Goal: Navigation & Orientation: Find specific page/section

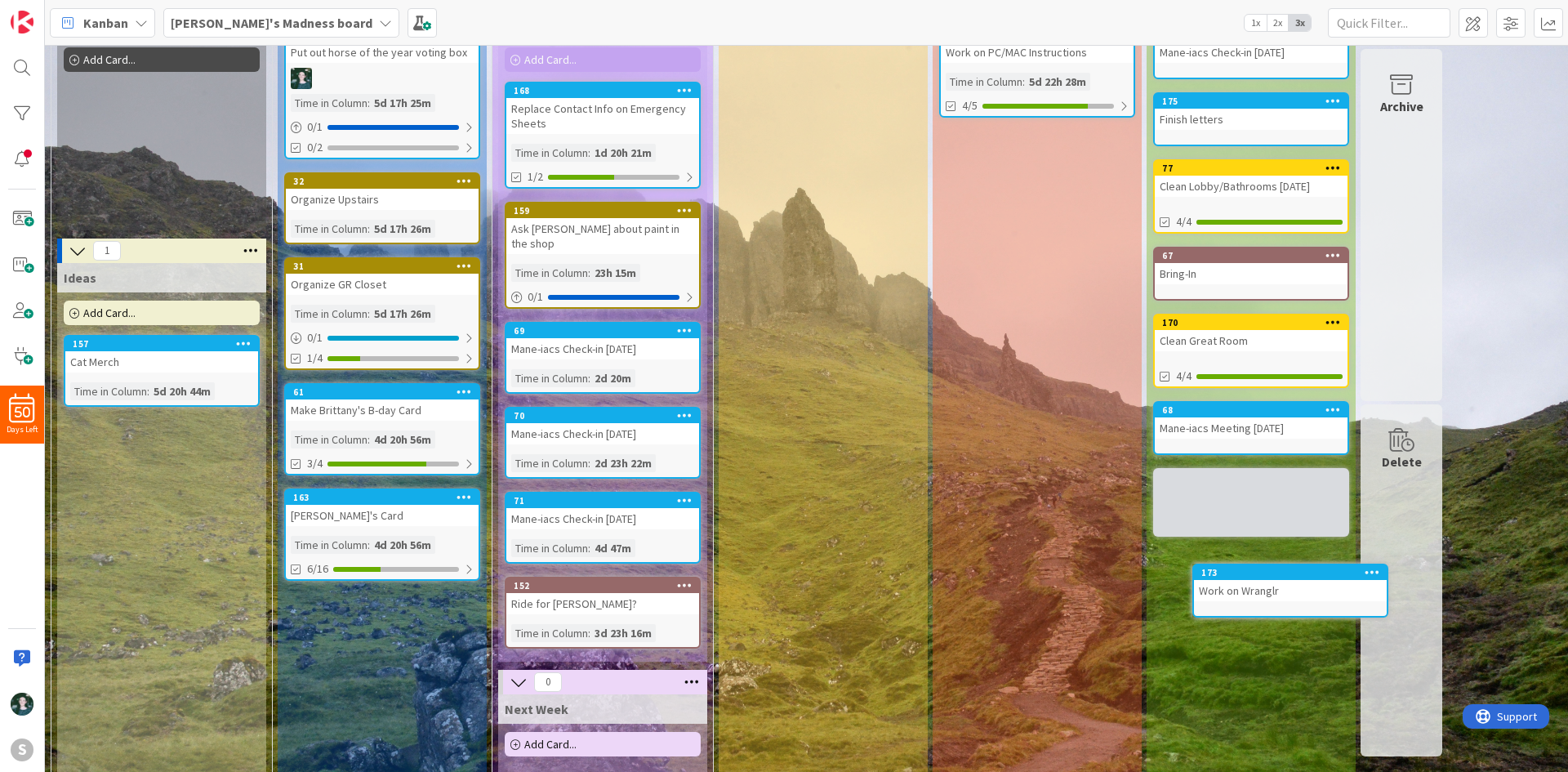
scroll to position [129, 0]
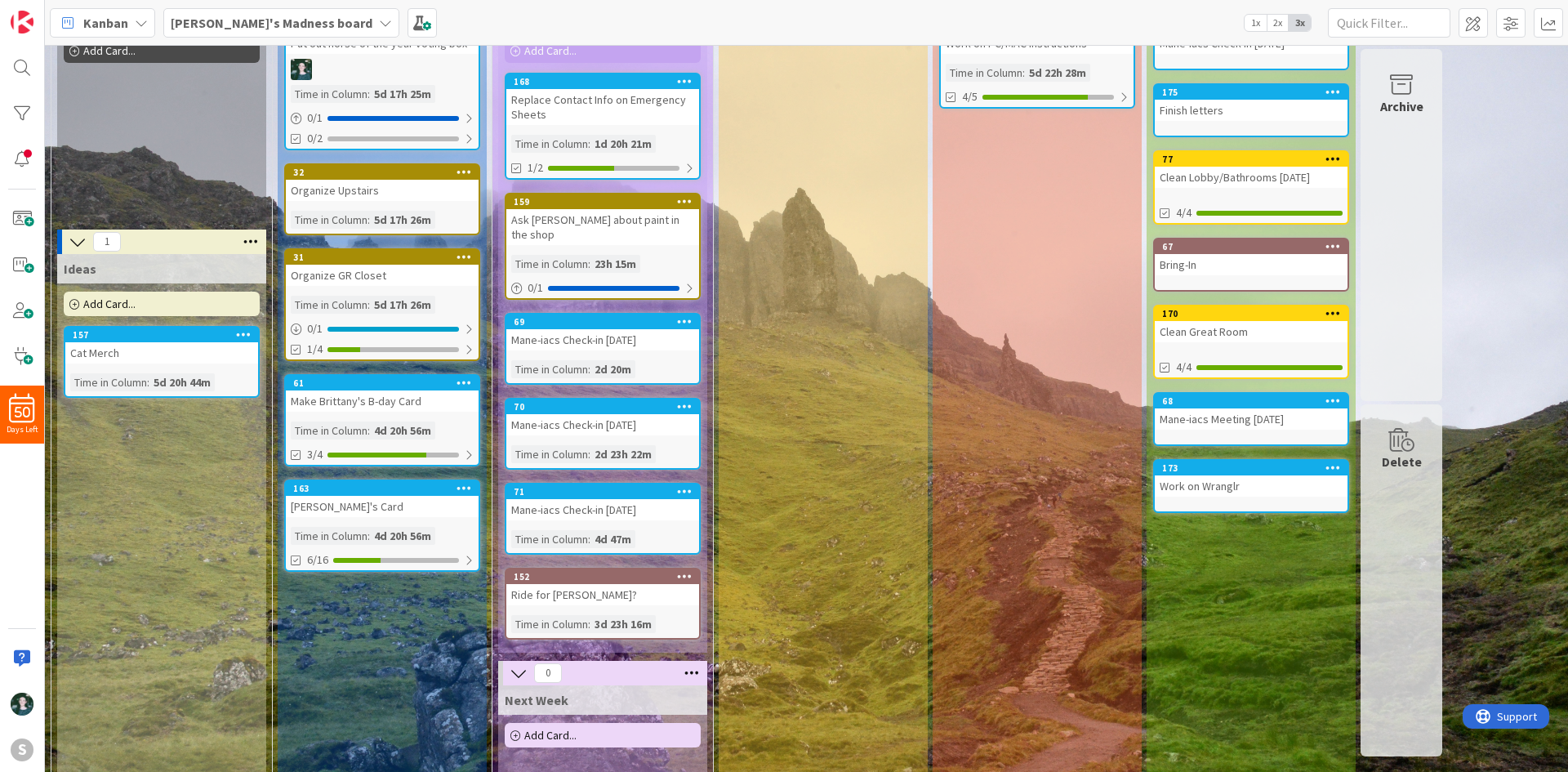
click at [567, 584] on div "Ride for [PERSON_NAME]?" at bounding box center [602, 594] width 193 height 21
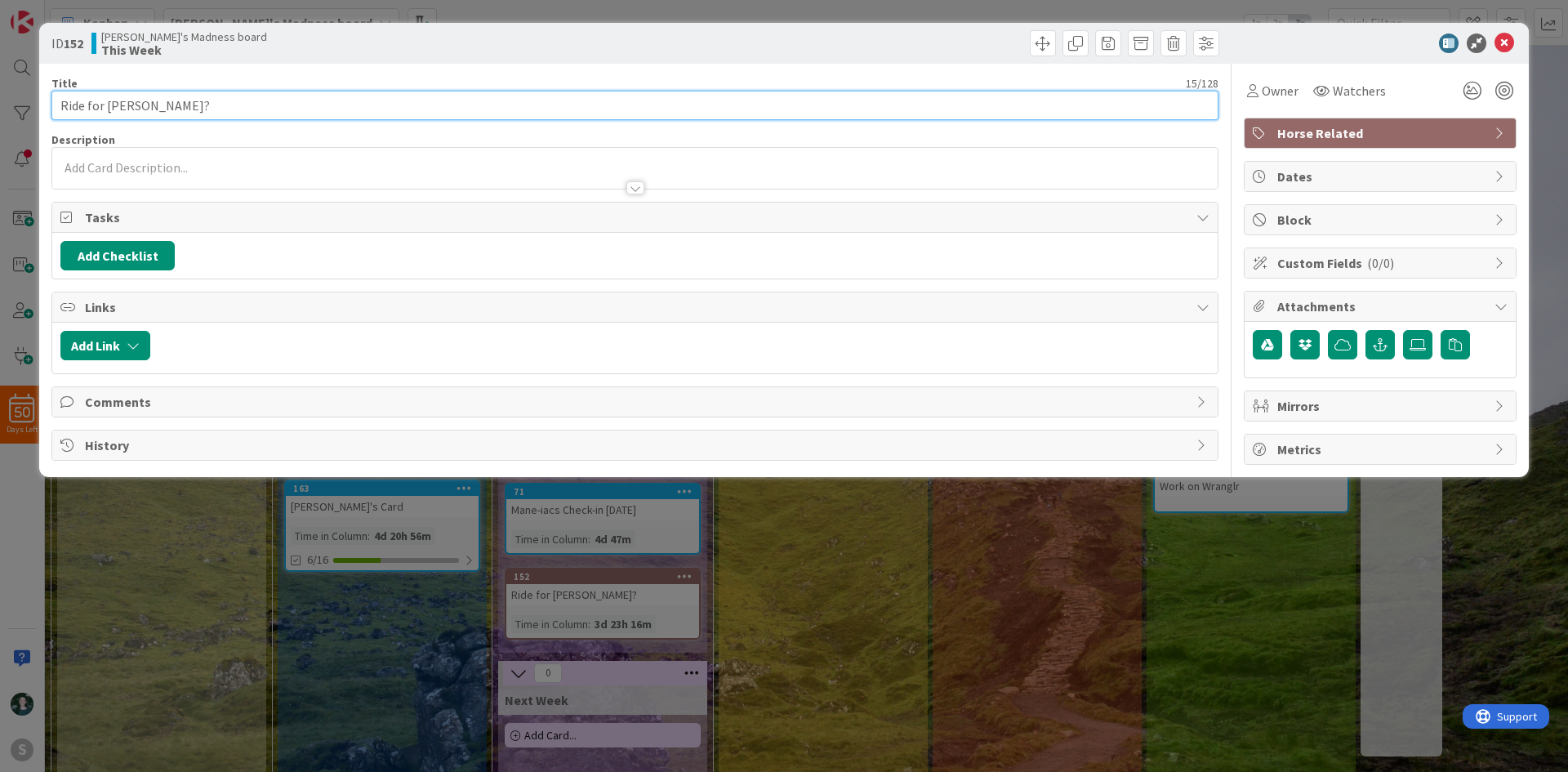
click at [189, 104] on input "Ride for [PERSON_NAME]?" at bounding box center [635, 105] width 1167 height 30
type input "Ride for [PERSON_NAME]"
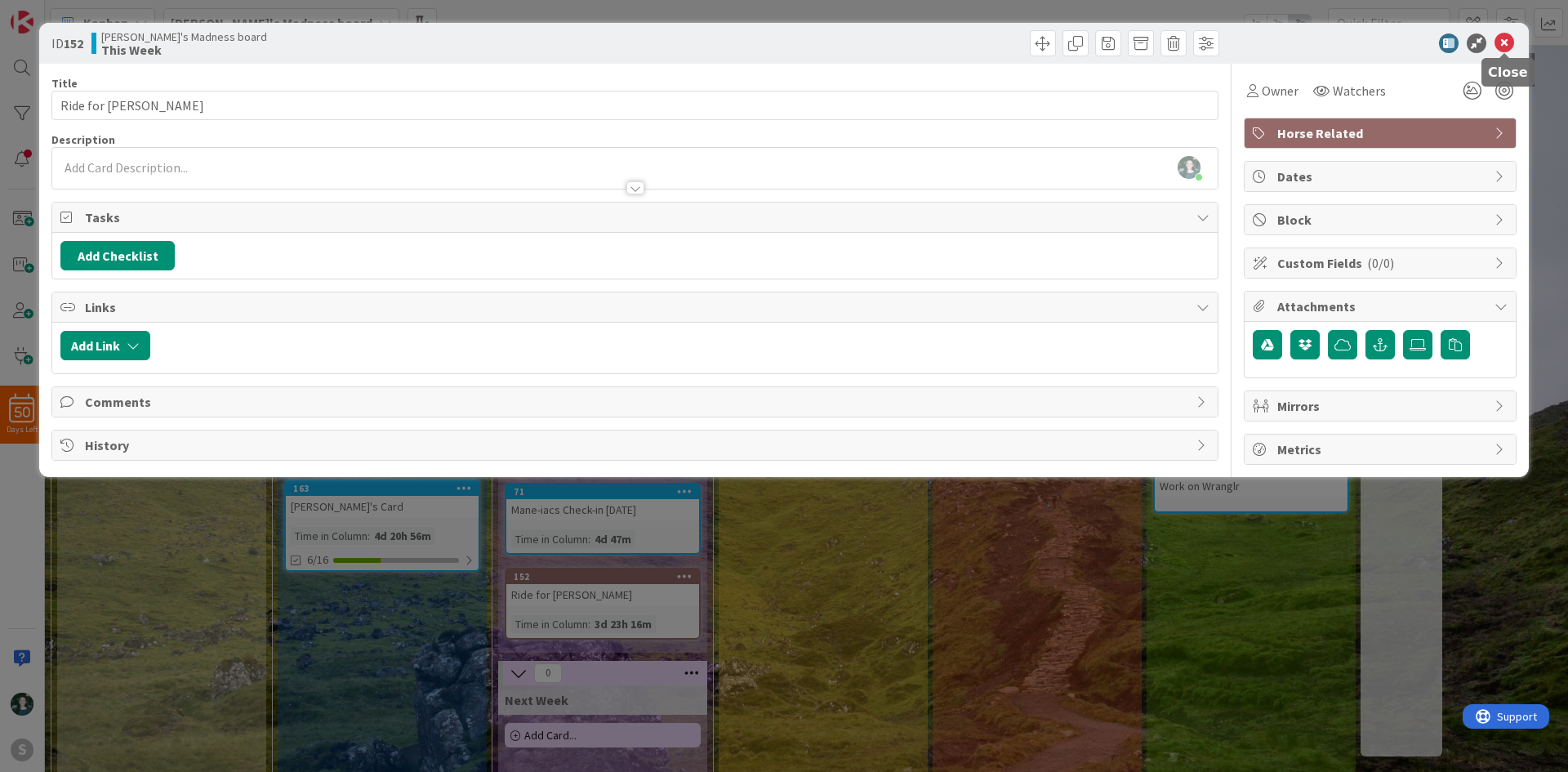
click at [1501, 43] on icon at bounding box center [1504, 43] width 20 height 20
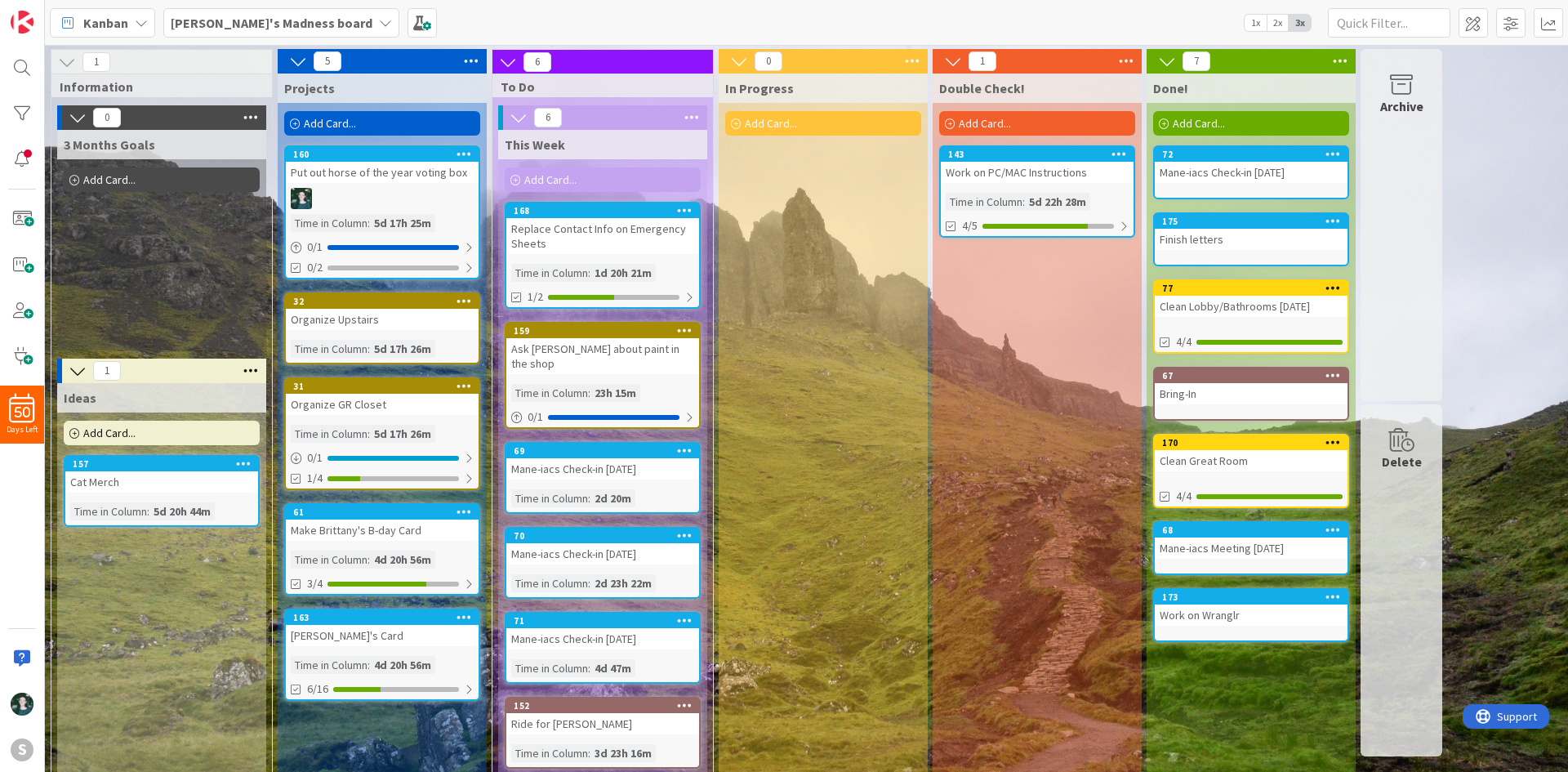
click at [363, 633] on div "[PERSON_NAME]'s Card" at bounding box center [382, 635] width 193 height 21
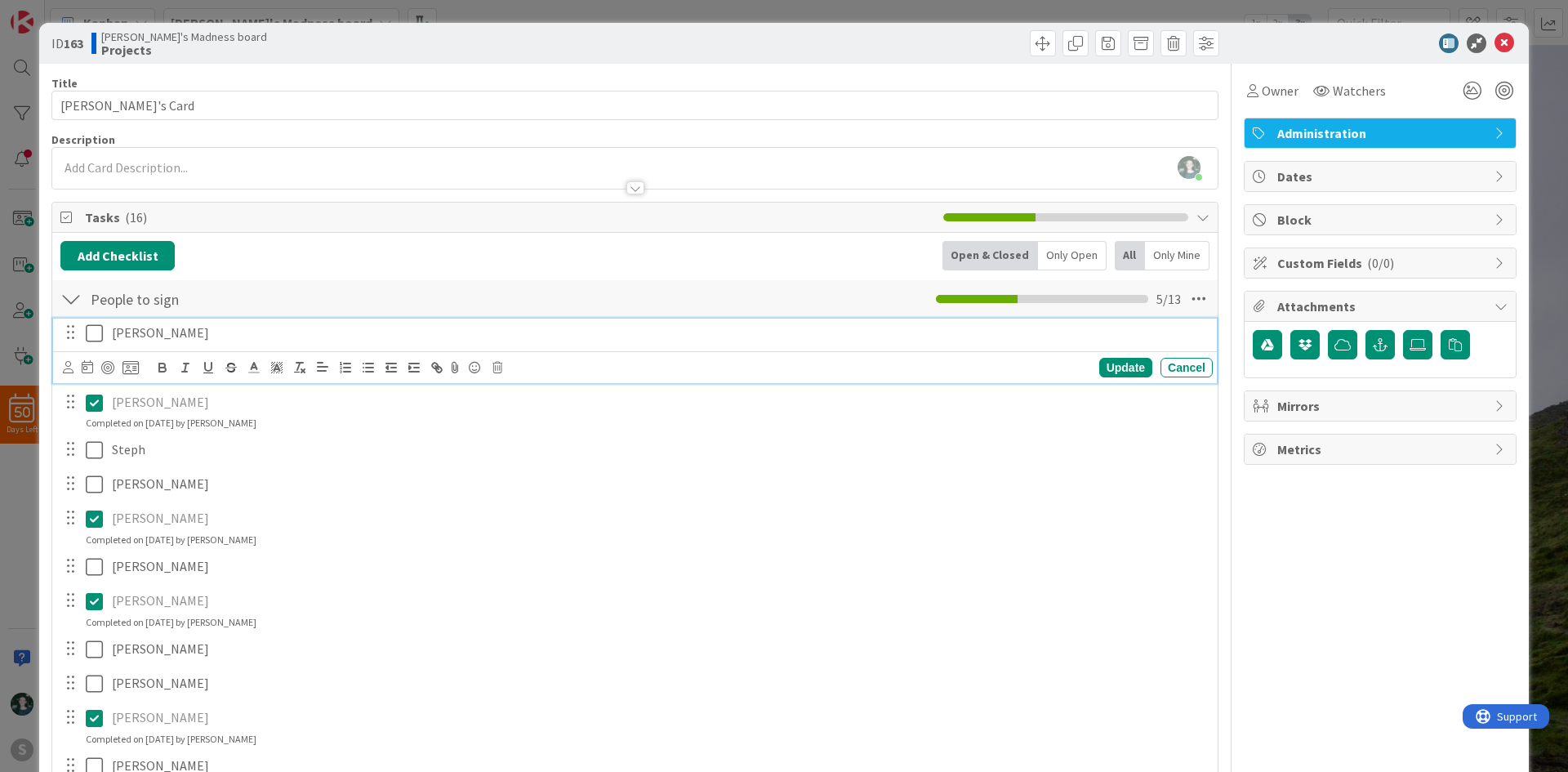
click at [97, 336] on icon at bounding box center [94, 332] width 17 height 20
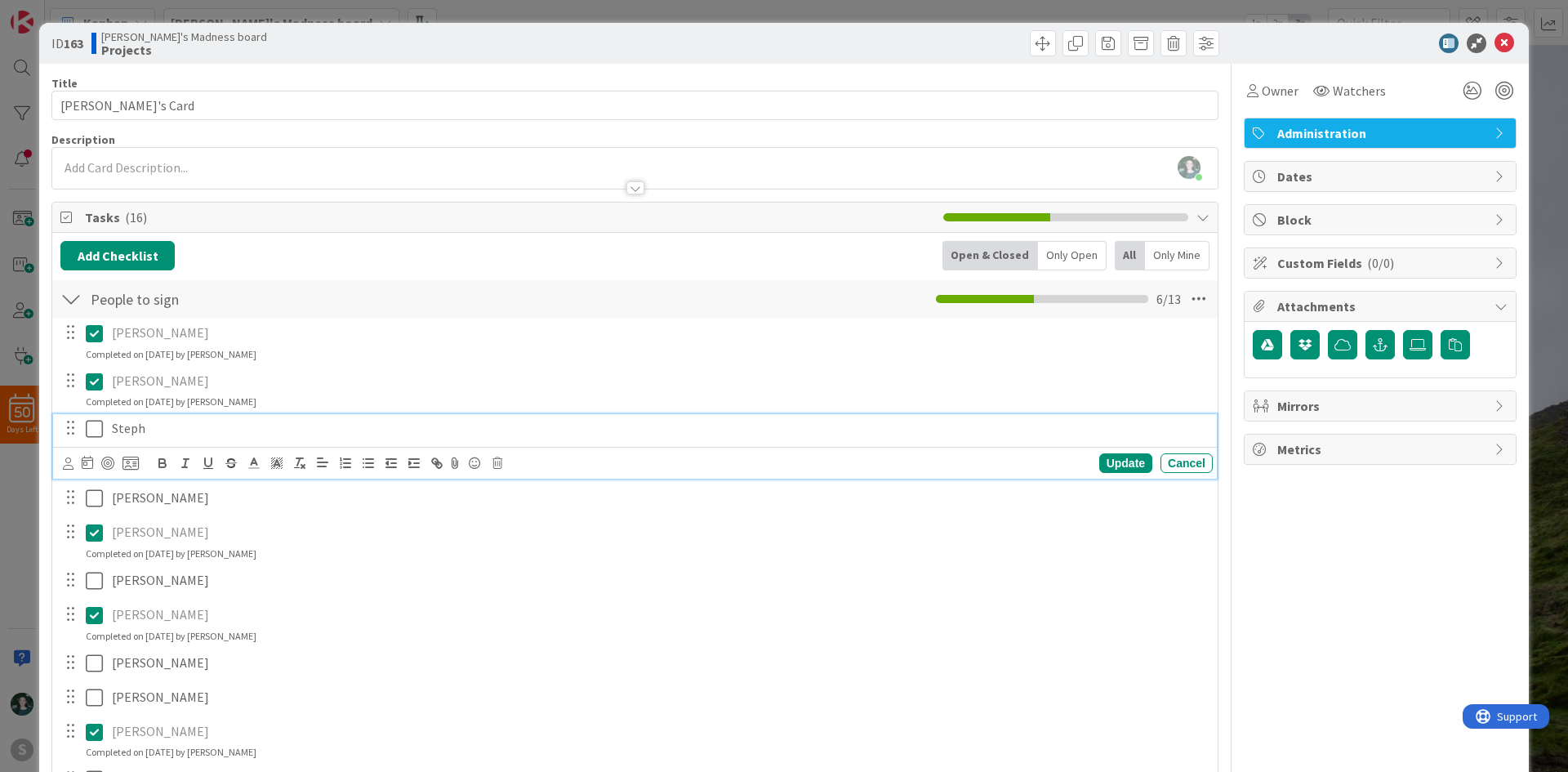
click at [93, 423] on icon at bounding box center [94, 429] width 17 height 20
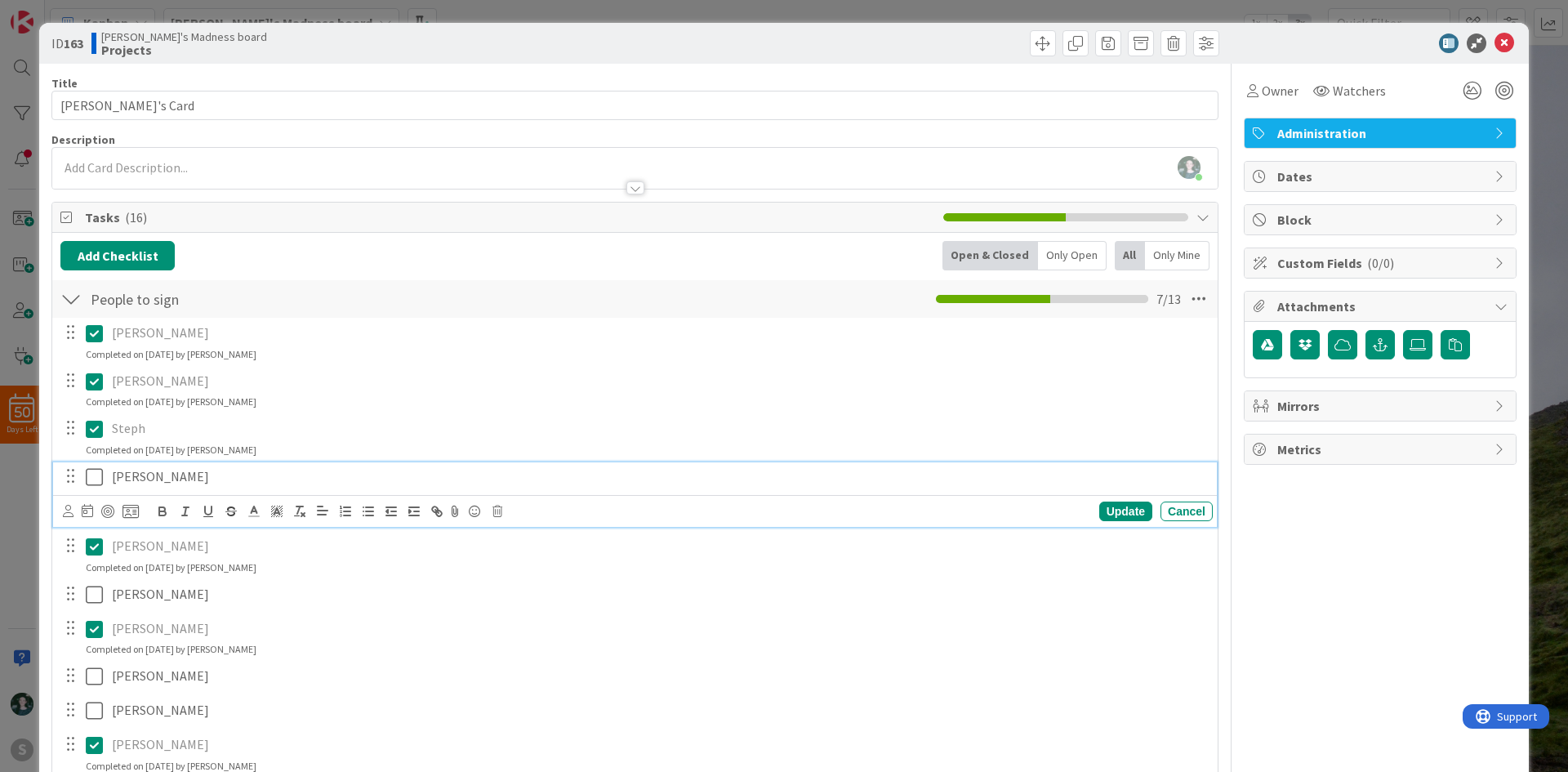
click at [98, 474] on icon at bounding box center [94, 476] width 17 height 20
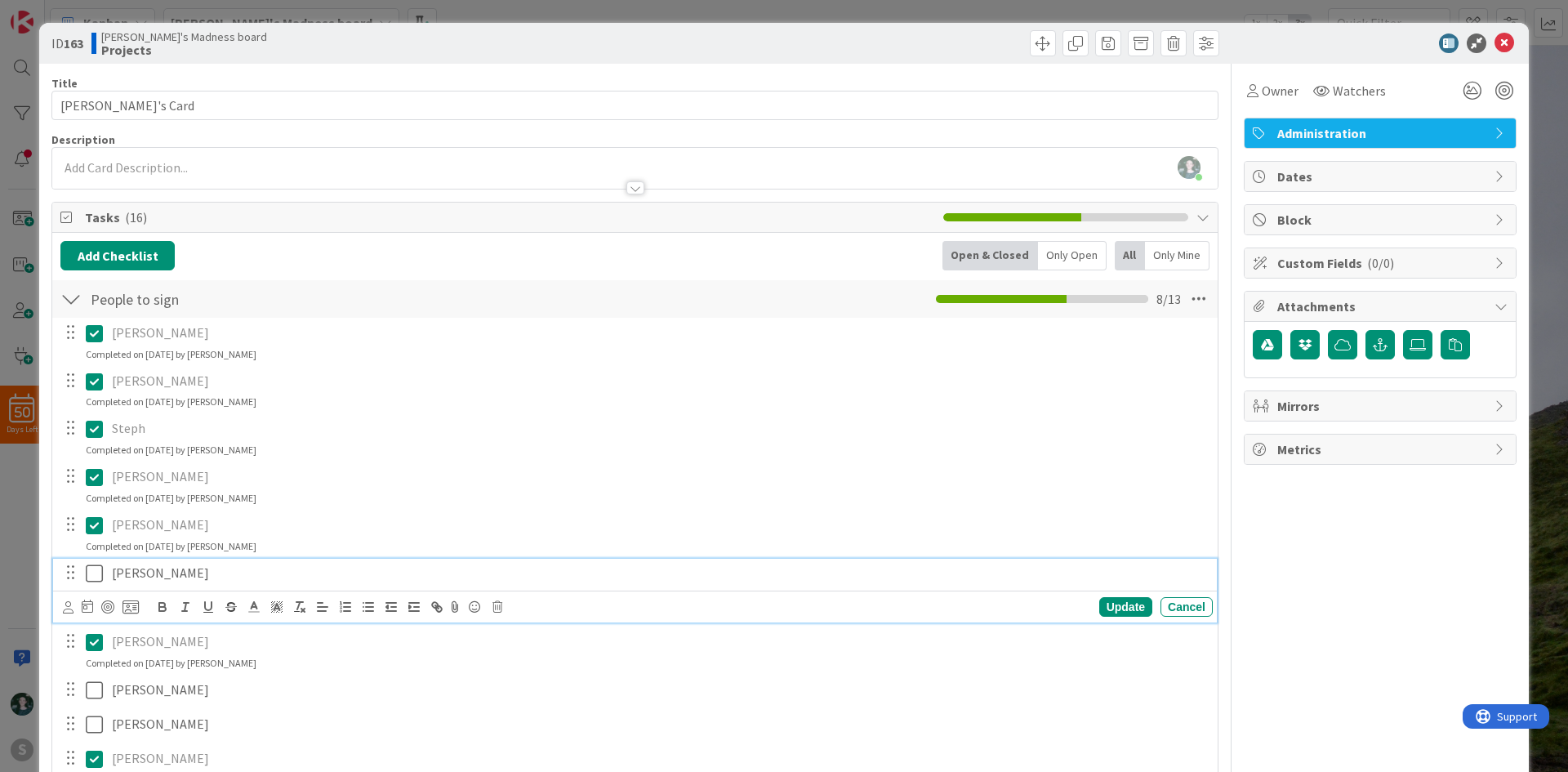
click at [94, 573] on icon at bounding box center [94, 573] width 17 height 20
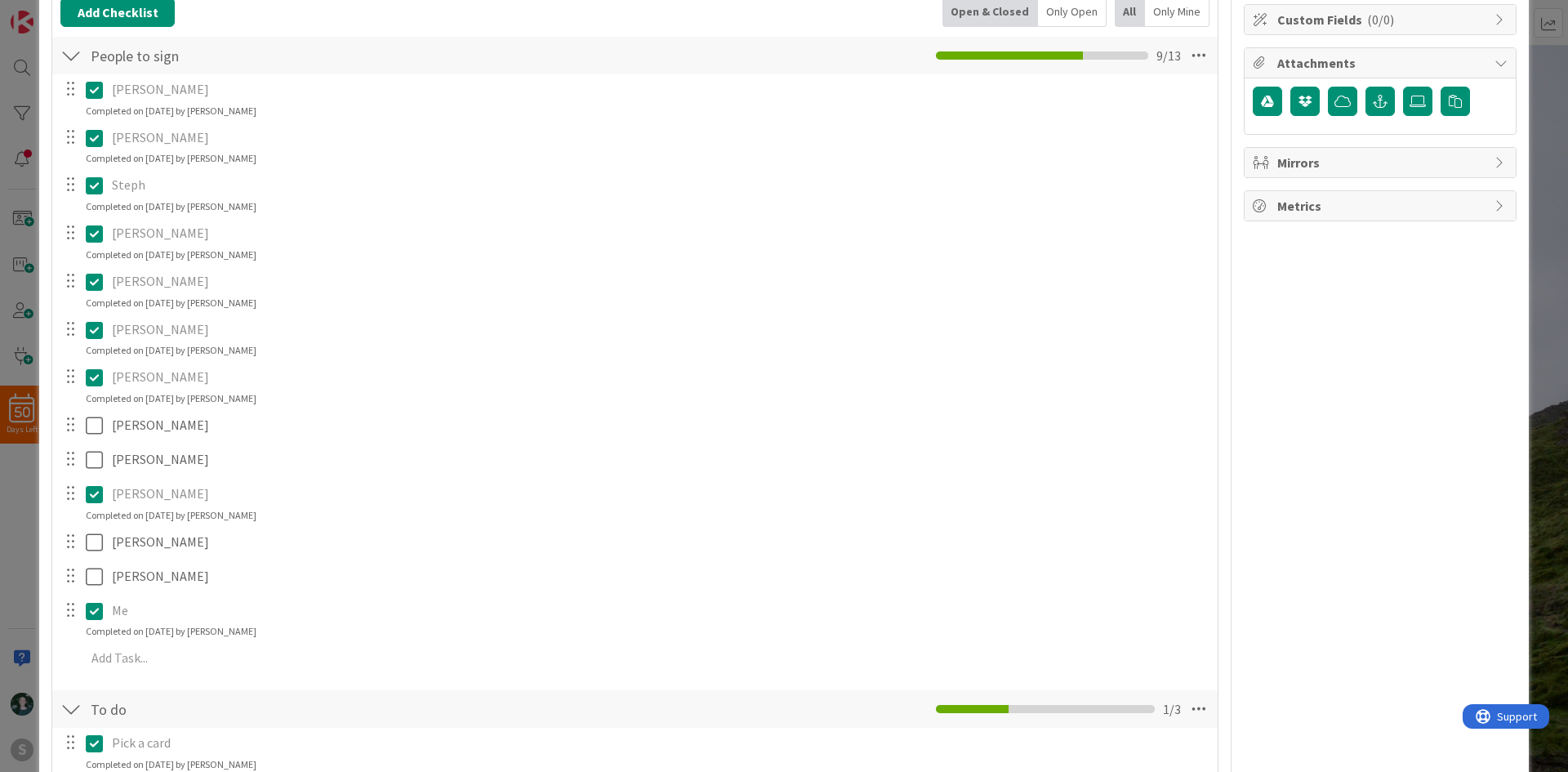
scroll to position [245, 0]
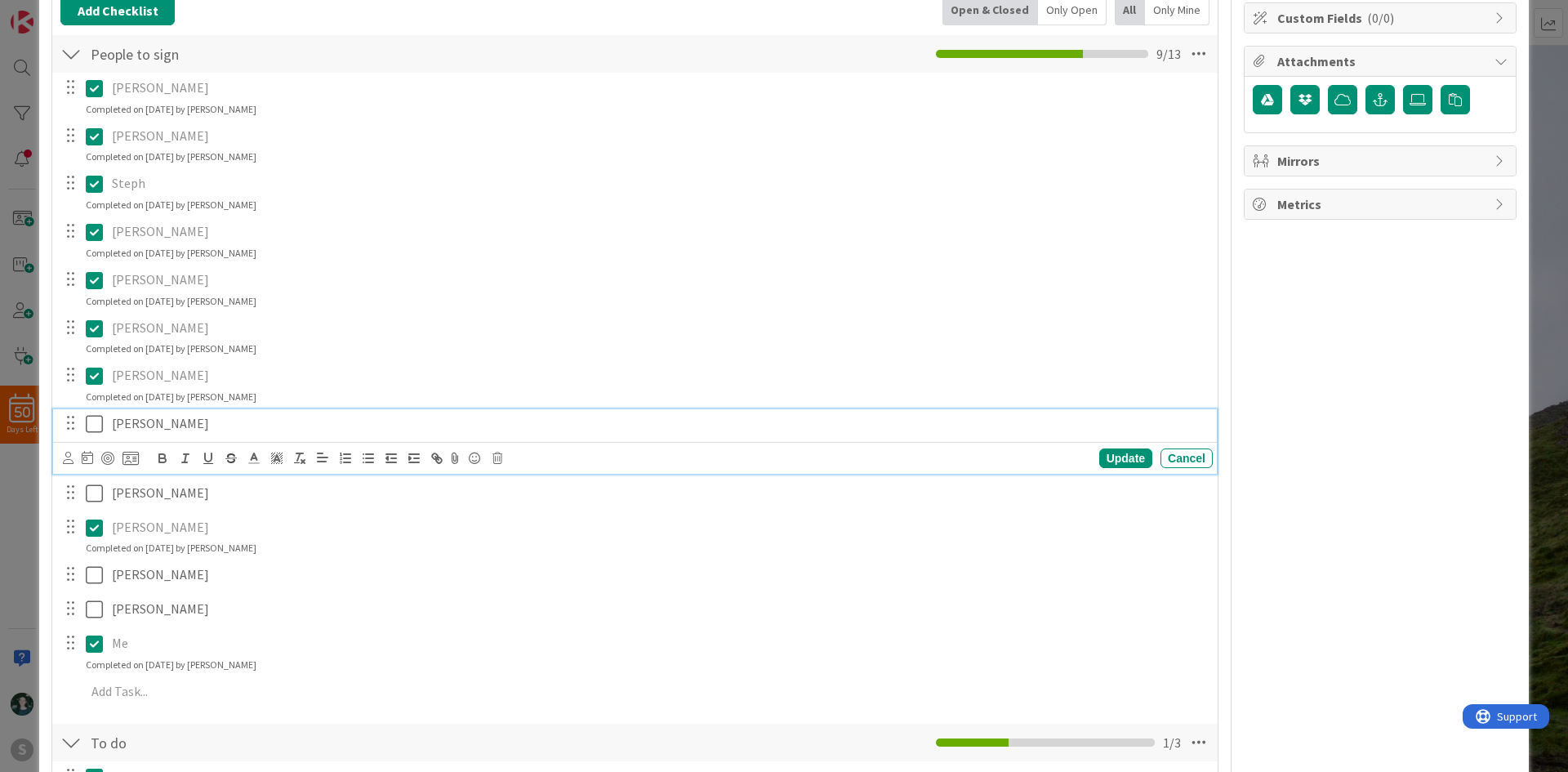
drag, startPoint x: 92, startPoint y: 428, endPoint x: 97, endPoint y: 454, distance: 26.5
click at [92, 429] on icon at bounding box center [94, 423] width 17 height 20
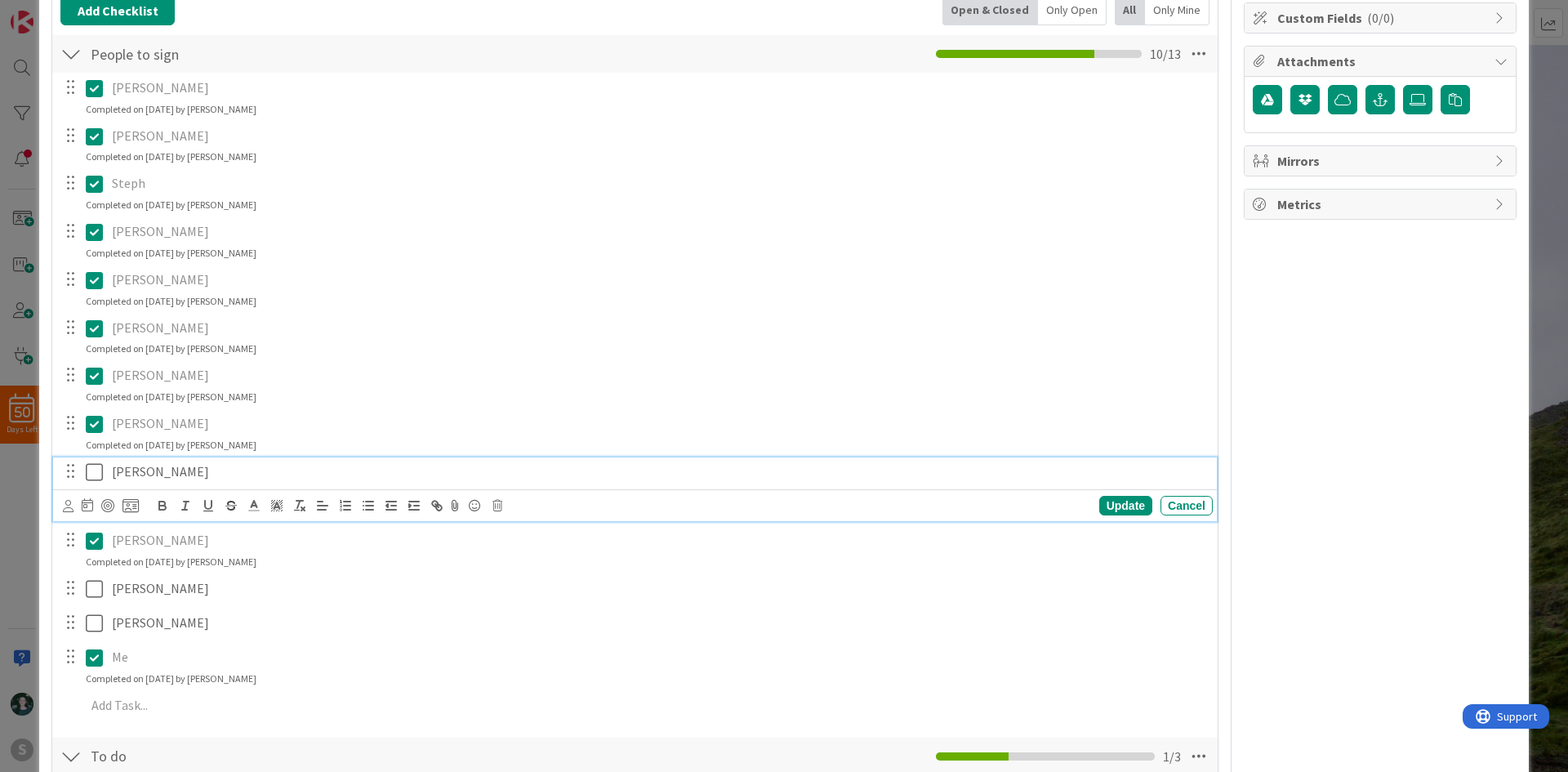
click at [96, 473] on icon at bounding box center [94, 472] width 17 height 20
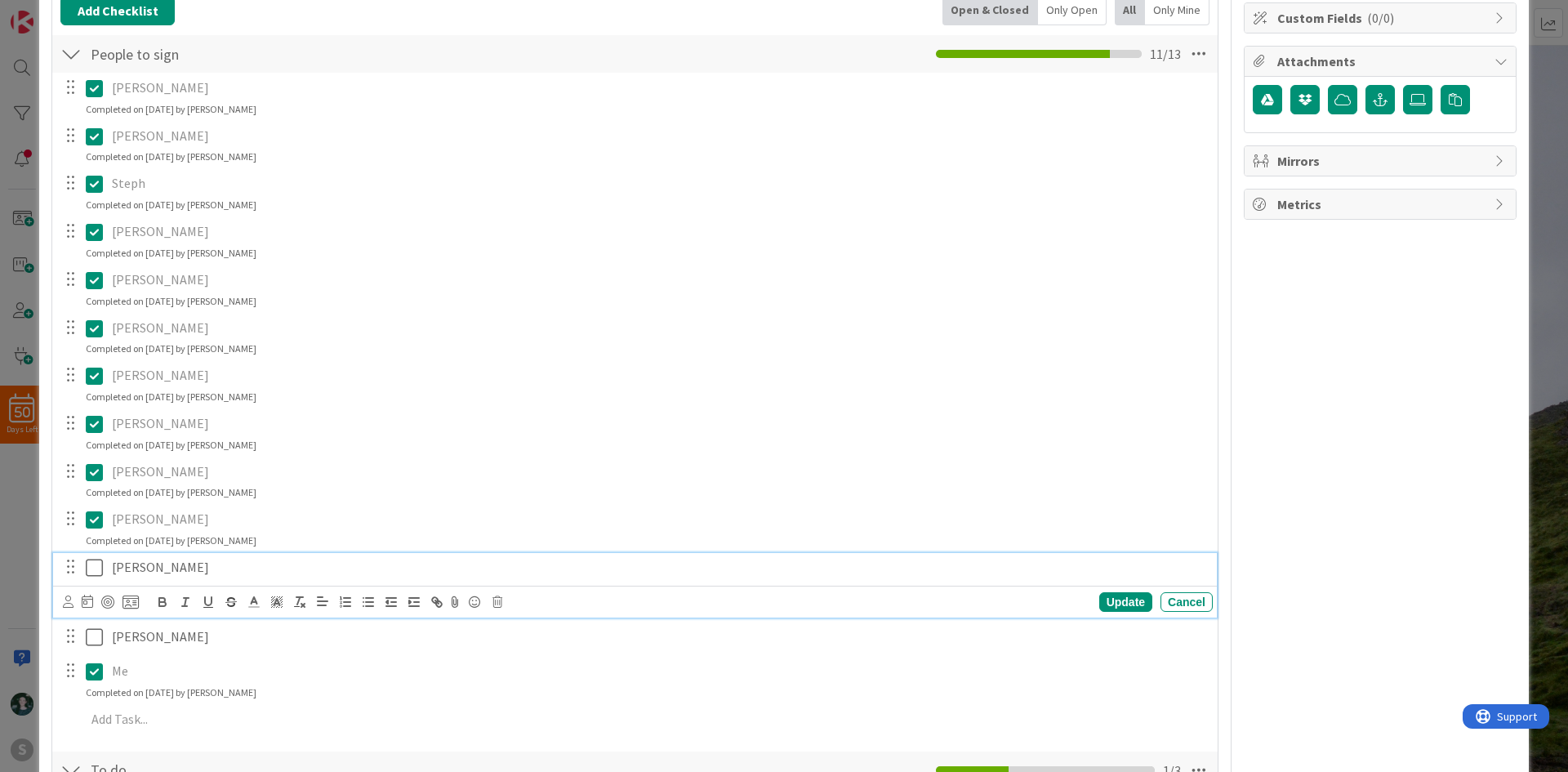
click at [98, 566] on icon at bounding box center [94, 567] width 17 height 20
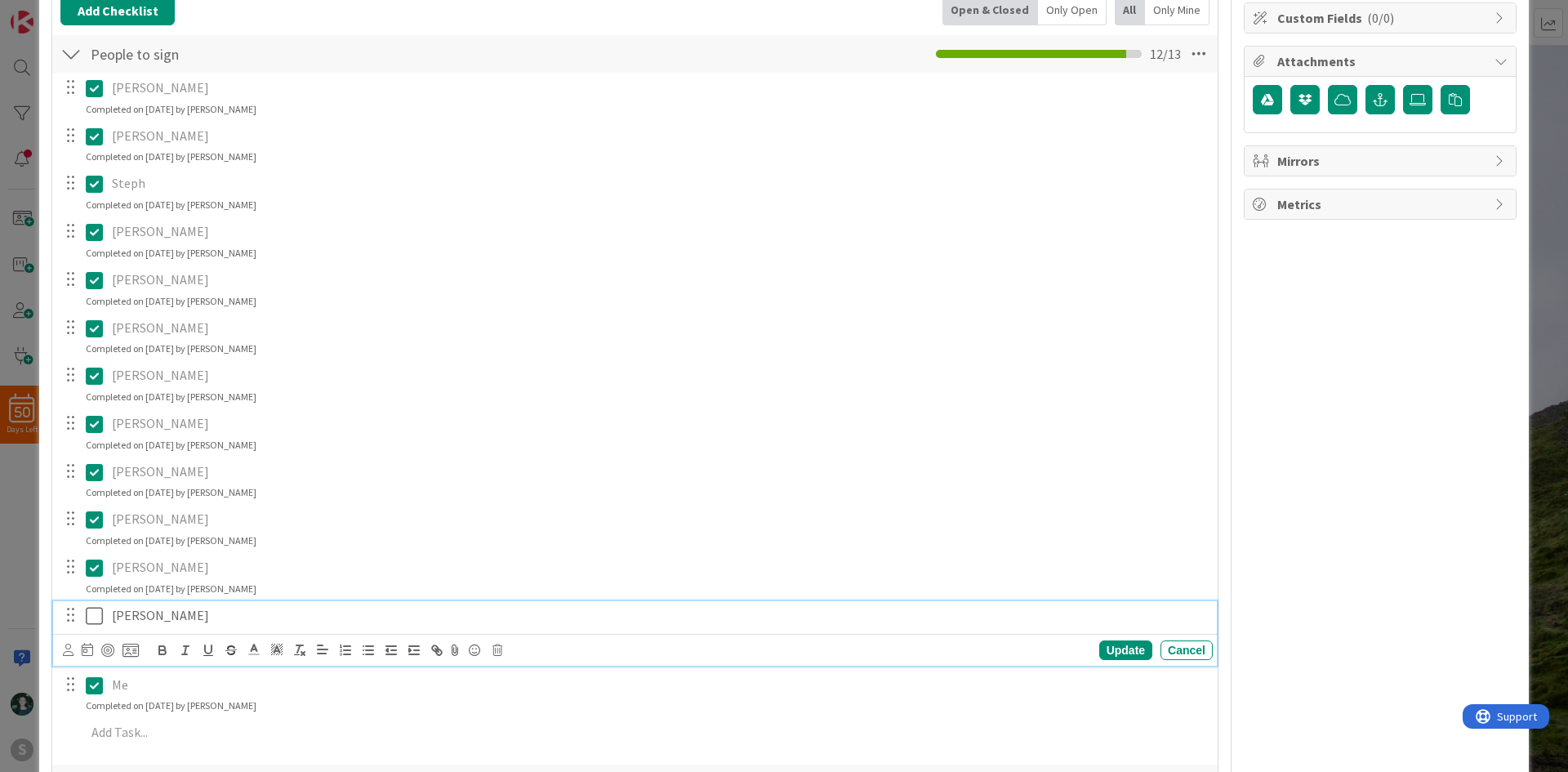
click at [93, 613] on icon at bounding box center [94, 616] width 17 height 20
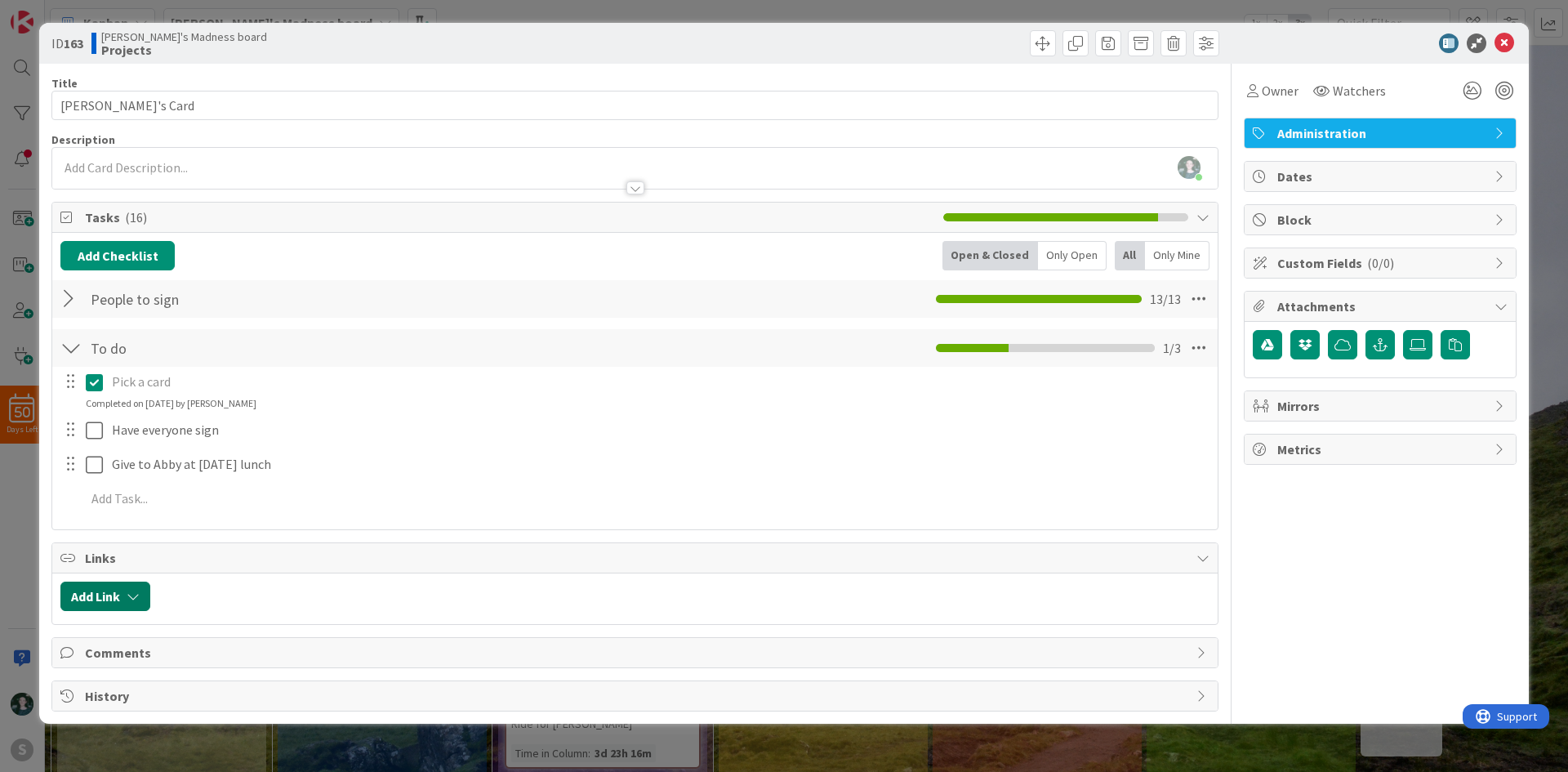
scroll to position [0, 0]
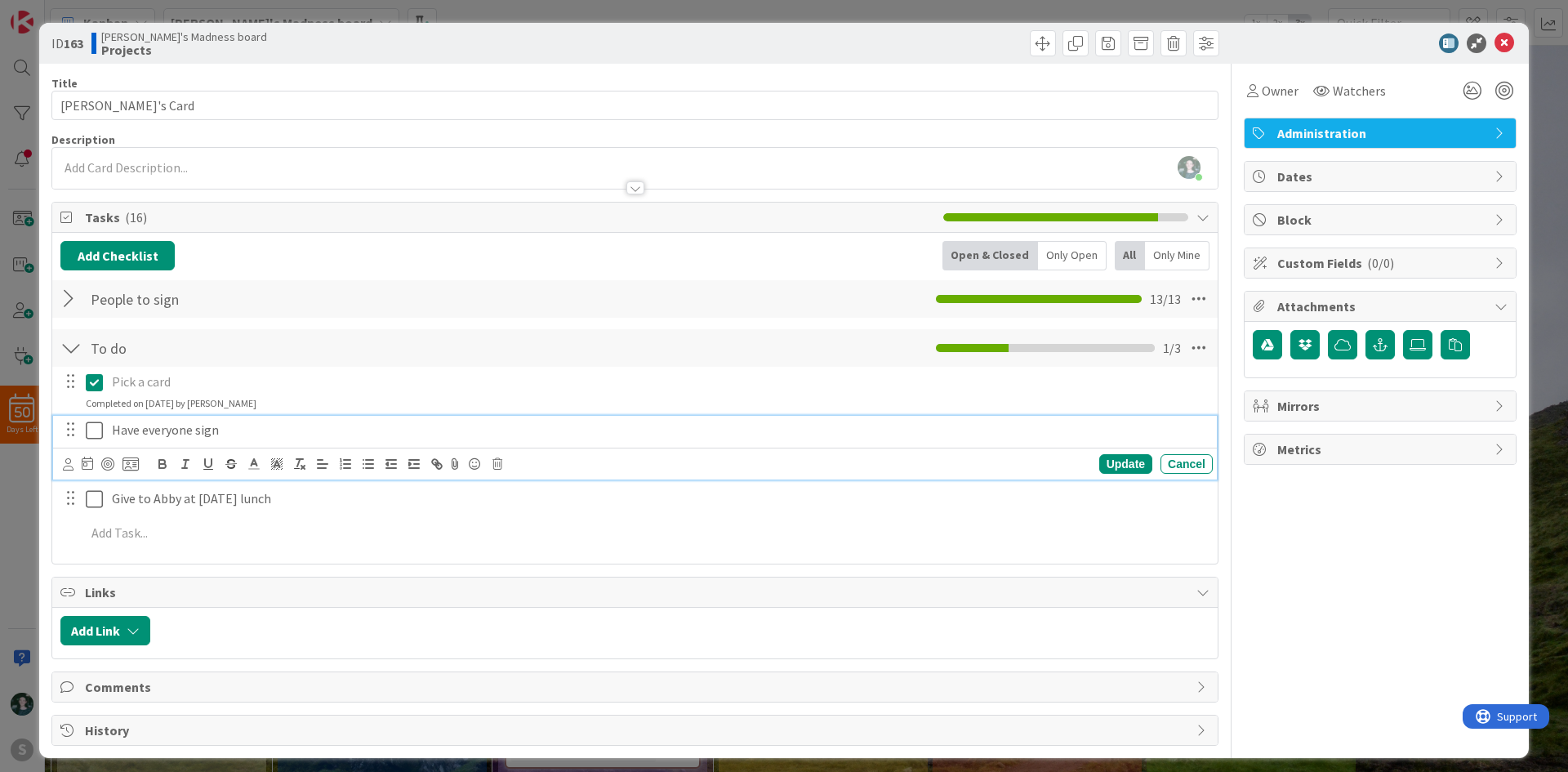
drag, startPoint x: 97, startPoint y: 431, endPoint x: 104, endPoint y: 478, distance: 47.5
click at [97, 432] on icon at bounding box center [94, 430] width 17 height 20
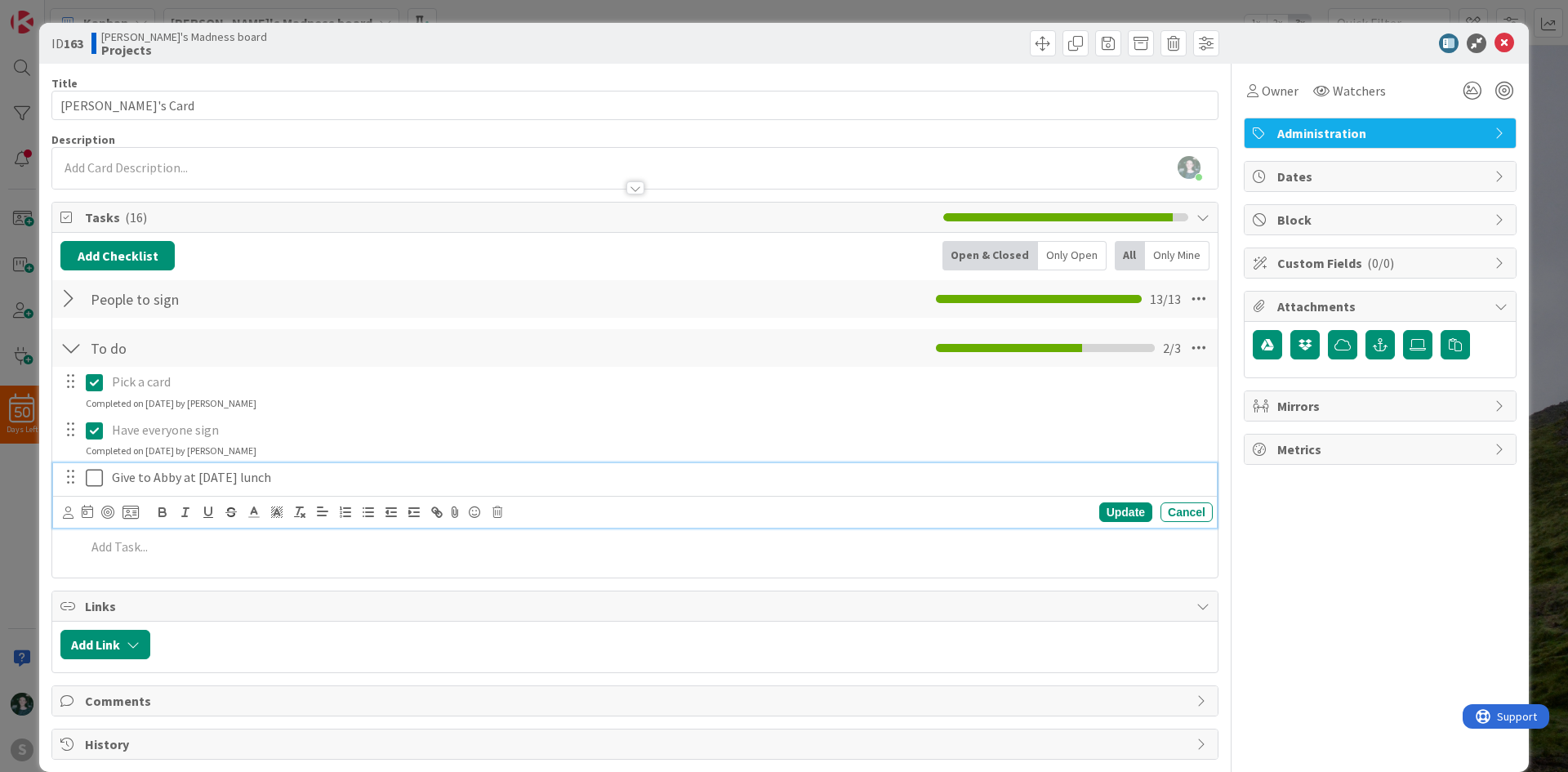
click at [99, 480] on icon at bounding box center [94, 477] width 17 height 20
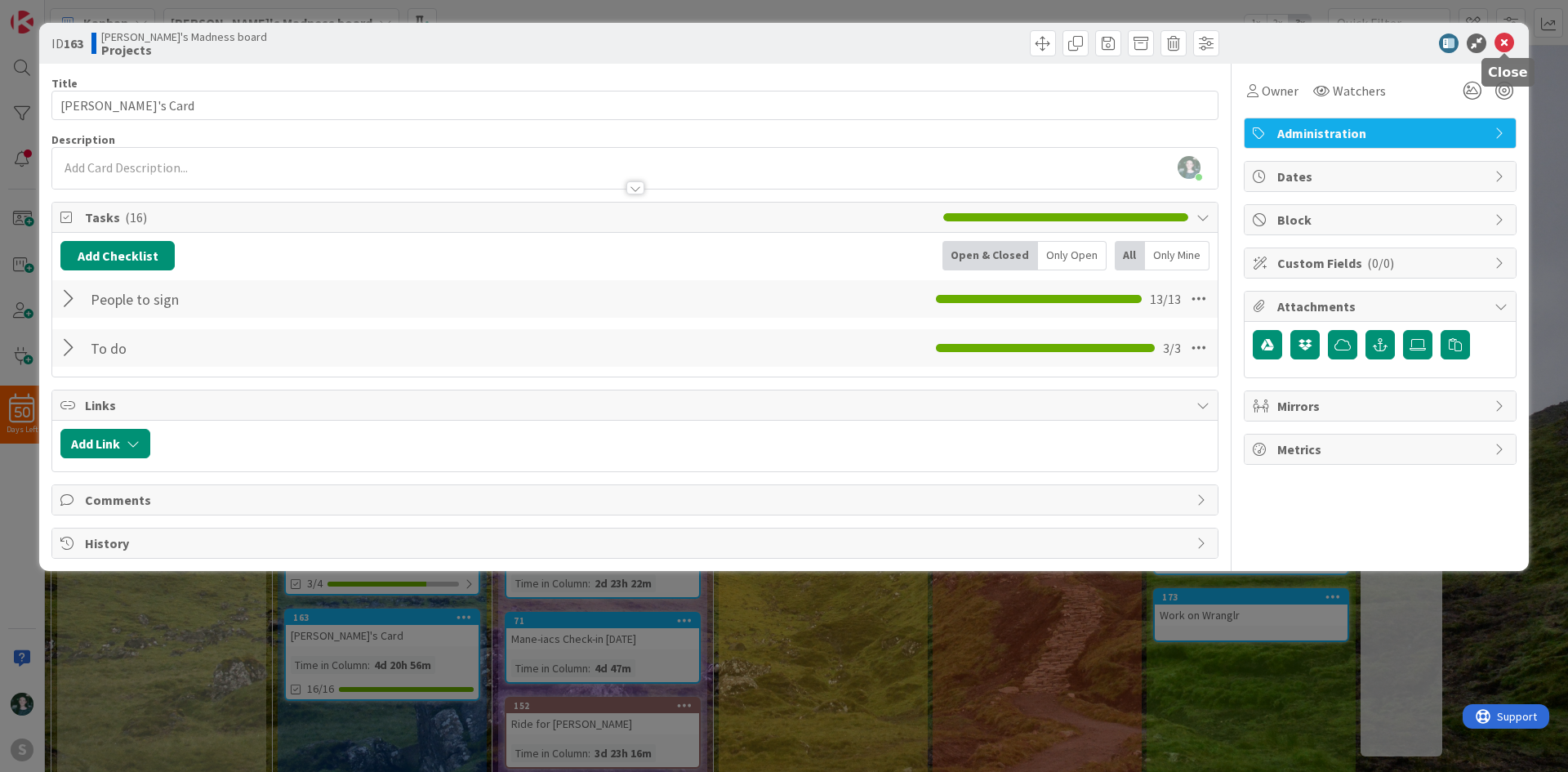
click at [1513, 52] on icon at bounding box center [1504, 43] width 20 height 20
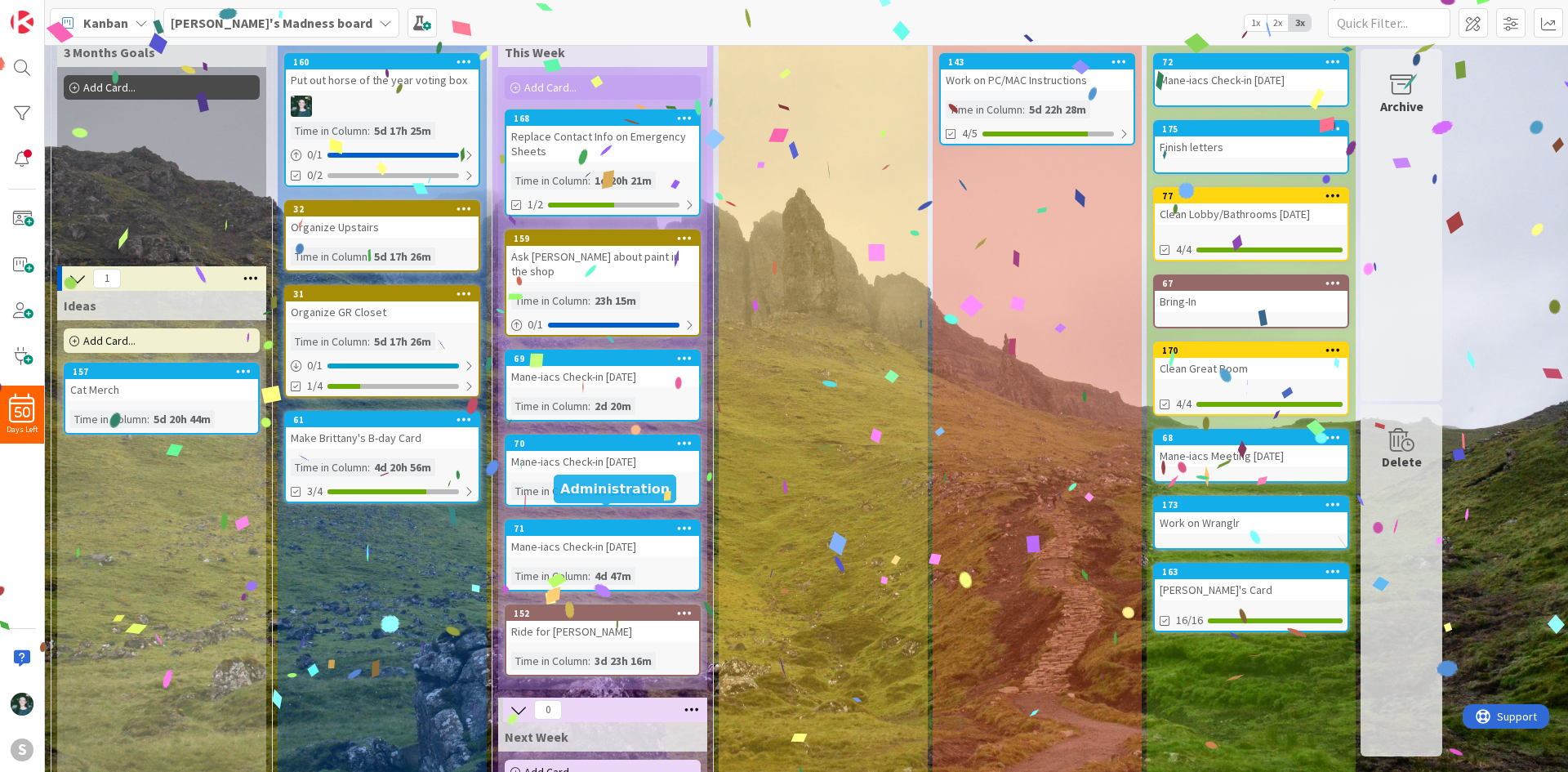
click at [391, 445] on div "Make Brittany's B-day Card" at bounding box center [382, 437] width 193 height 21
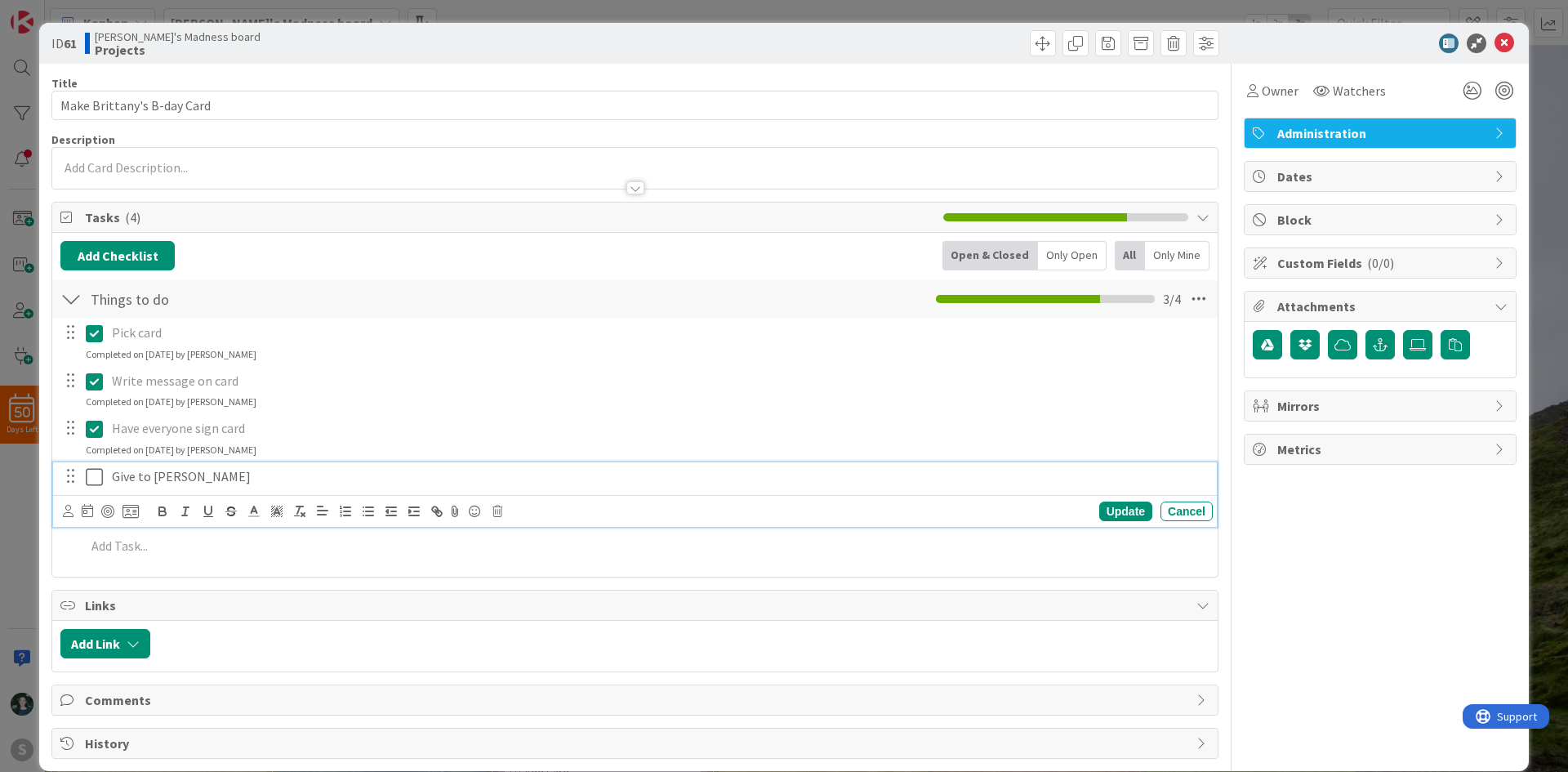
click at [93, 479] on icon at bounding box center [94, 476] width 17 height 20
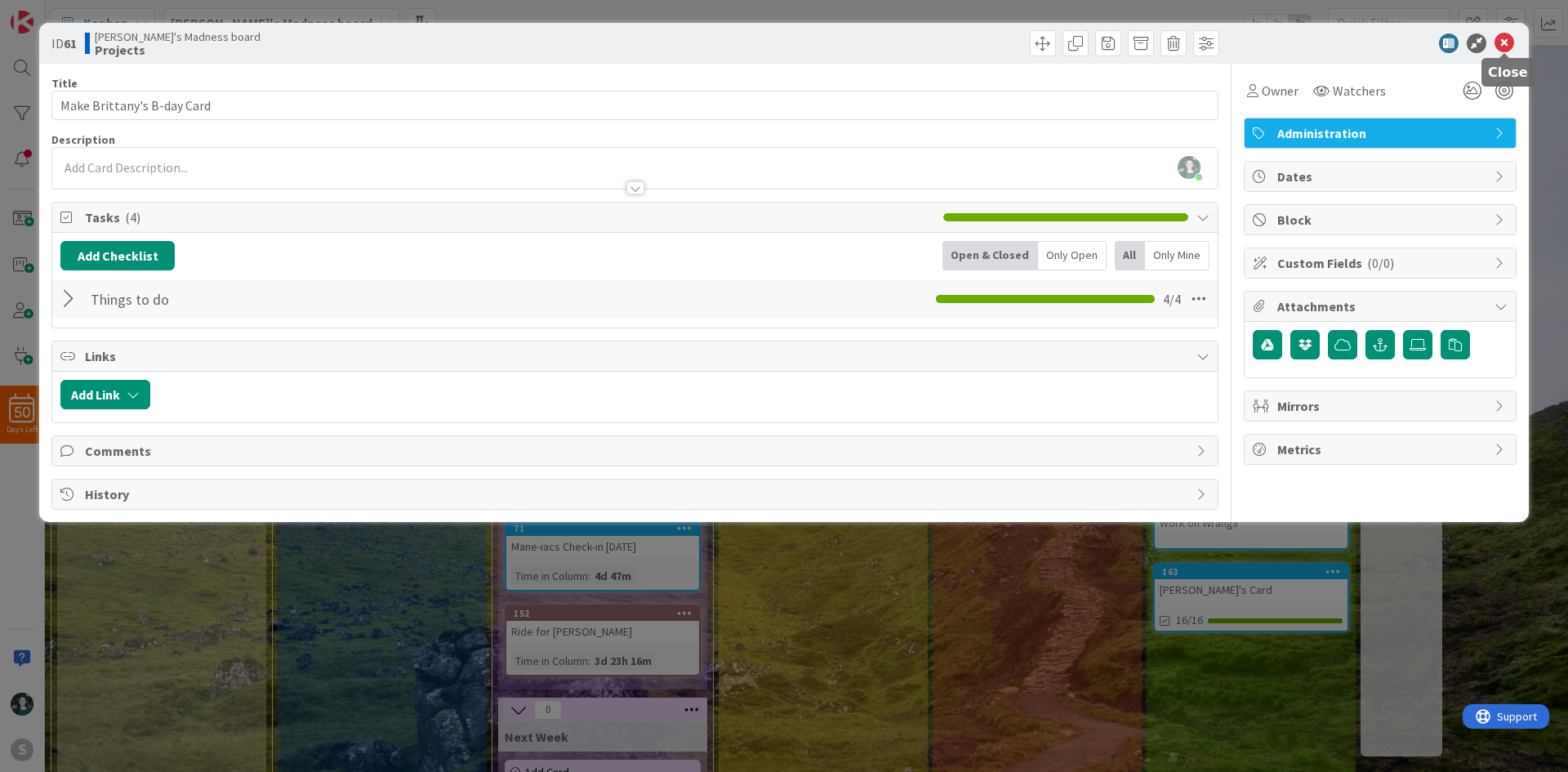
click at [1500, 49] on icon at bounding box center [1504, 43] width 20 height 20
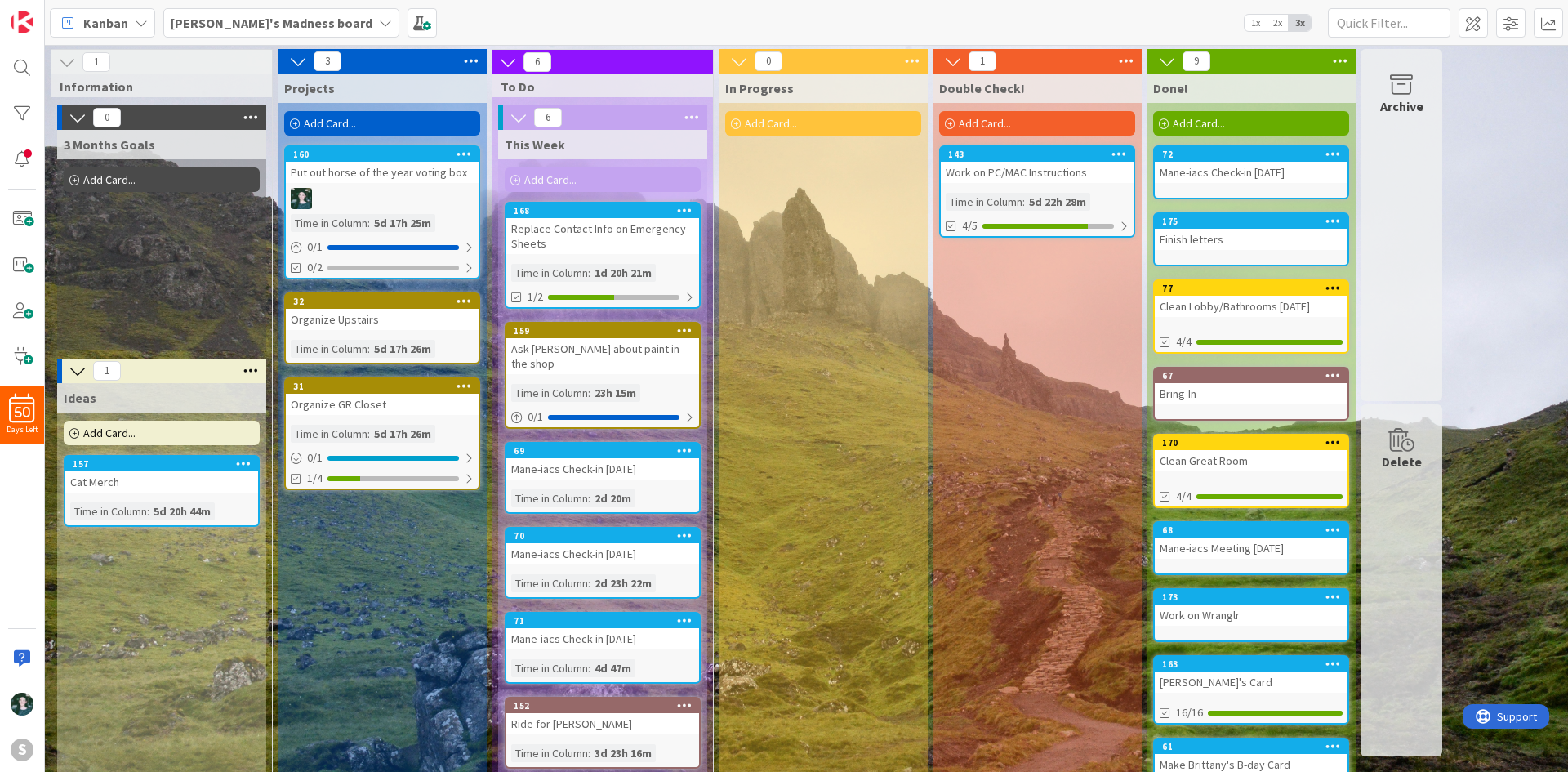
click at [319, 16] on div "[PERSON_NAME]'s Madness board" at bounding box center [281, 23] width 236 height 30
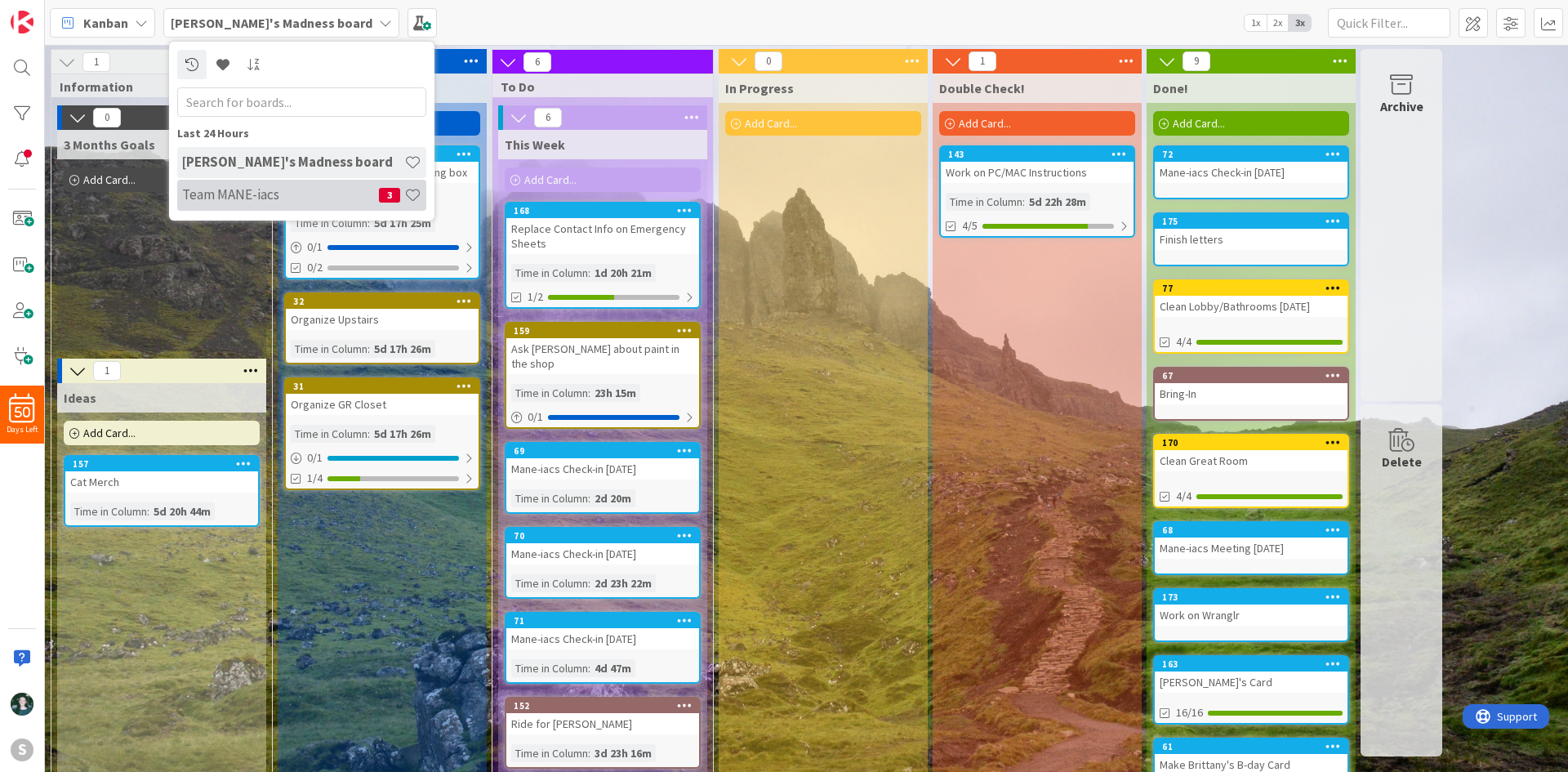
click at [261, 200] on h4 "Team MANE-iacs" at bounding box center [280, 194] width 196 height 16
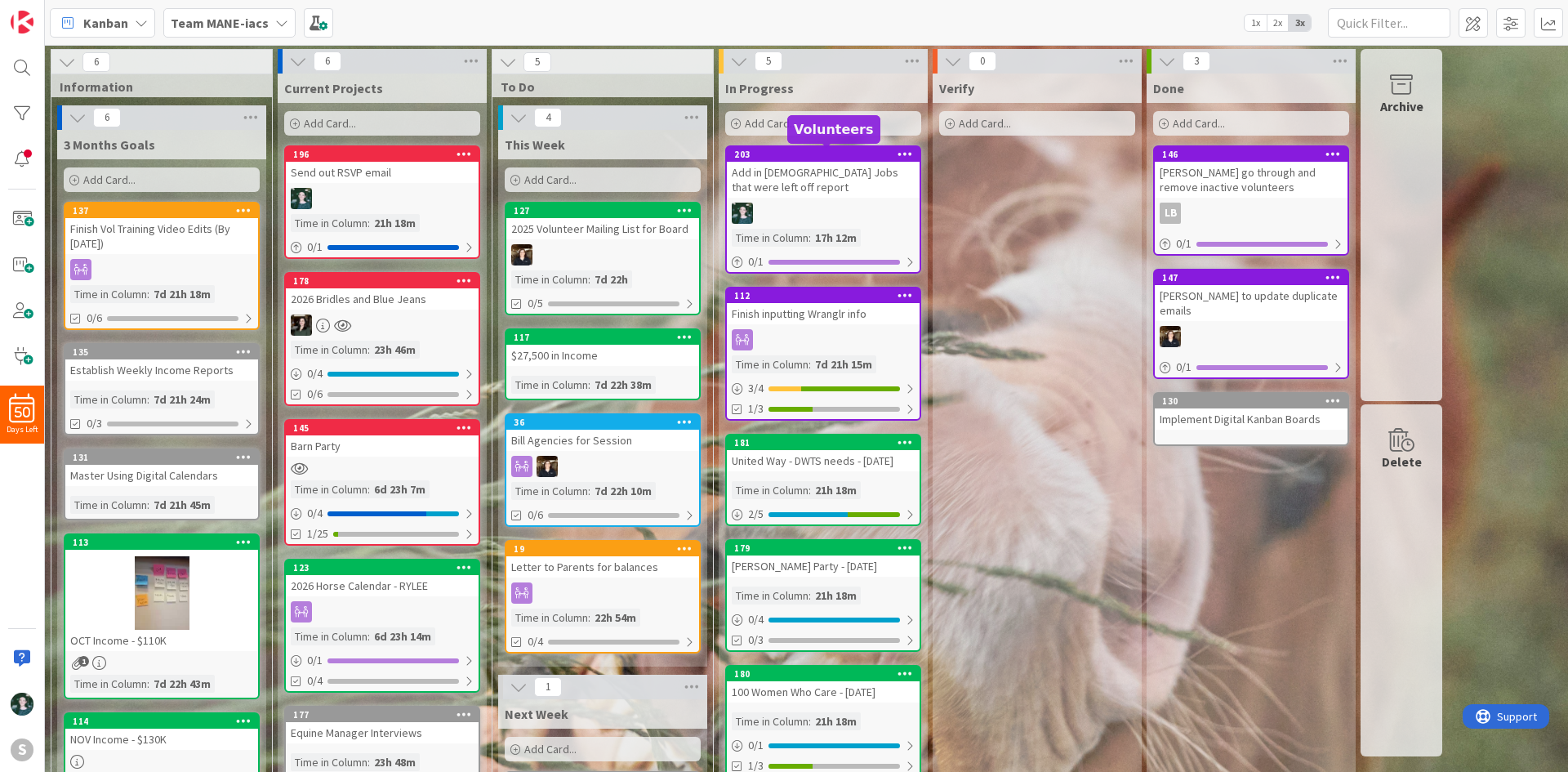
click at [805, 156] on div "203" at bounding box center [827, 154] width 185 height 11
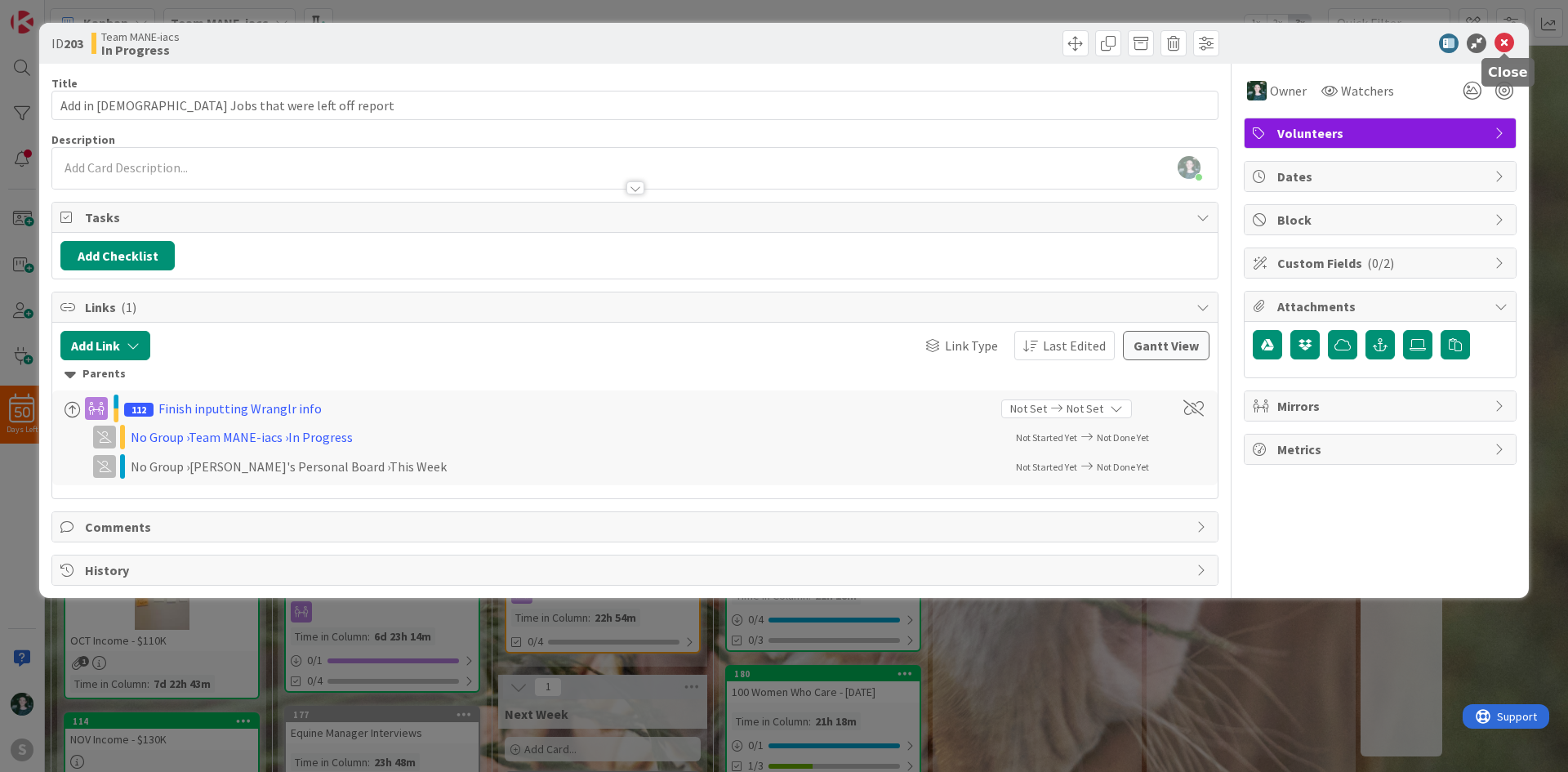
click at [1503, 43] on icon at bounding box center [1504, 43] width 20 height 20
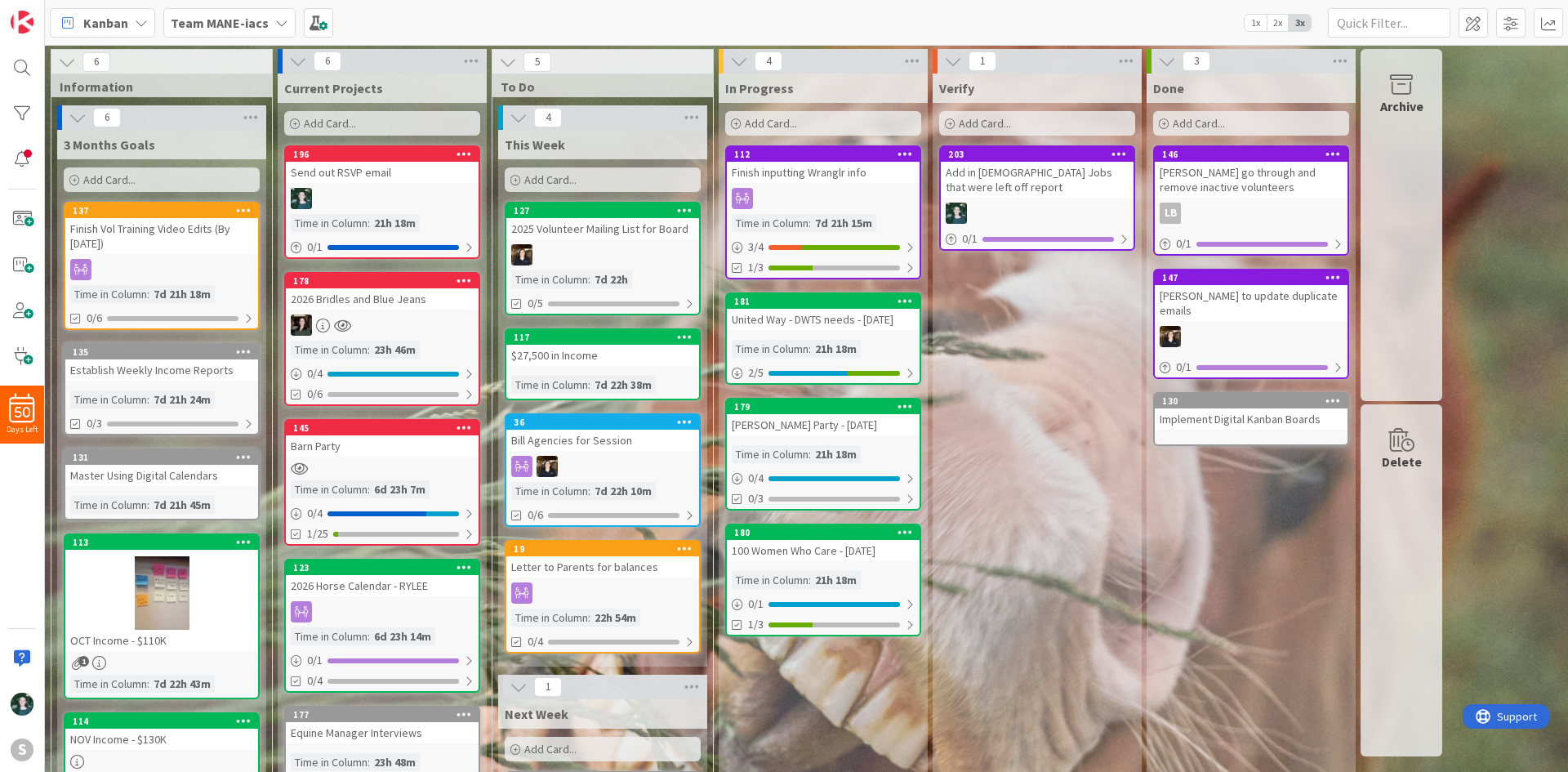
click at [371, 185] on div "196 Send out RSVP email Time in Column : 21h 18m 0 / 1" at bounding box center [382, 202] width 196 height 114
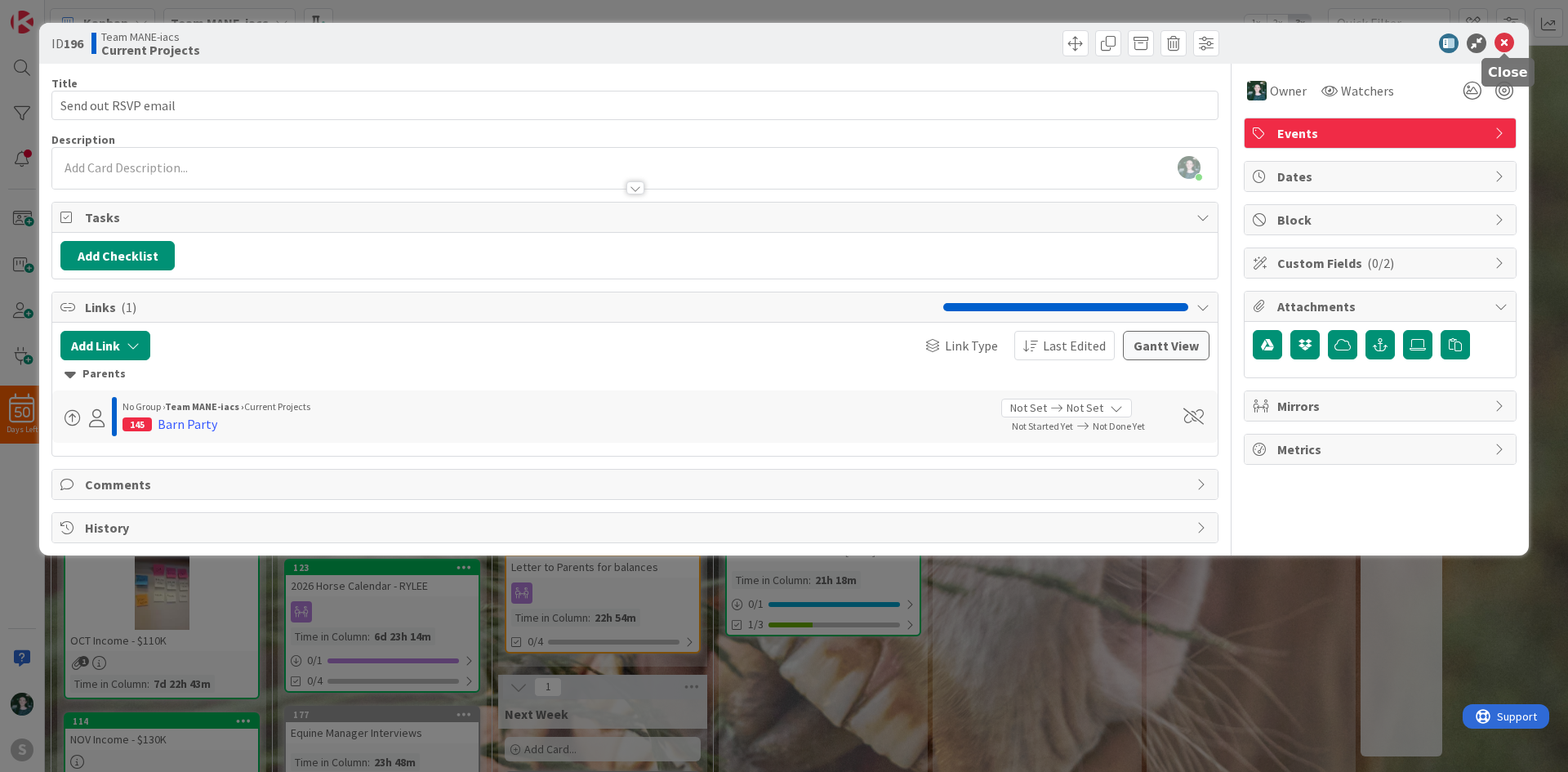
click at [1506, 50] on icon at bounding box center [1504, 43] width 20 height 20
drag, startPoint x: 360, startPoint y: 175, endPoint x: 1501, endPoint y: 46, distance: 1148.3
click at [1501, 46] on icon at bounding box center [1504, 43] width 20 height 20
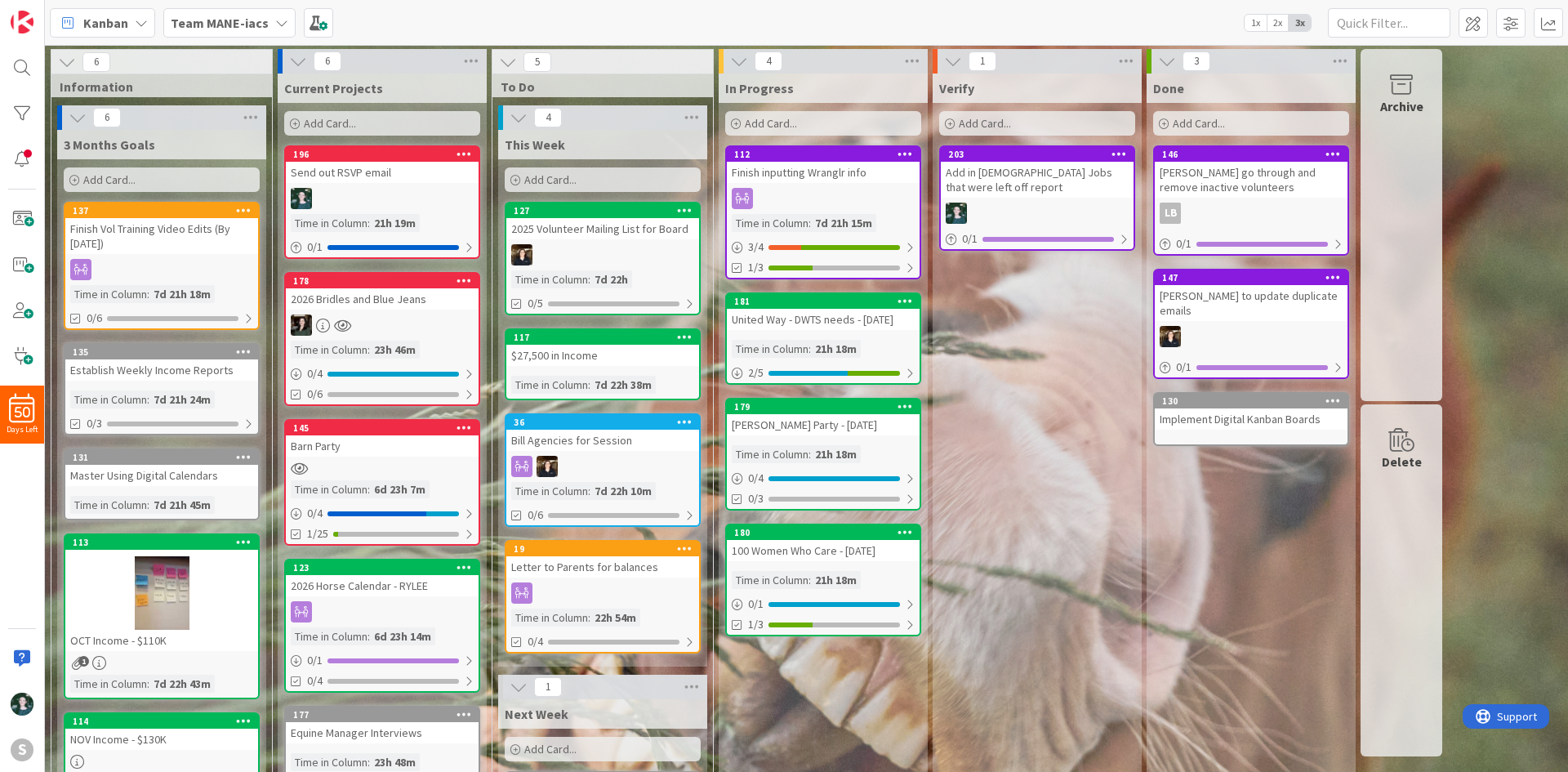
click at [467, 153] on icon at bounding box center [464, 153] width 15 height 11
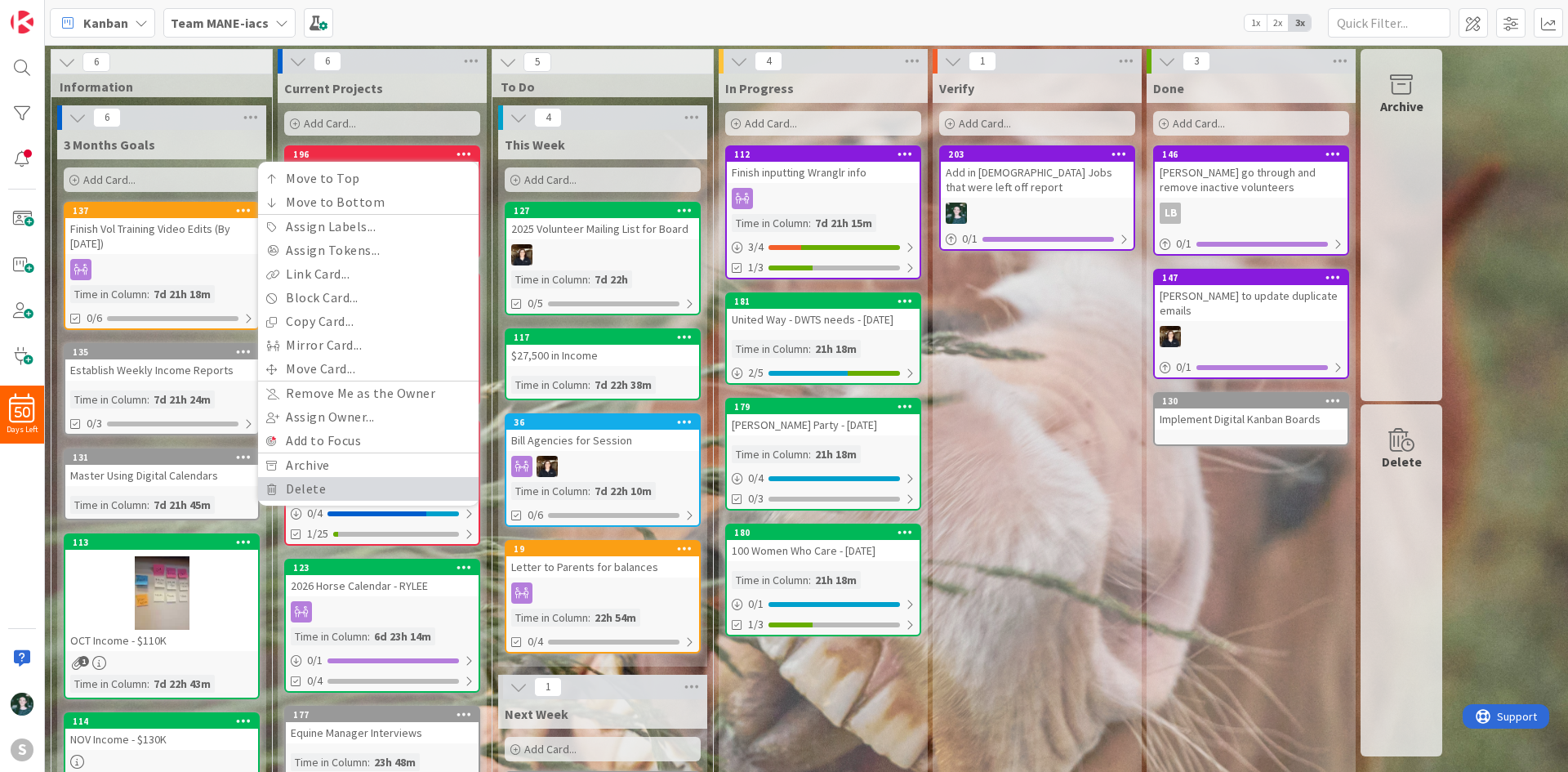
click at [319, 489] on link "Delete" at bounding box center [367, 489] width 220 height 24
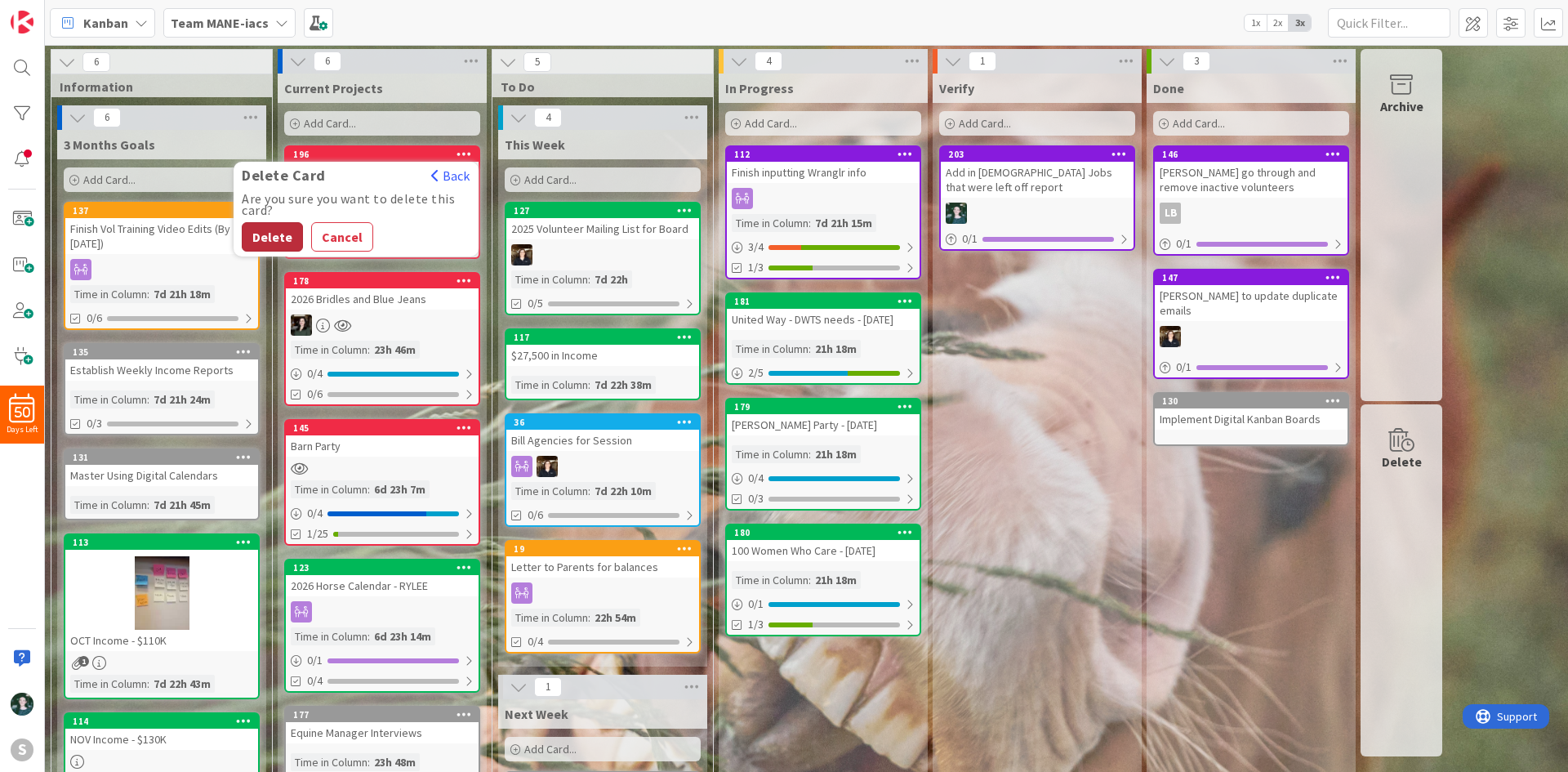
click at [262, 235] on button "Delete" at bounding box center [272, 236] width 61 height 30
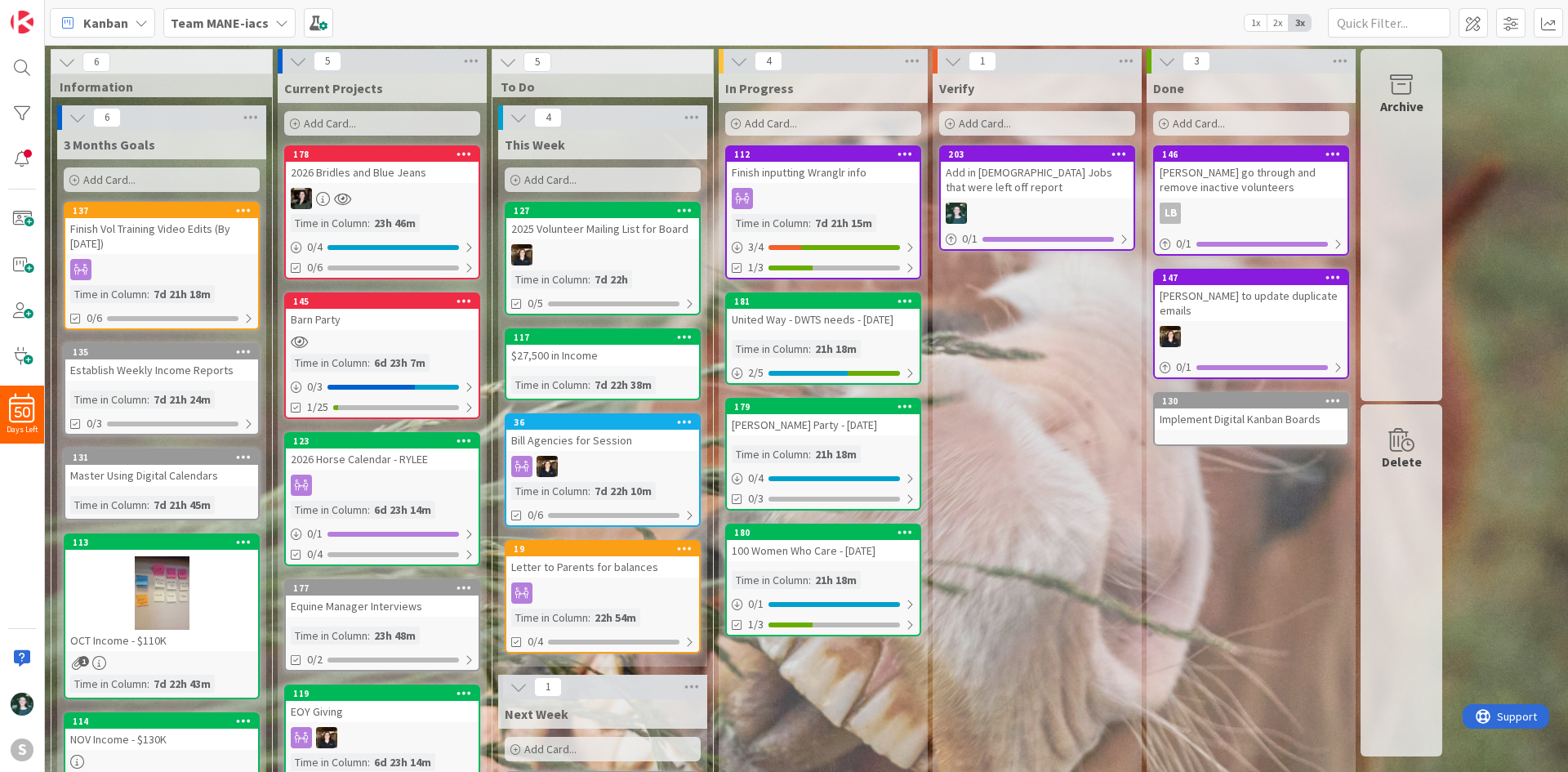
click at [391, 321] on div "Barn Party" at bounding box center [382, 319] width 193 height 21
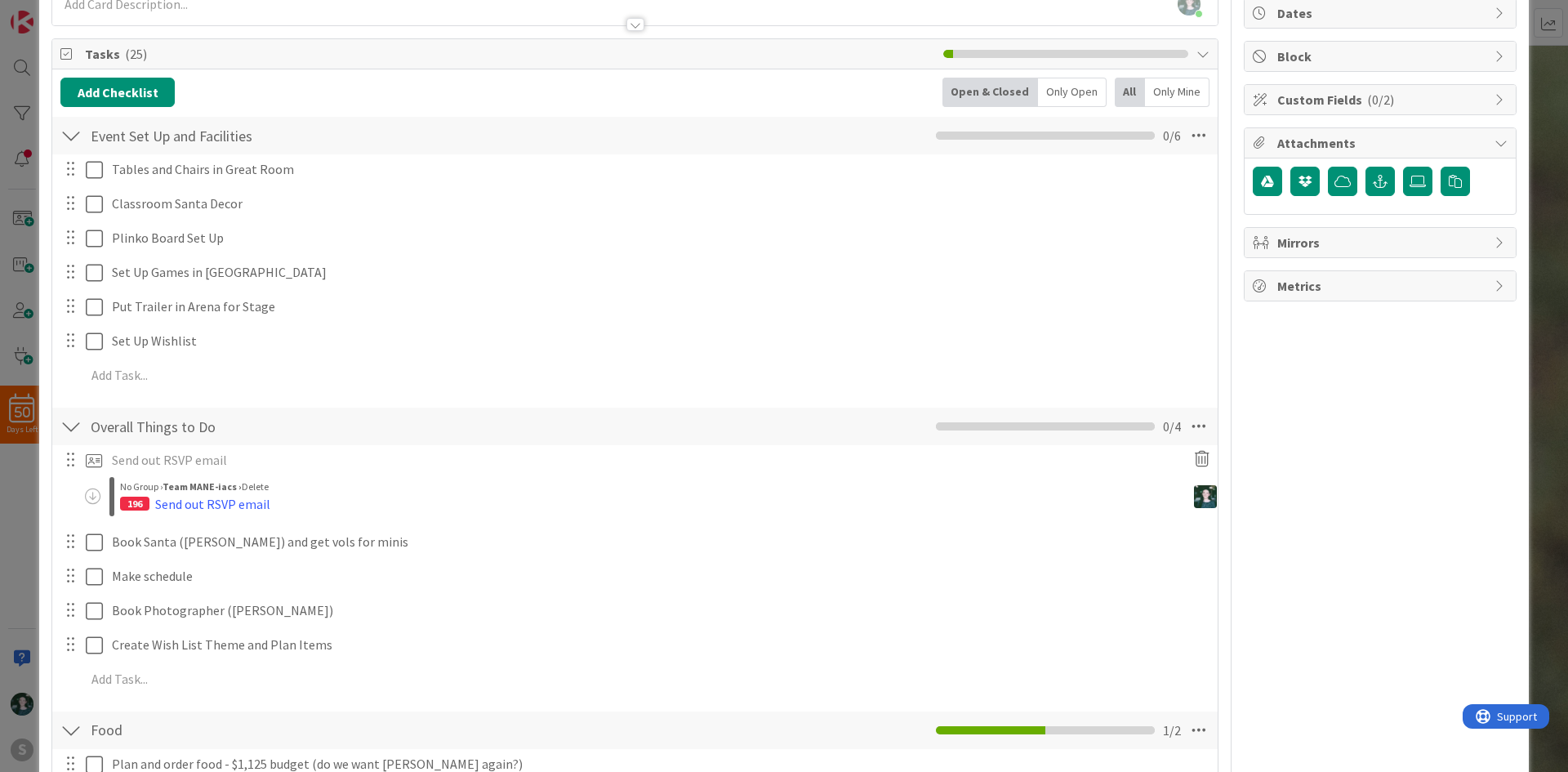
click at [124, 457] on p "Send out RSVP email" at bounding box center [645, 460] width 1065 height 19
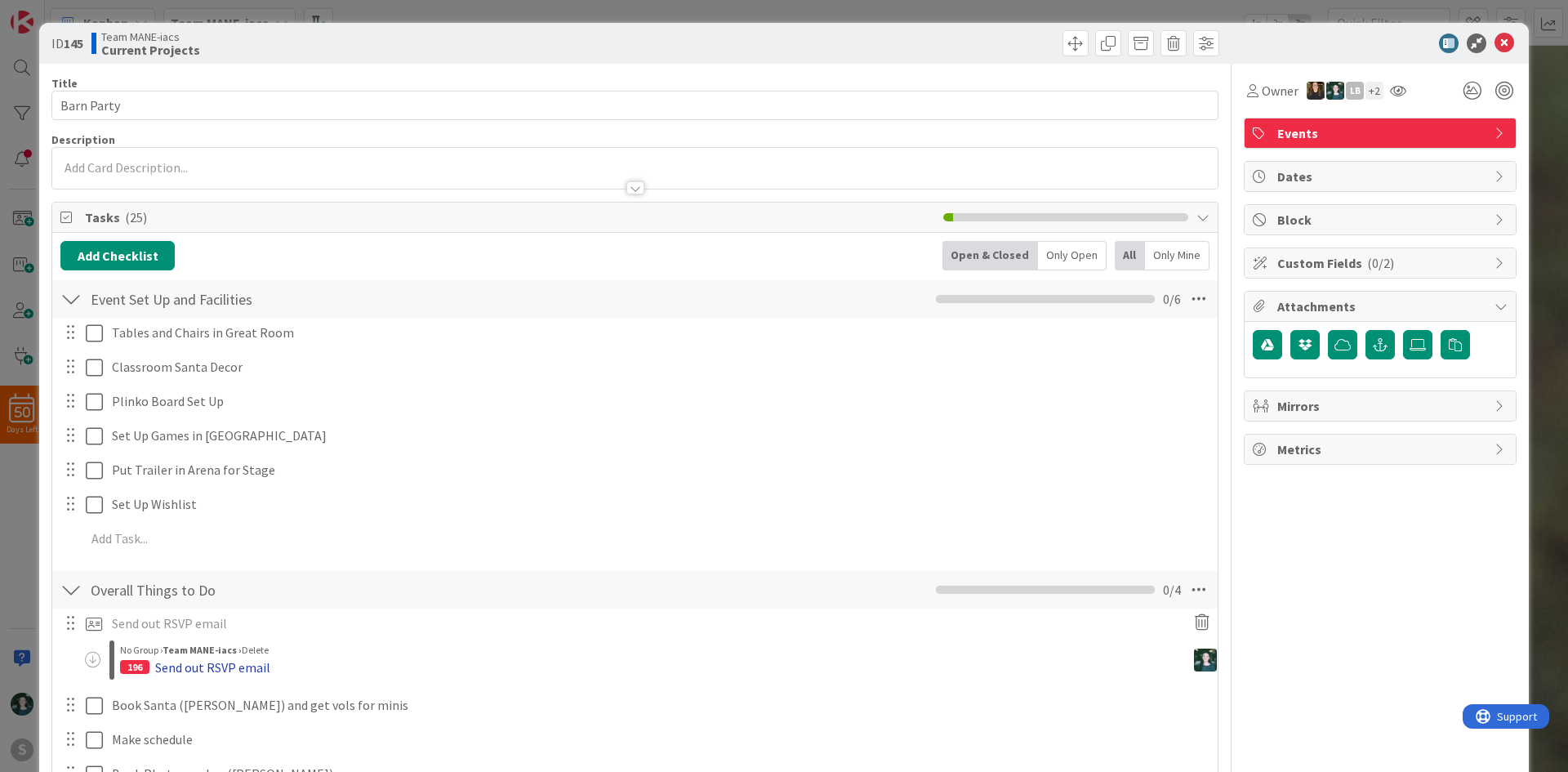
click at [219, 665] on div "Send out RSVP email" at bounding box center [212, 667] width 115 height 20
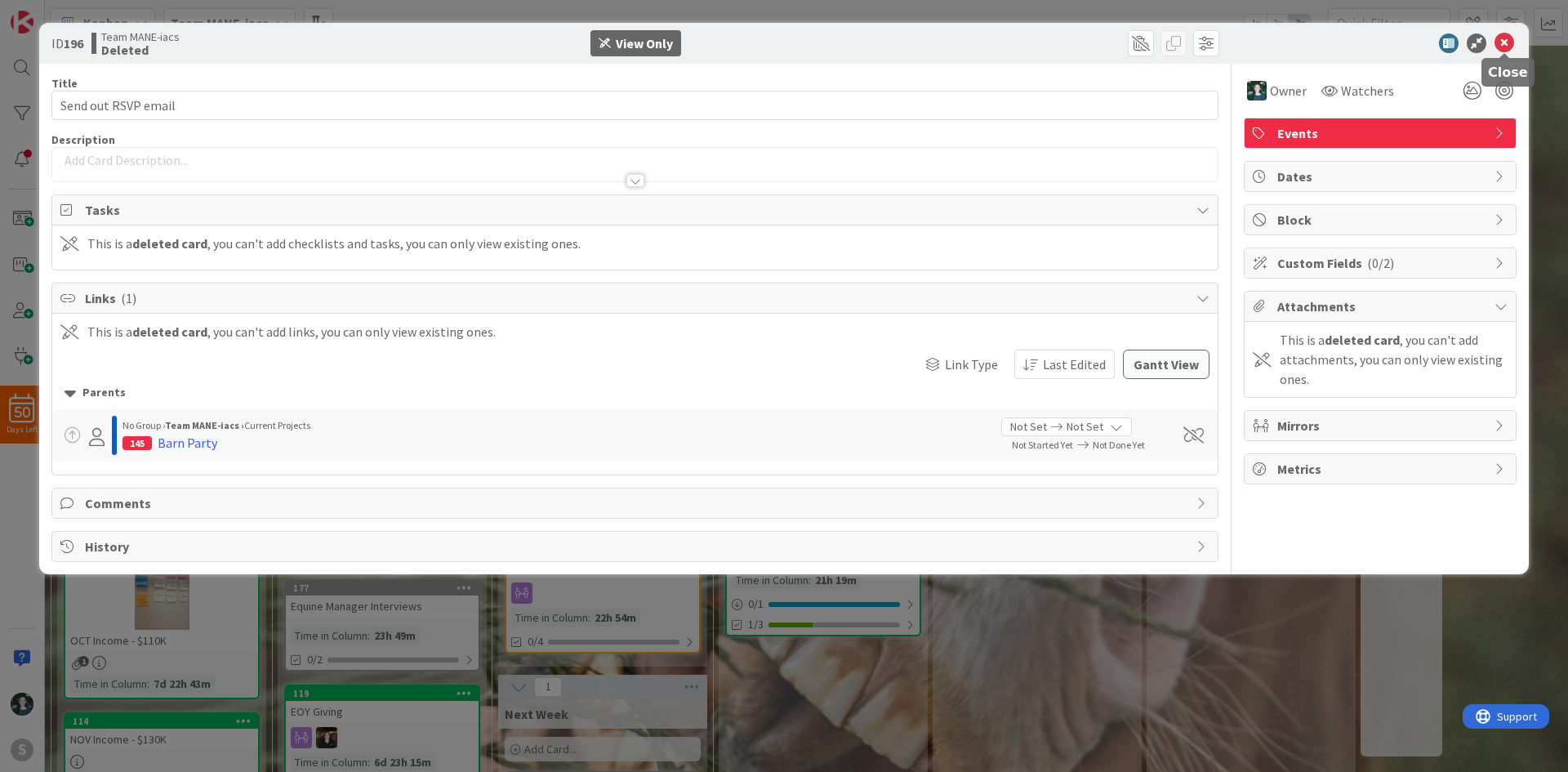
click at [1509, 43] on icon at bounding box center [1504, 43] width 20 height 20
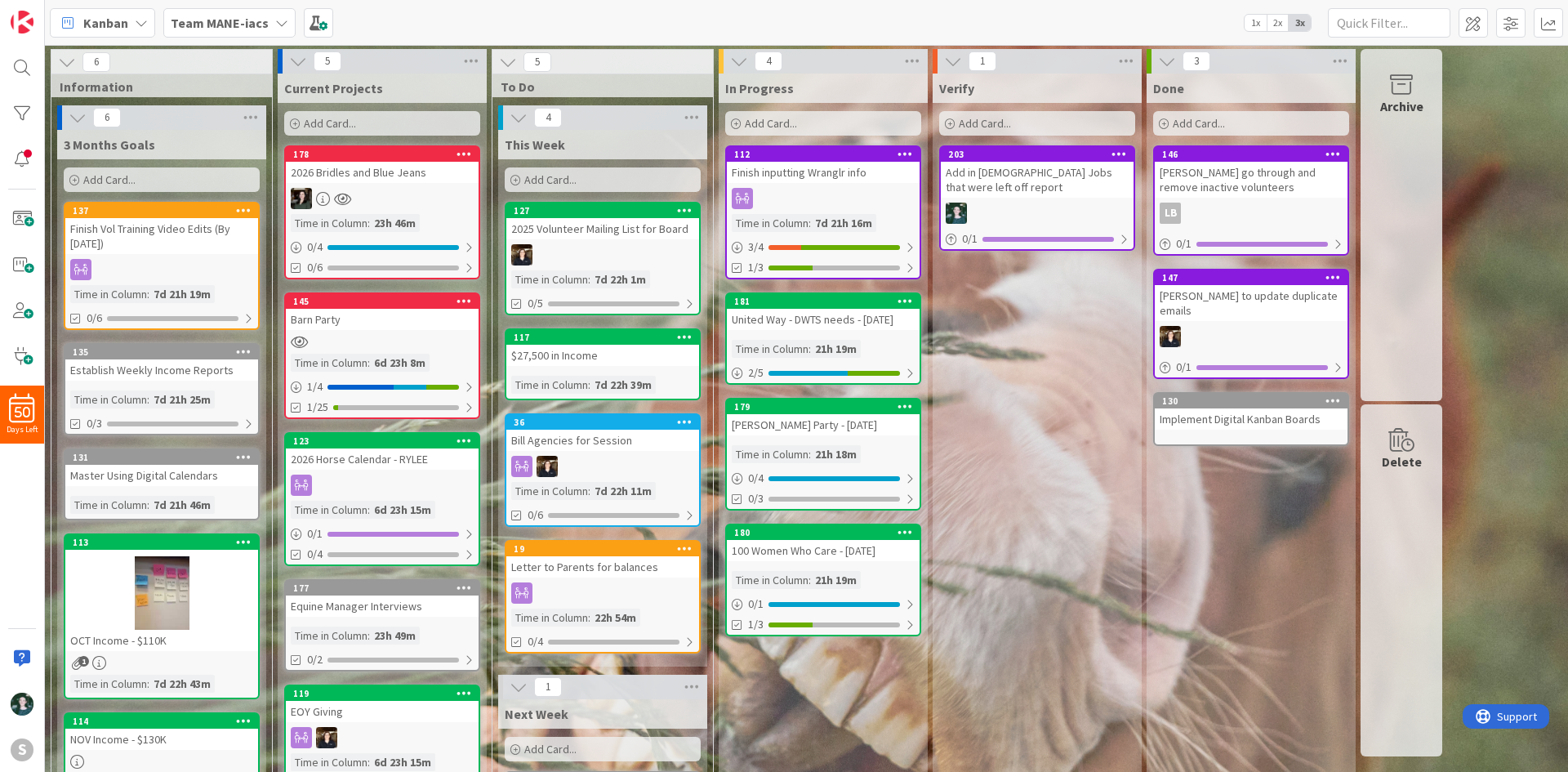
click at [389, 341] on div at bounding box center [382, 342] width 193 height 14
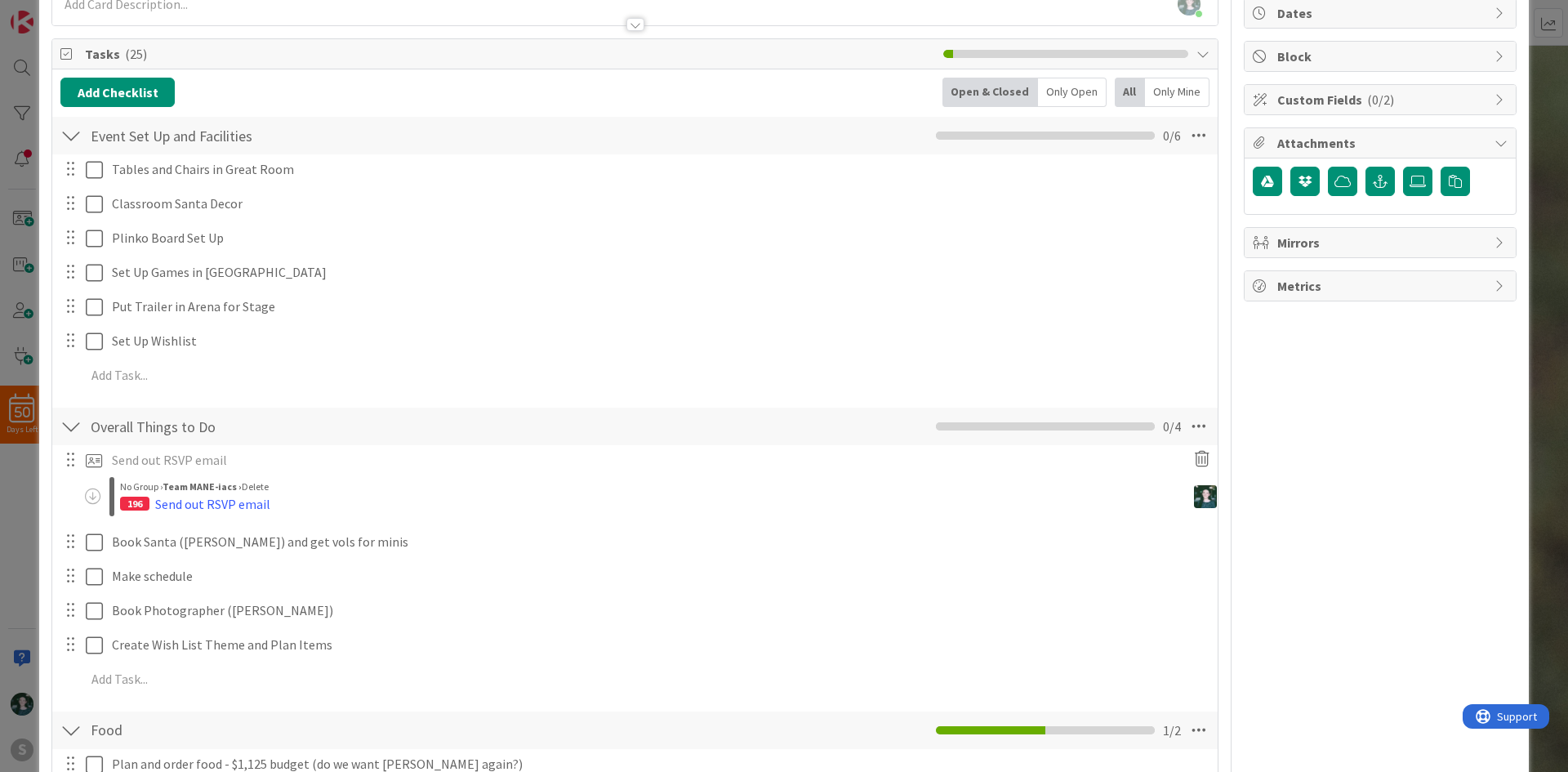
click at [71, 467] on div at bounding box center [70, 459] width 21 height 25
click at [1190, 452] on icon at bounding box center [1202, 458] width 30 height 26
click at [1225, 532] on div "Delete" at bounding box center [1235, 536] width 61 height 30
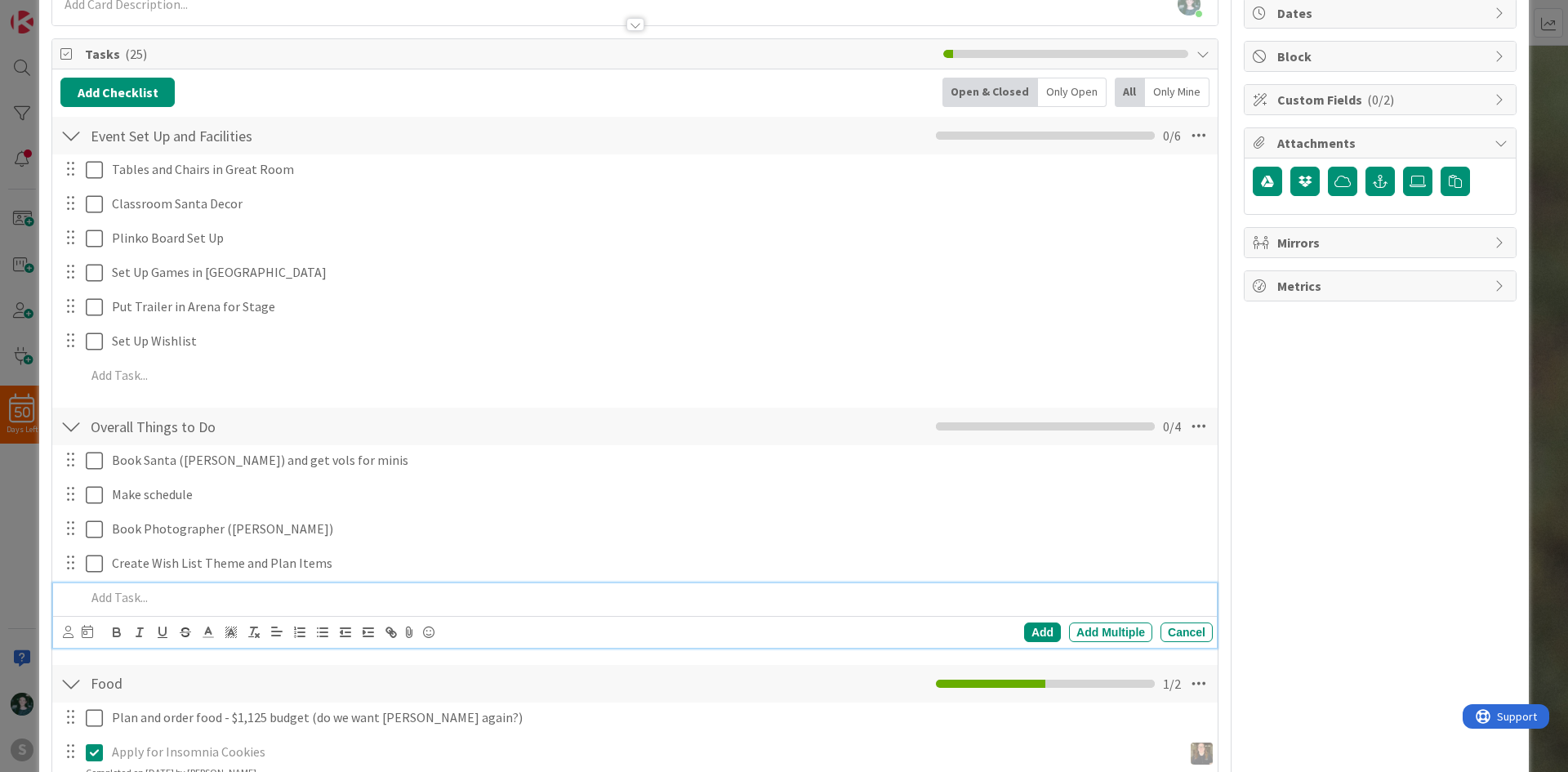
click at [132, 599] on p at bounding box center [646, 598] width 1121 height 19
click at [64, 629] on icon at bounding box center [68, 632] width 10 height 12
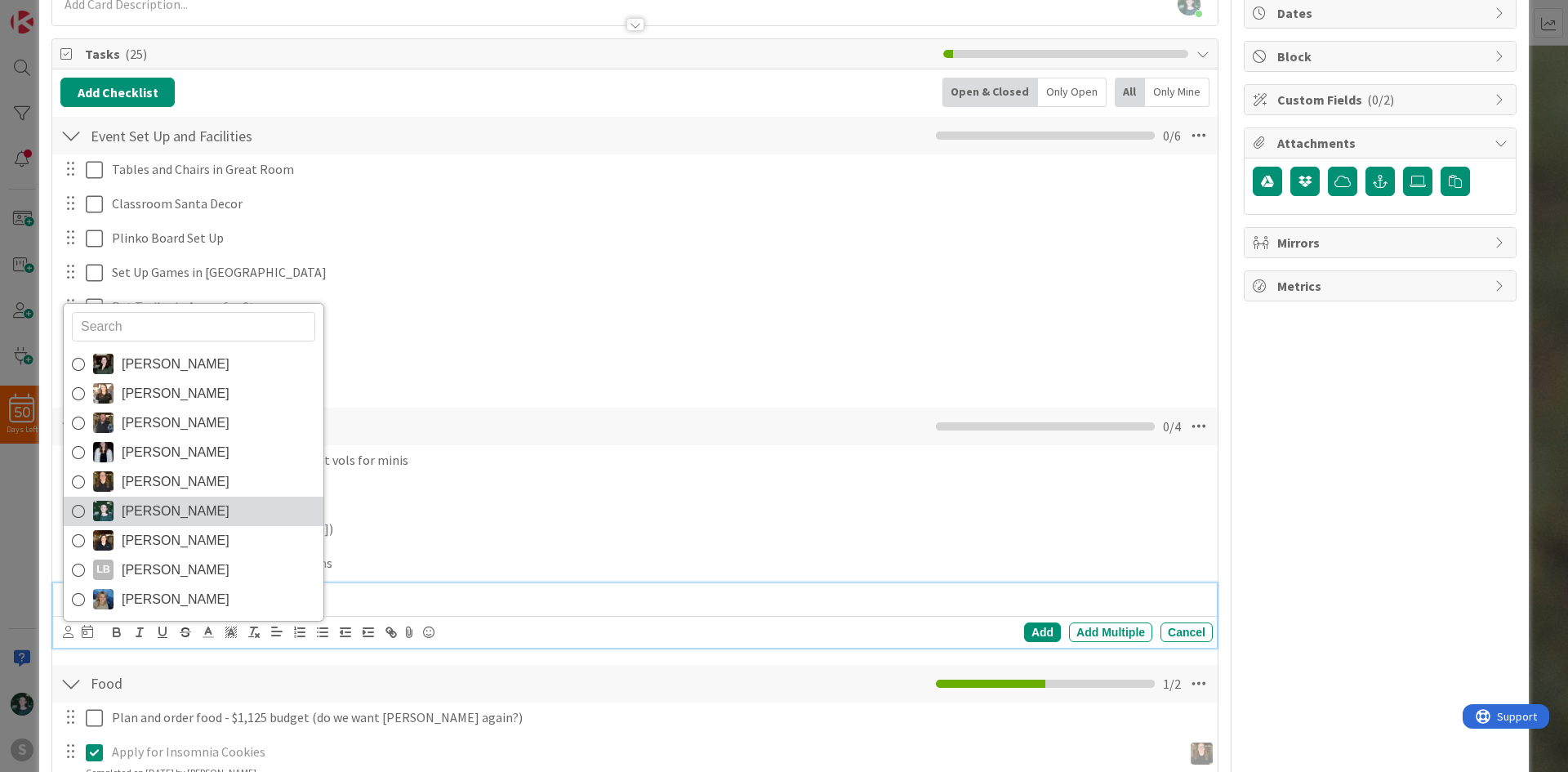
click at [75, 505] on icon at bounding box center [78, 511] width 13 height 25
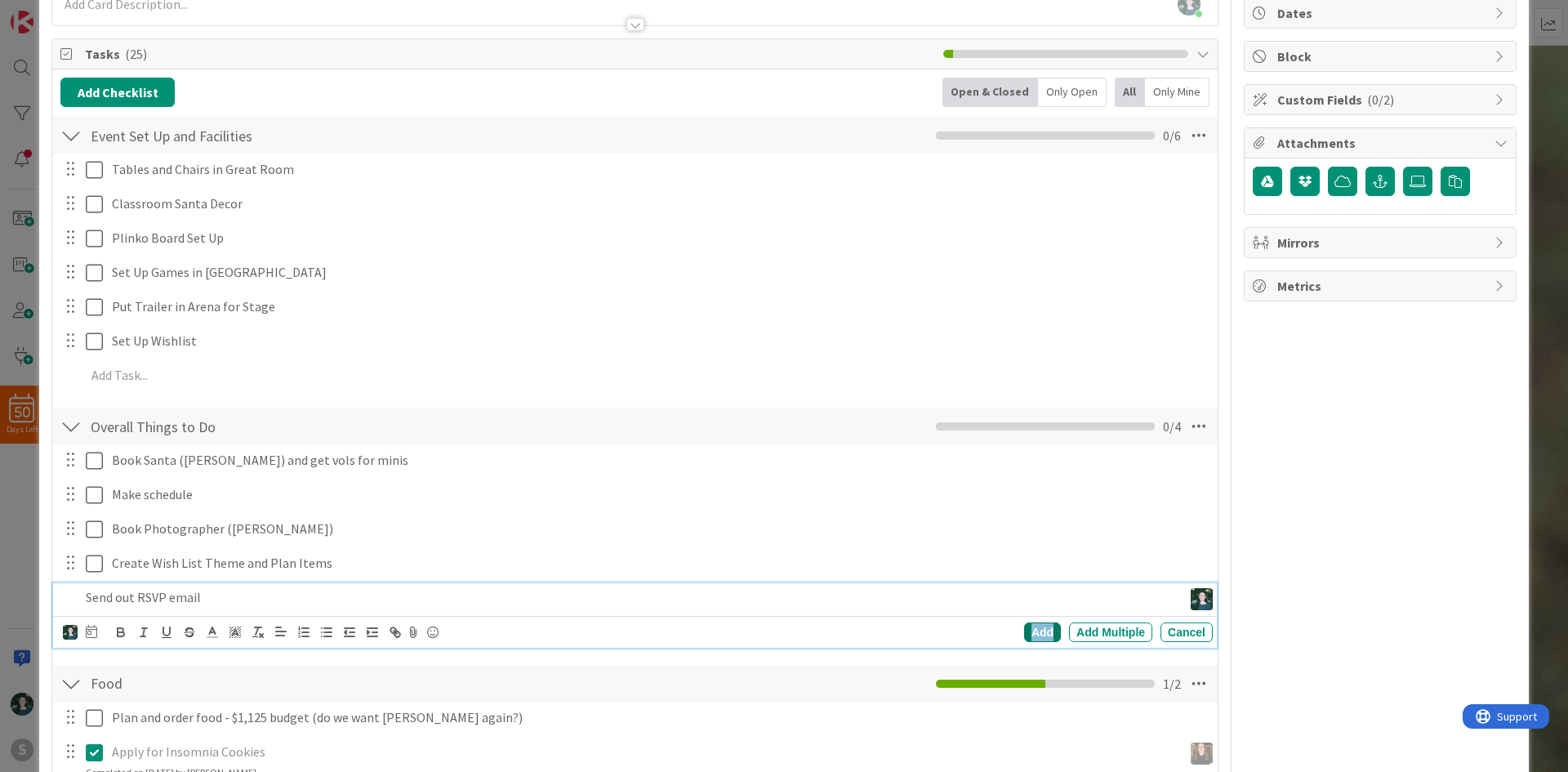
click at [1030, 635] on div "Add" at bounding box center [1042, 632] width 37 height 20
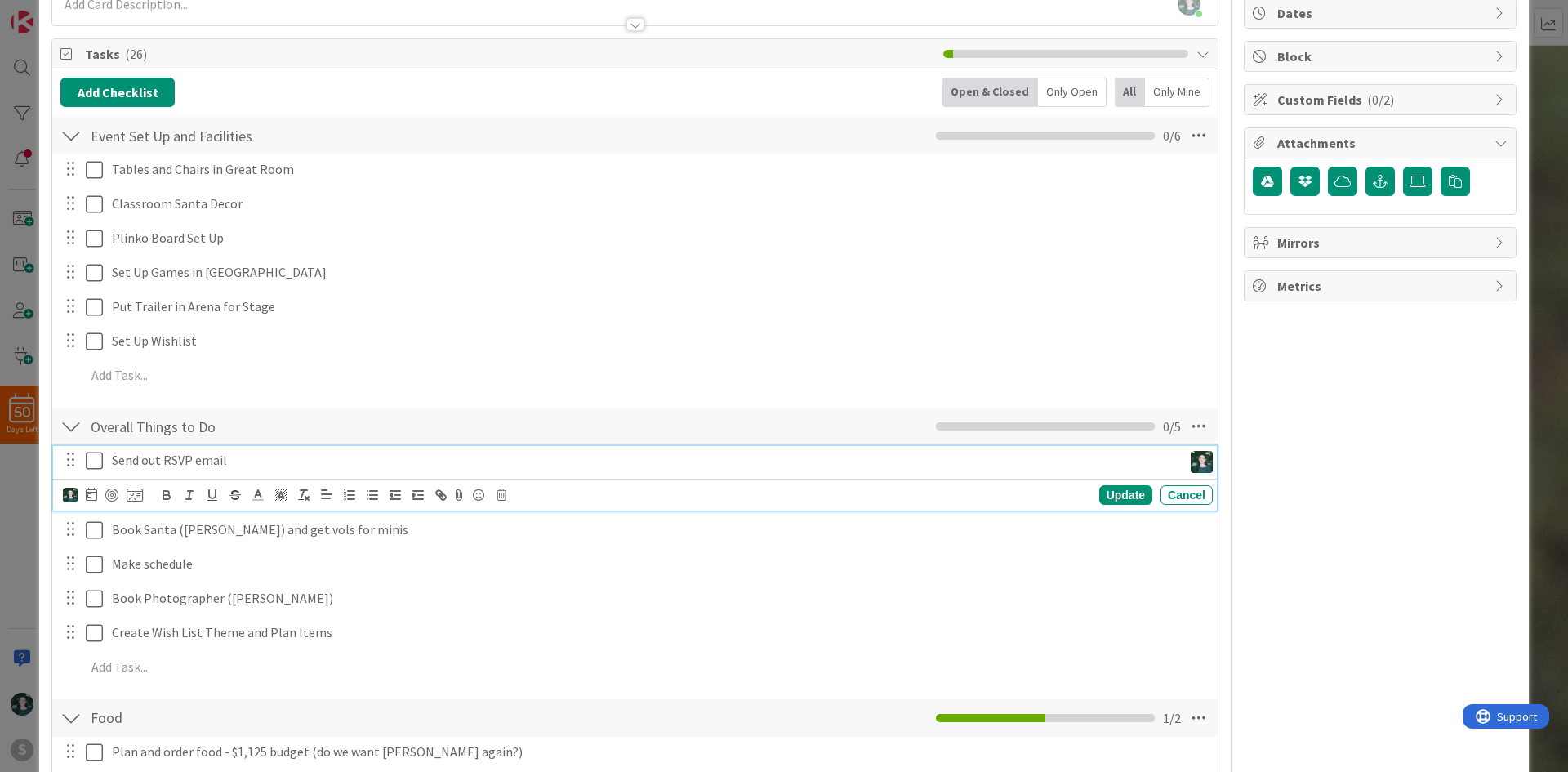
click at [173, 461] on p "Send out RSVP email" at bounding box center [644, 460] width 1064 height 19
click at [139, 497] on icon at bounding box center [134, 494] width 16 height 14
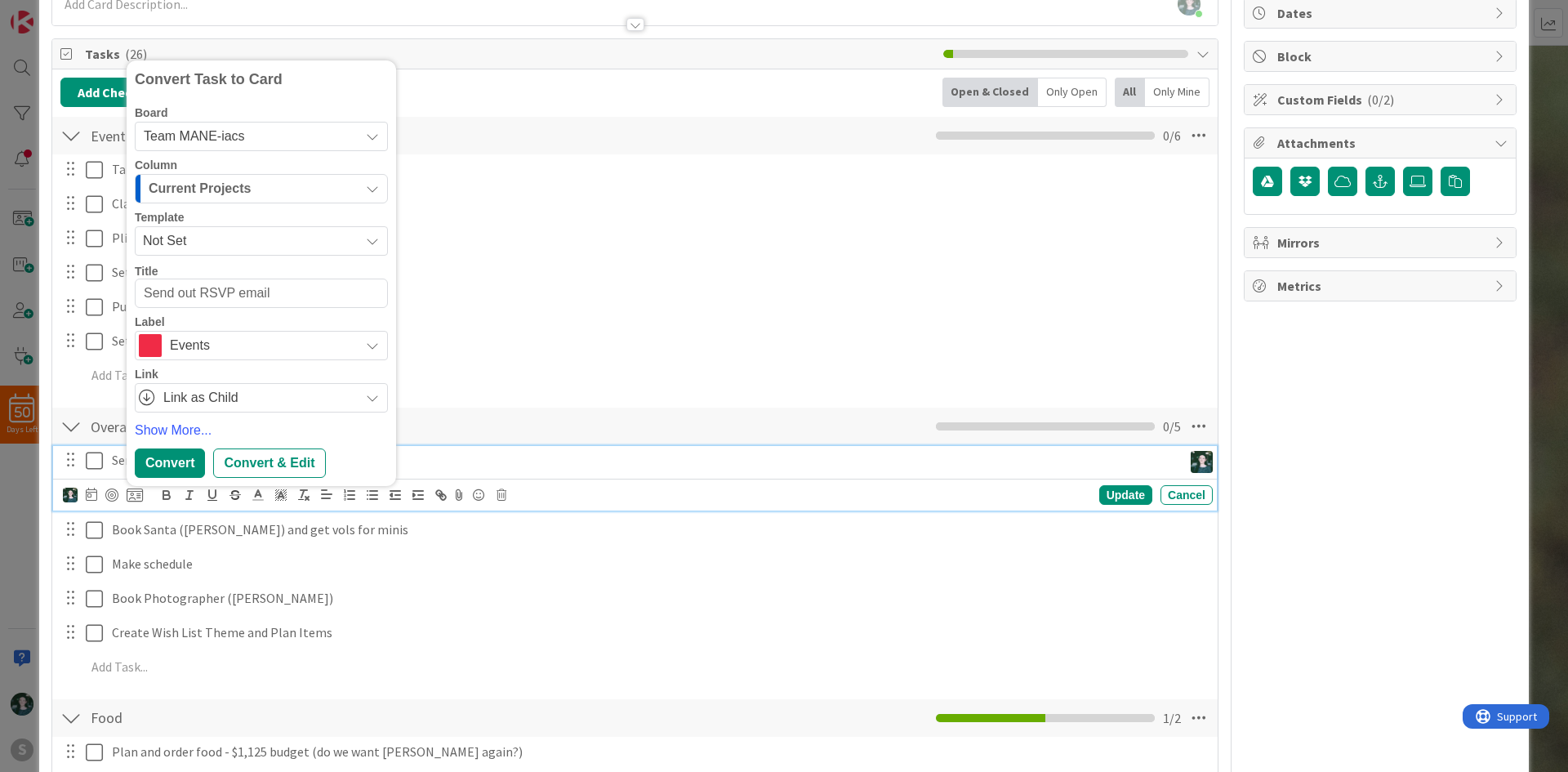
click at [276, 184] on div "Current Projects" at bounding box center [252, 188] width 215 height 26
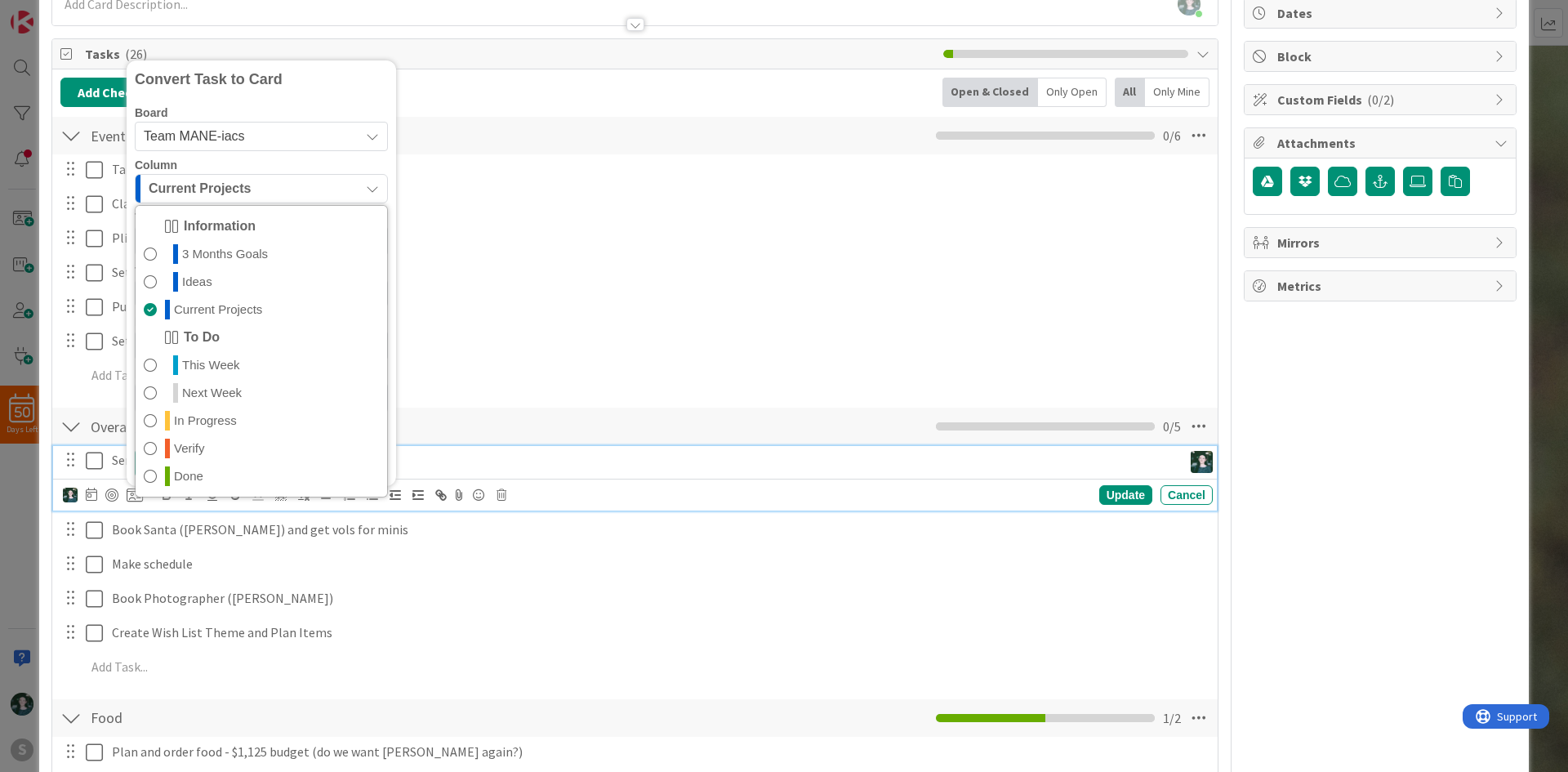
click at [276, 184] on div "Current Projects" at bounding box center [252, 188] width 215 height 26
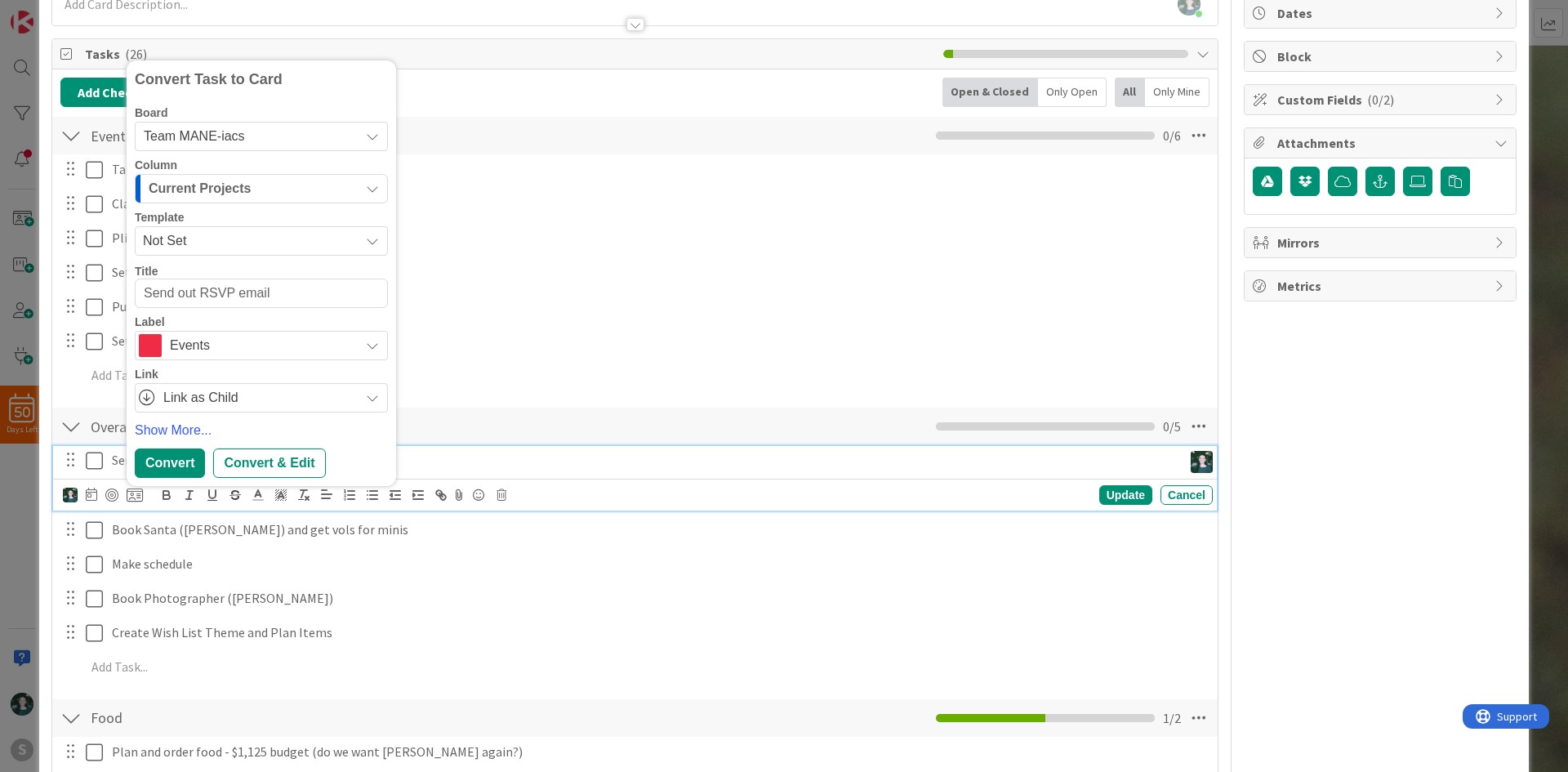
click at [274, 135] on span "Team MANE-iacs" at bounding box center [247, 136] width 207 height 23
click at [270, 208] on span "[PERSON_NAME]'s Madness board" at bounding box center [280, 213] width 230 height 25
click at [278, 190] on div "3 Months Goals" at bounding box center [252, 188] width 215 height 26
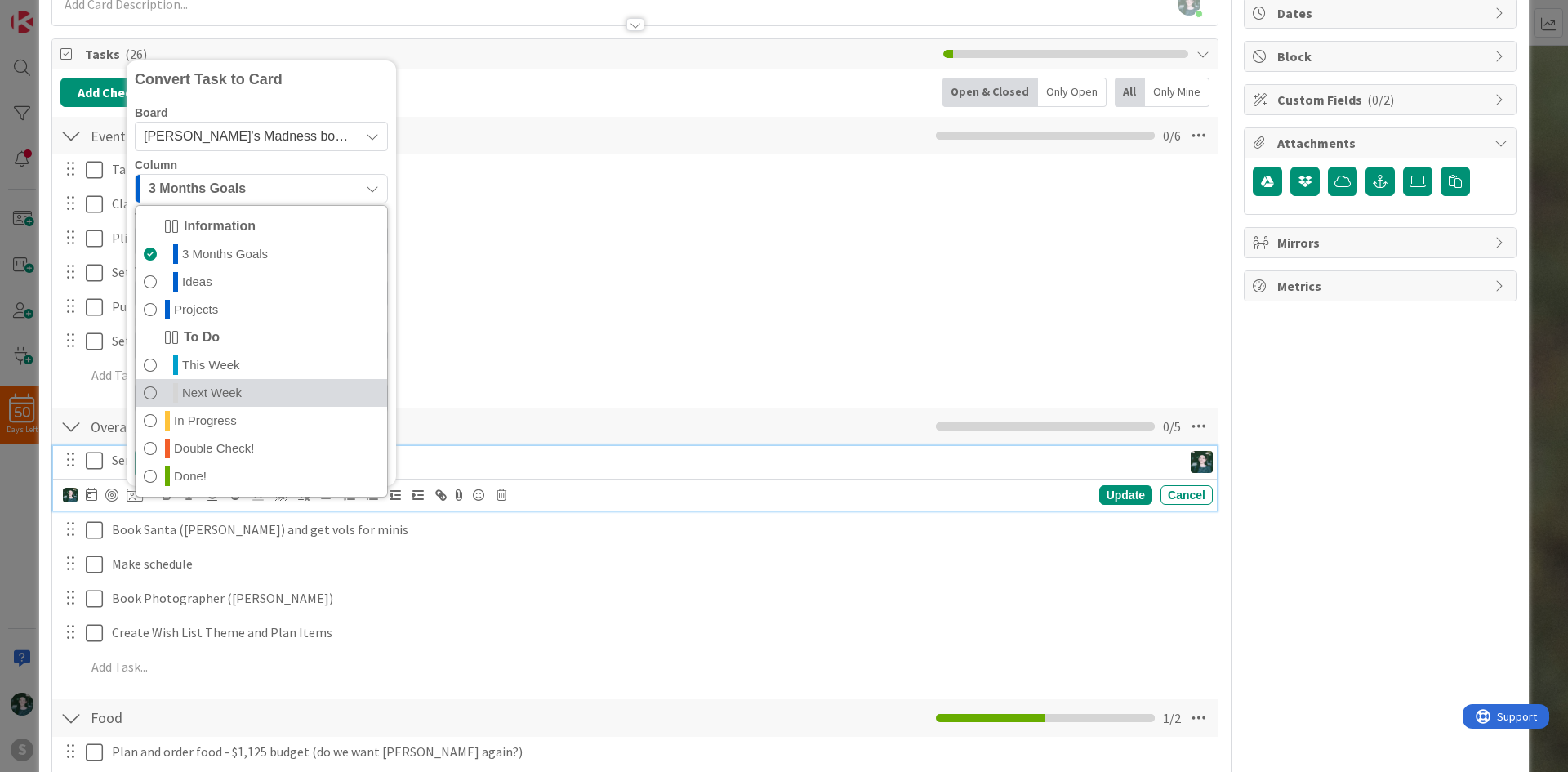
click at [149, 389] on span at bounding box center [150, 392] width 13 height 20
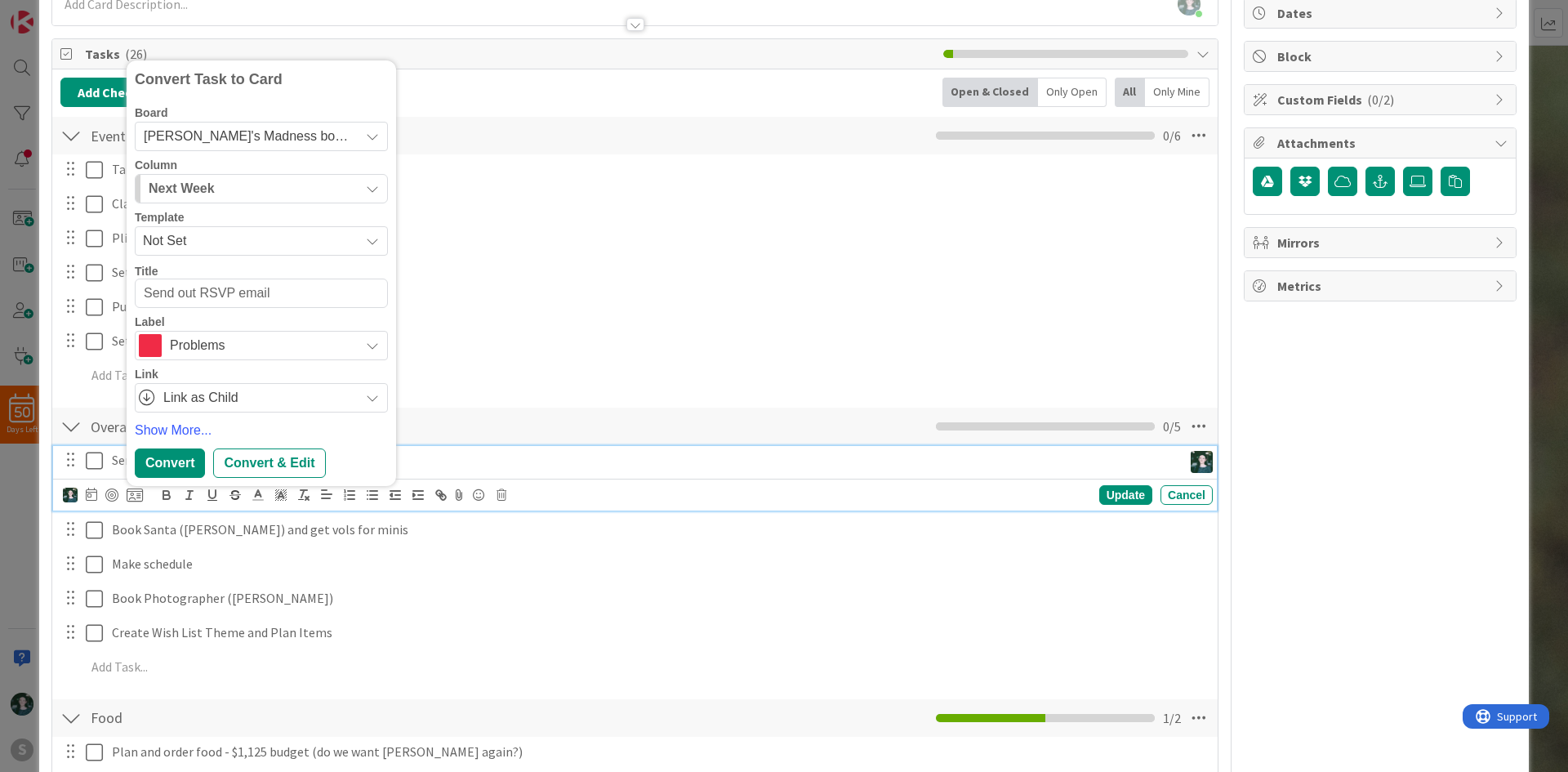
click at [221, 347] on span "Problems" at bounding box center [260, 345] width 181 height 23
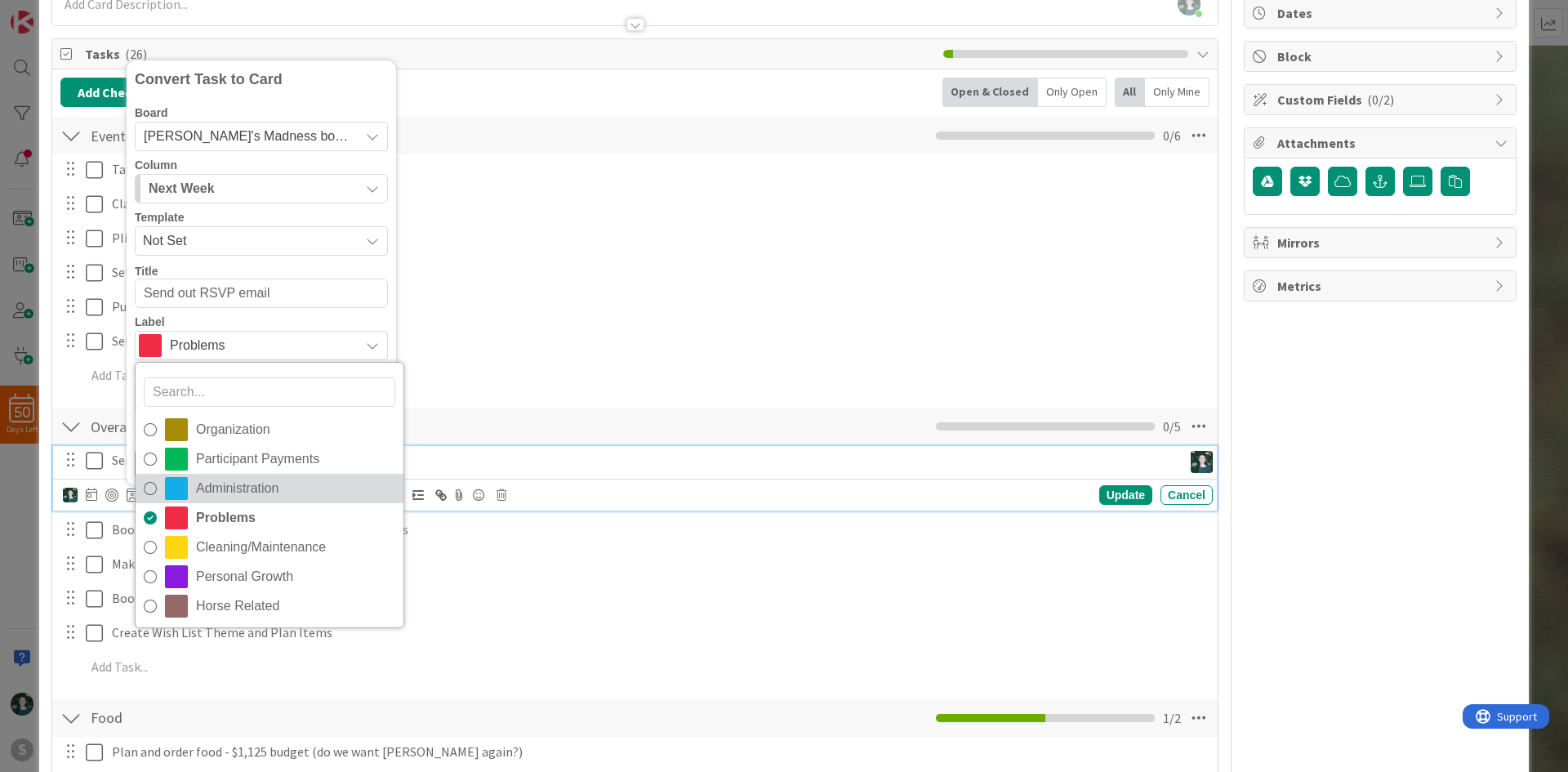
click at [308, 484] on span "Administration" at bounding box center [296, 488] width 199 height 25
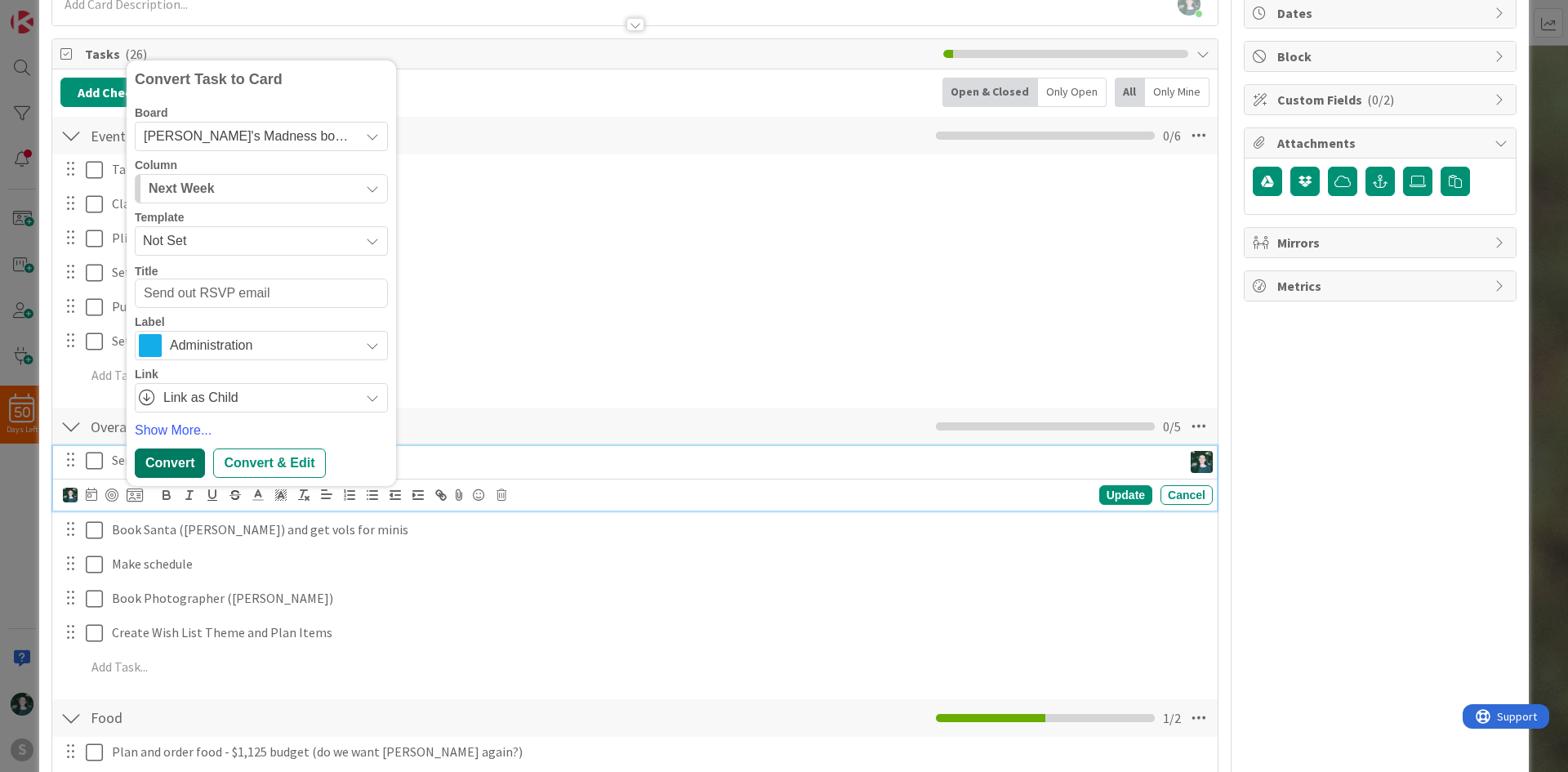
click at [179, 460] on div "Convert" at bounding box center [169, 463] width 71 height 30
type textarea "x"
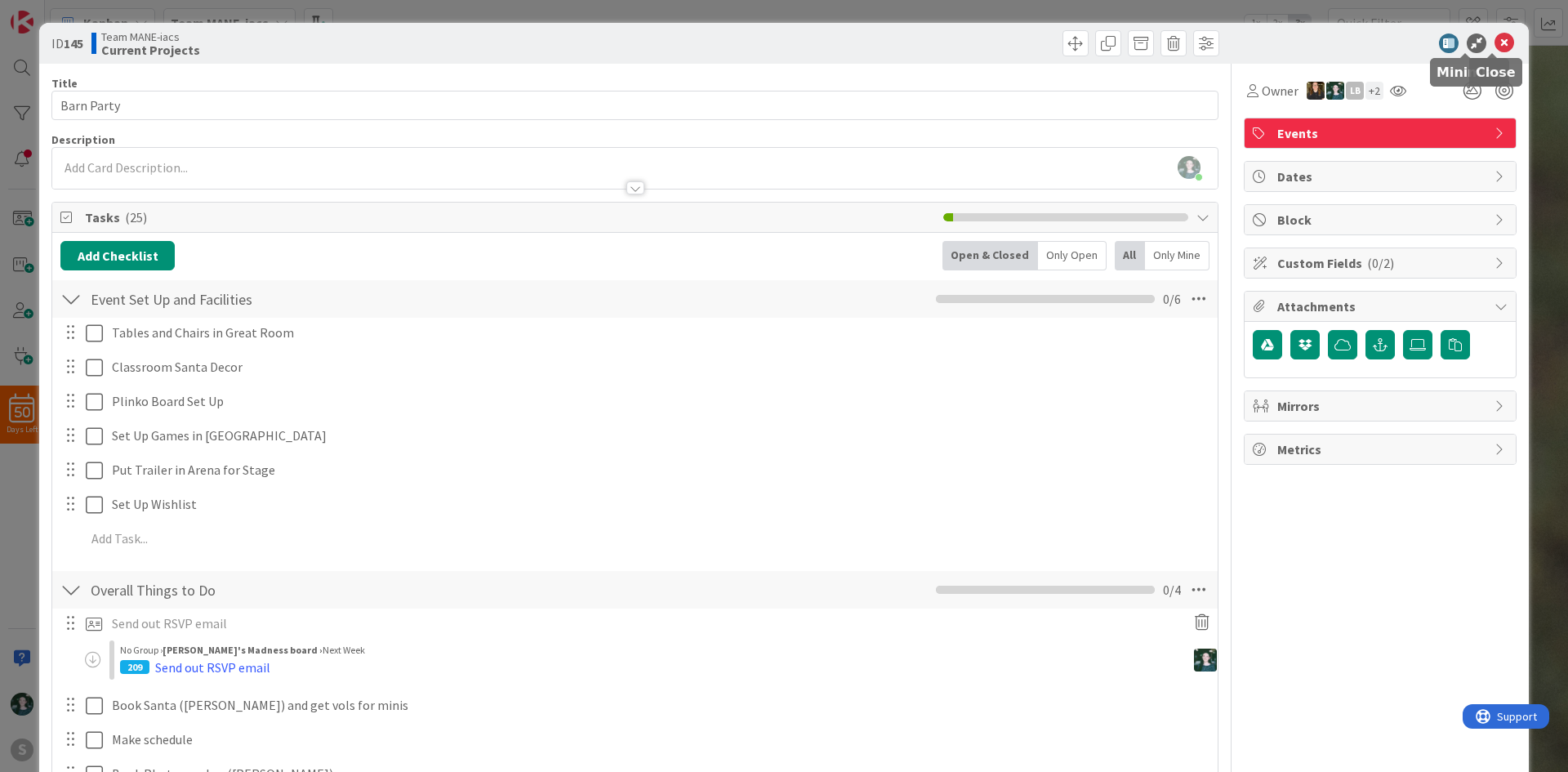
click at [1495, 43] on icon at bounding box center [1504, 43] width 20 height 20
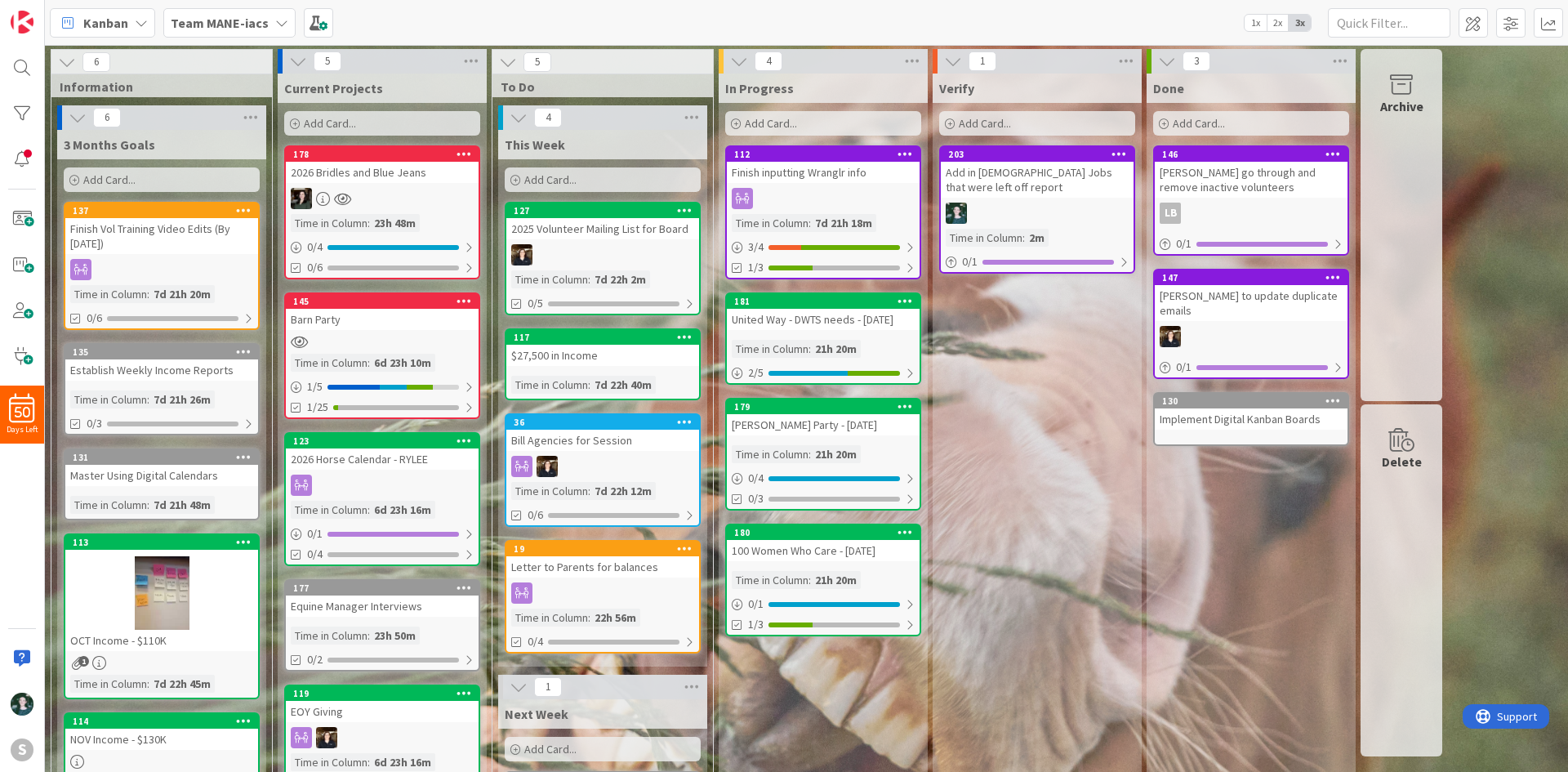
click at [268, 15] on div "Team MANE-iacs" at bounding box center [230, 23] width 133 height 30
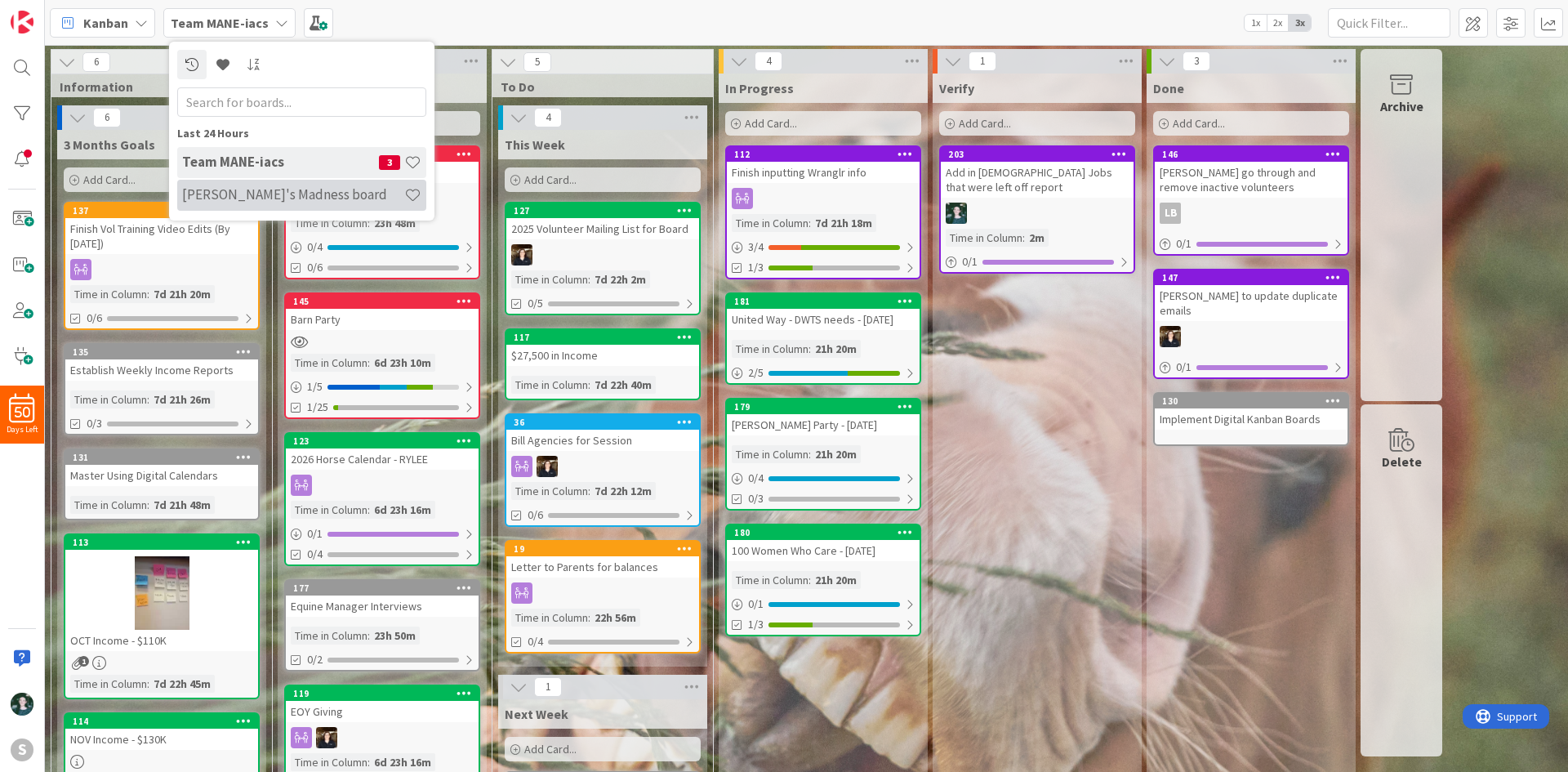
click at [258, 188] on h4 "[PERSON_NAME]'s Madness board" at bounding box center [293, 194] width 222 height 16
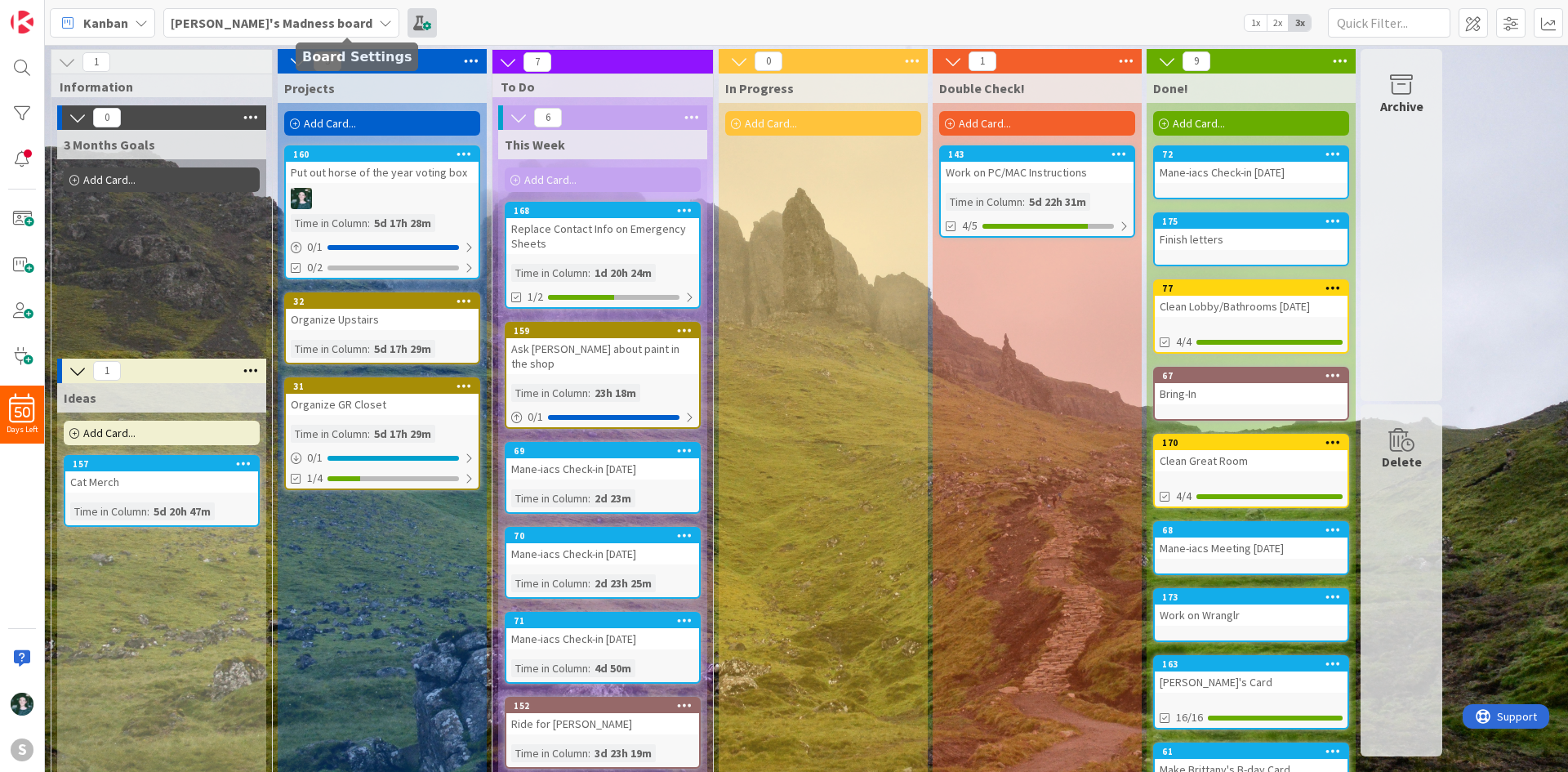
click at [407, 27] on span at bounding box center [422, 23] width 30 height 30
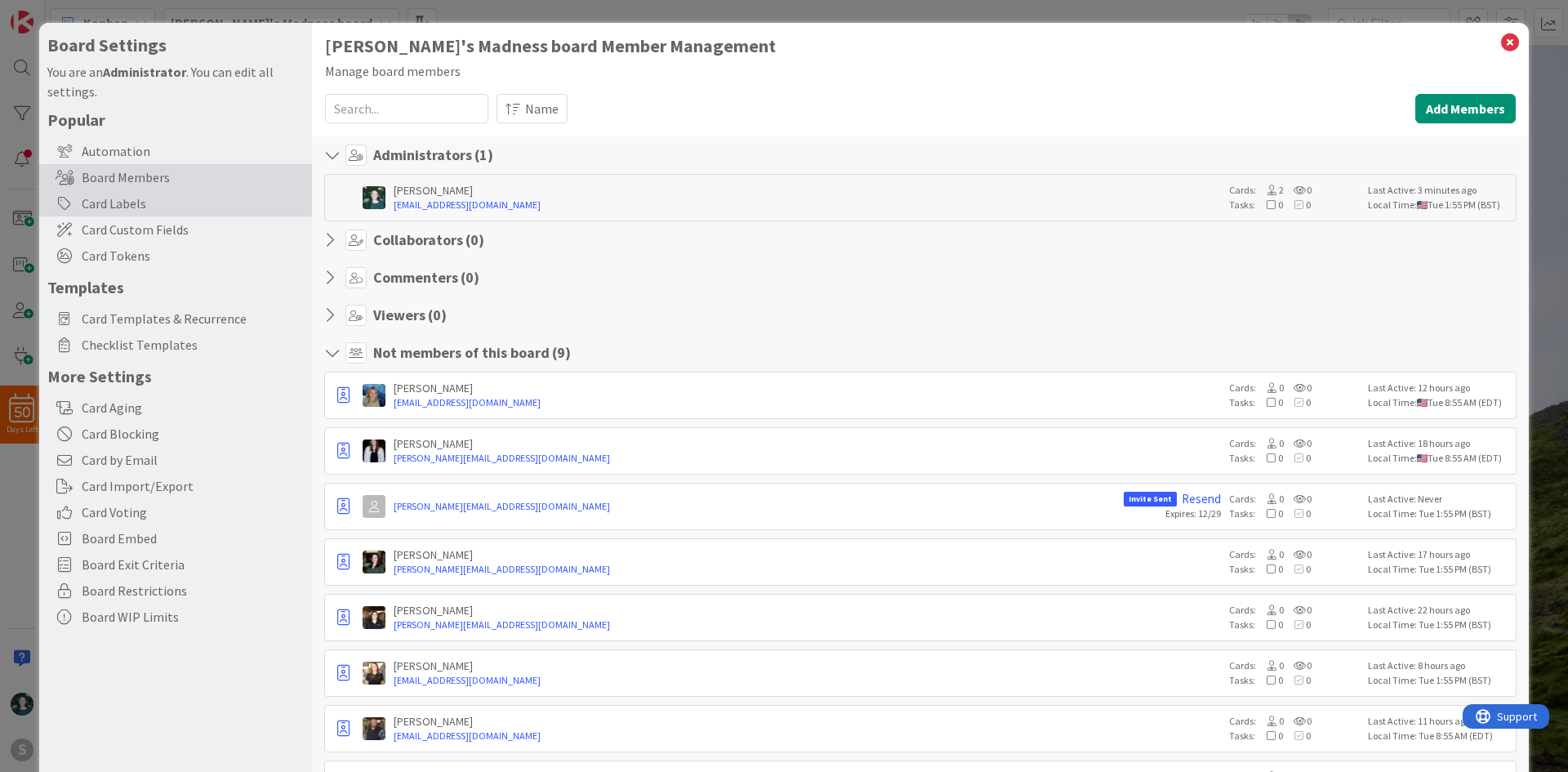
click at [141, 204] on div "Card Labels" at bounding box center [175, 203] width 273 height 26
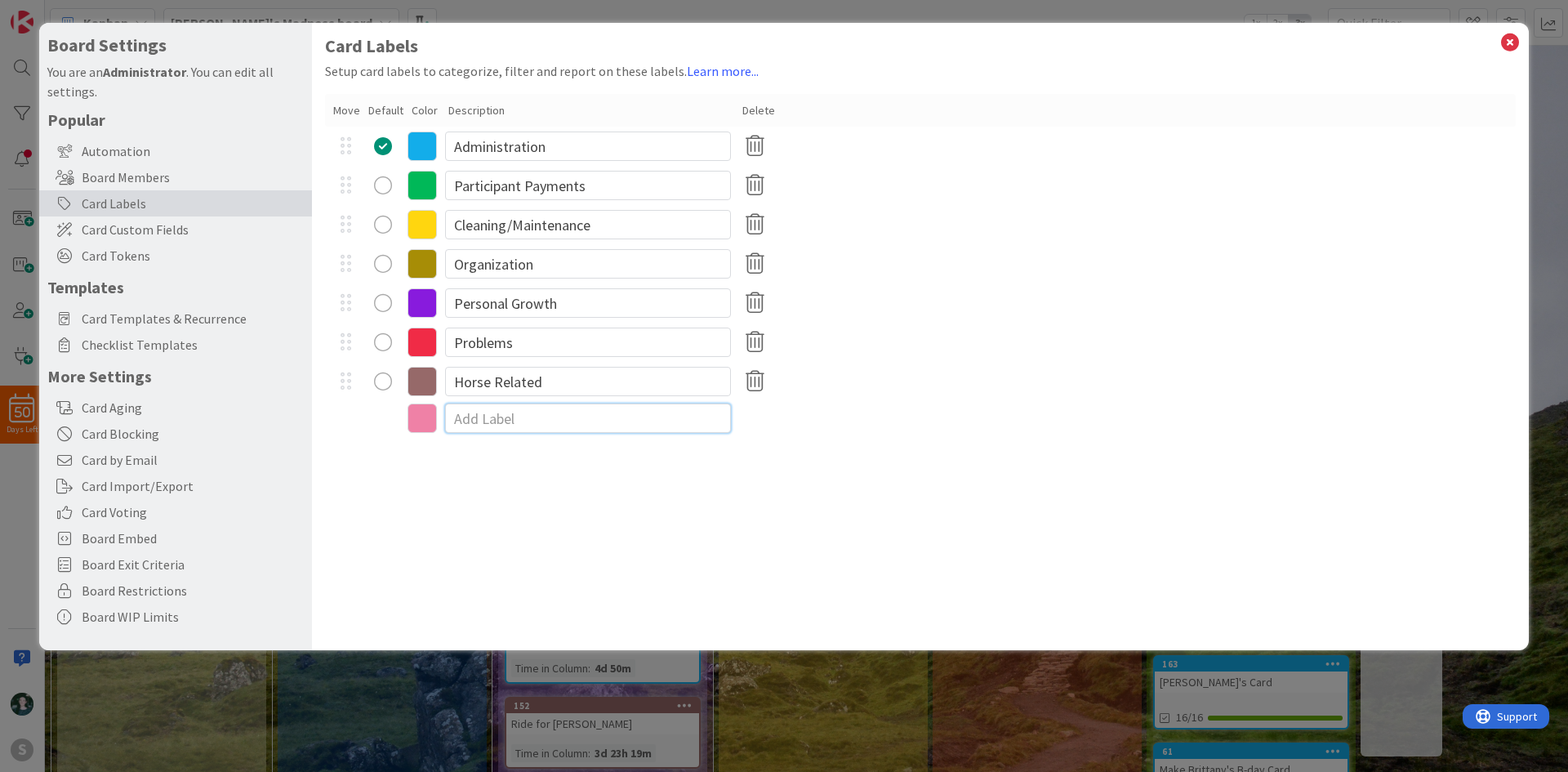
click at [632, 418] on input at bounding box center [588, 417] width 286 height 30
type input "Events"
click at [883, 556] on div "Card Labels Setup card labels to categorize, filter and report on these labels.…" at bounding box center [920, 337] width 1217 height 627
click at [1506, 34] on icon at bounding box center [1509, 42] width 21 height 23
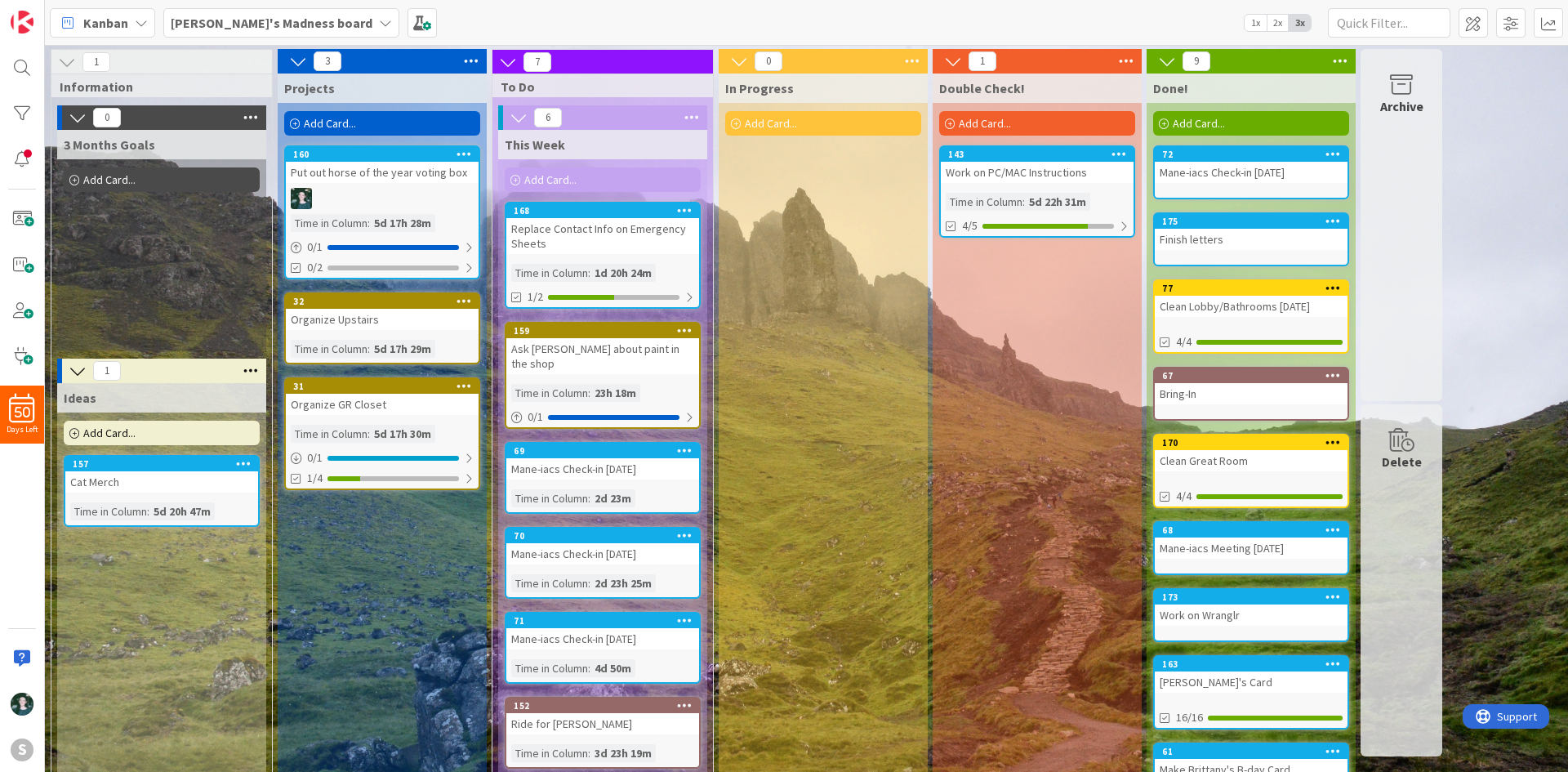
click at [399, 162] on div "Put out horse of the year voting box" at bounding box center [382, 172] width 193 height 21
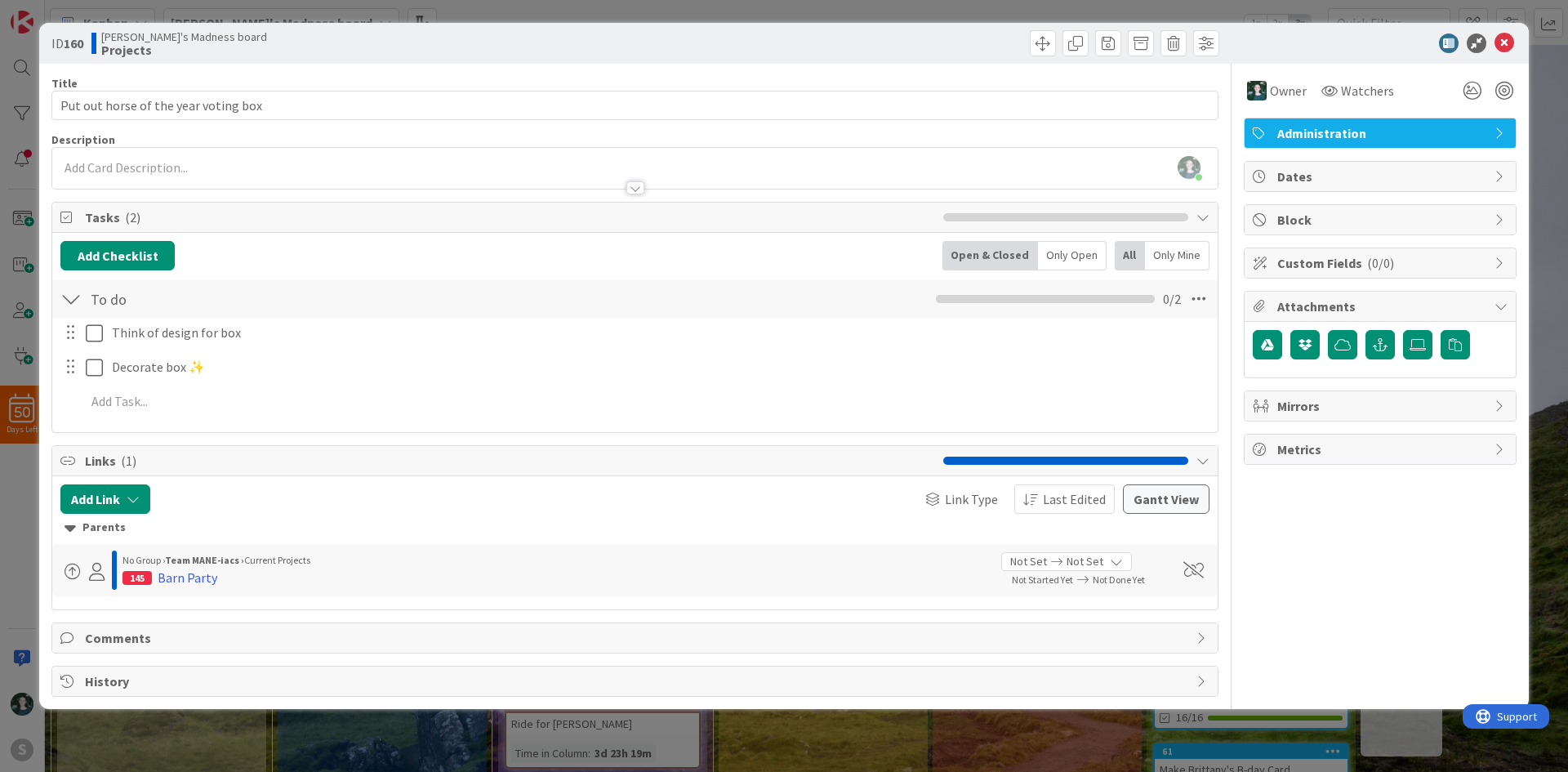
click at [1321, 131] on span "Administration" at bounding box center [1382, 133] width 209 height 20
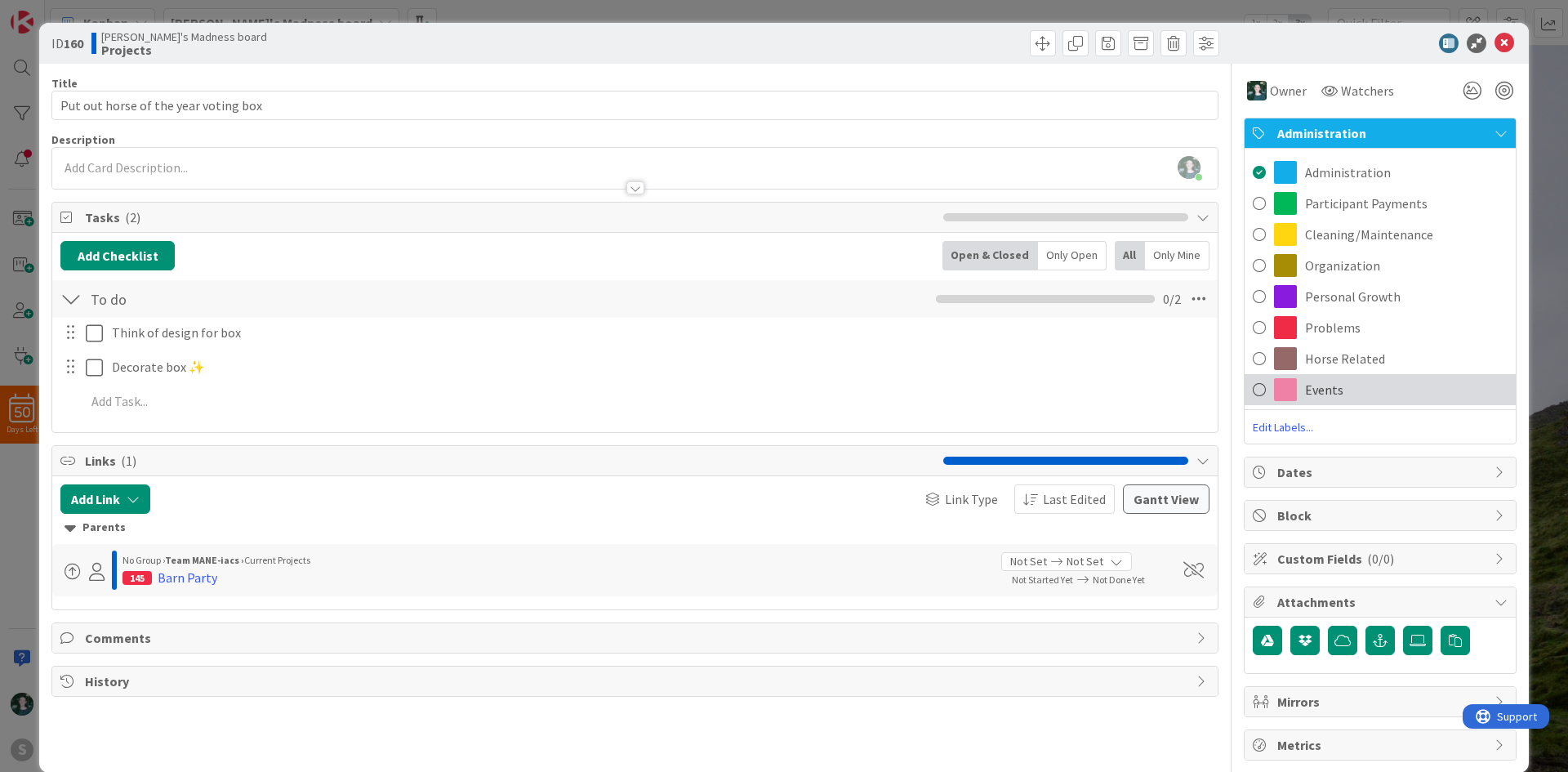
click at [1253, 385] on span at bounding box center [1258, 389] width 13 height 25
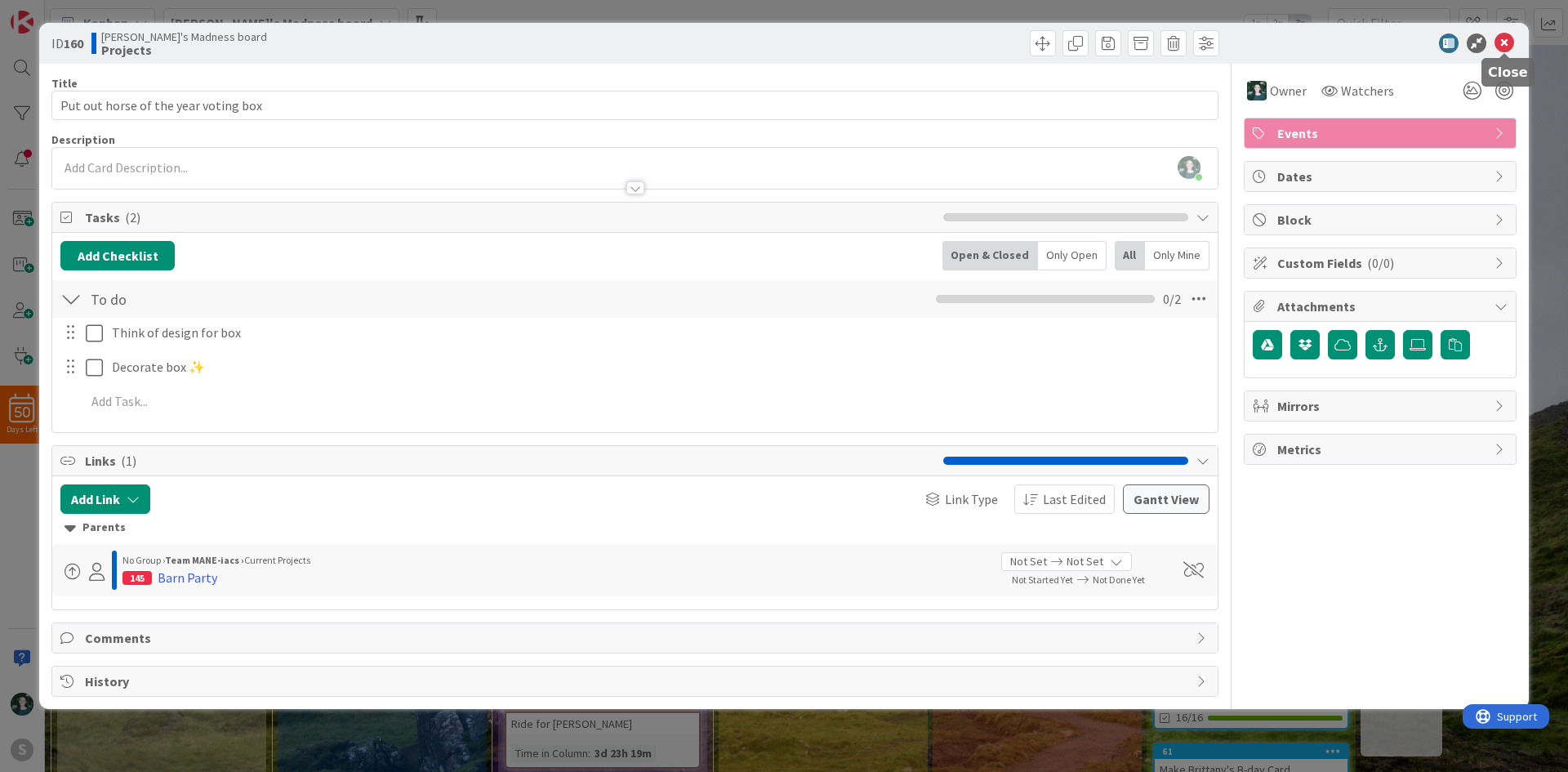
click at [1508, 47] on icon at bounding box center [1504, 43] width 20 height 20
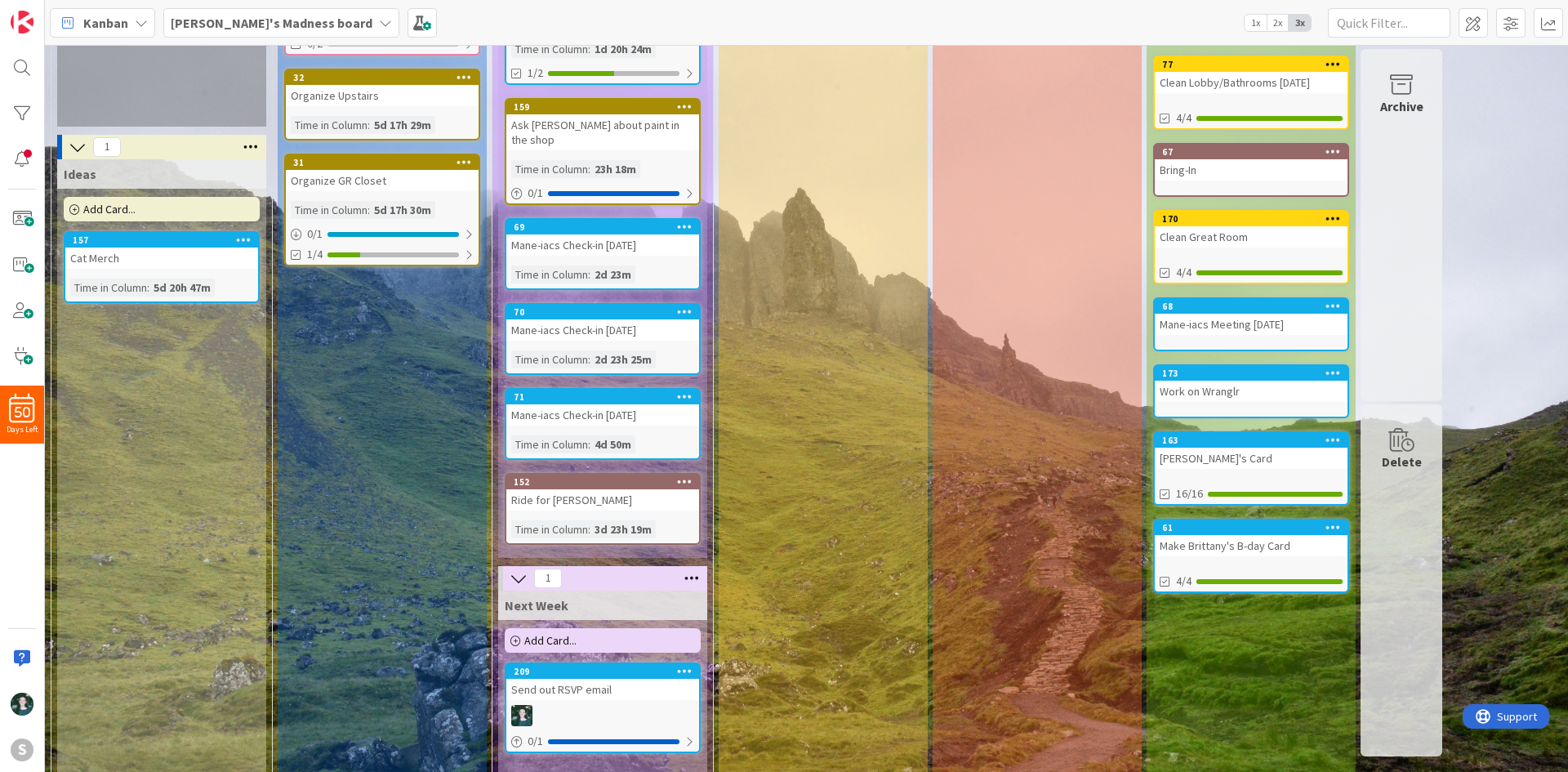
scroll to position [265, 0]
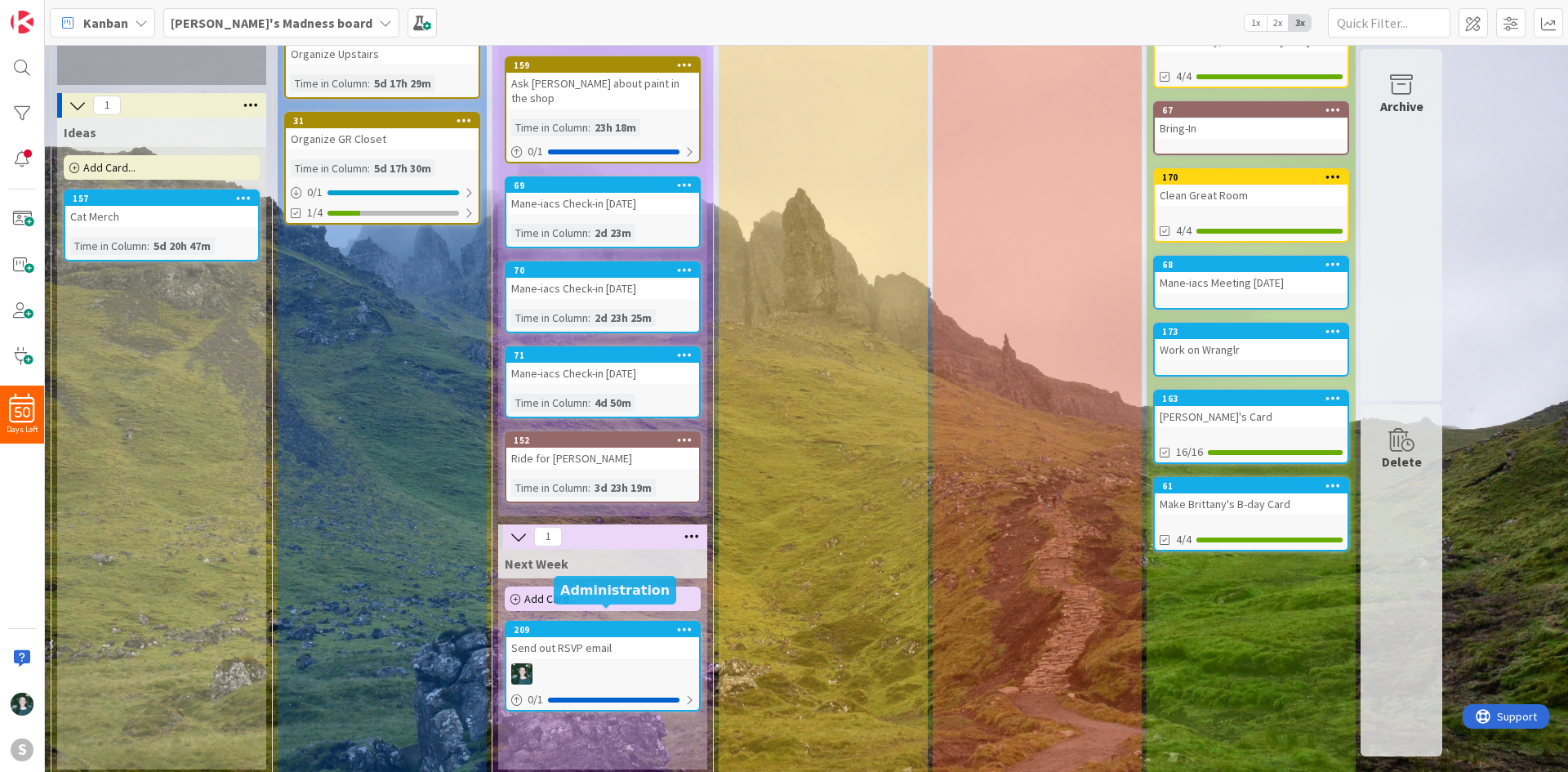
click at [613, 624] on div "209" at bounding box center [606, 629] width 185 height 11
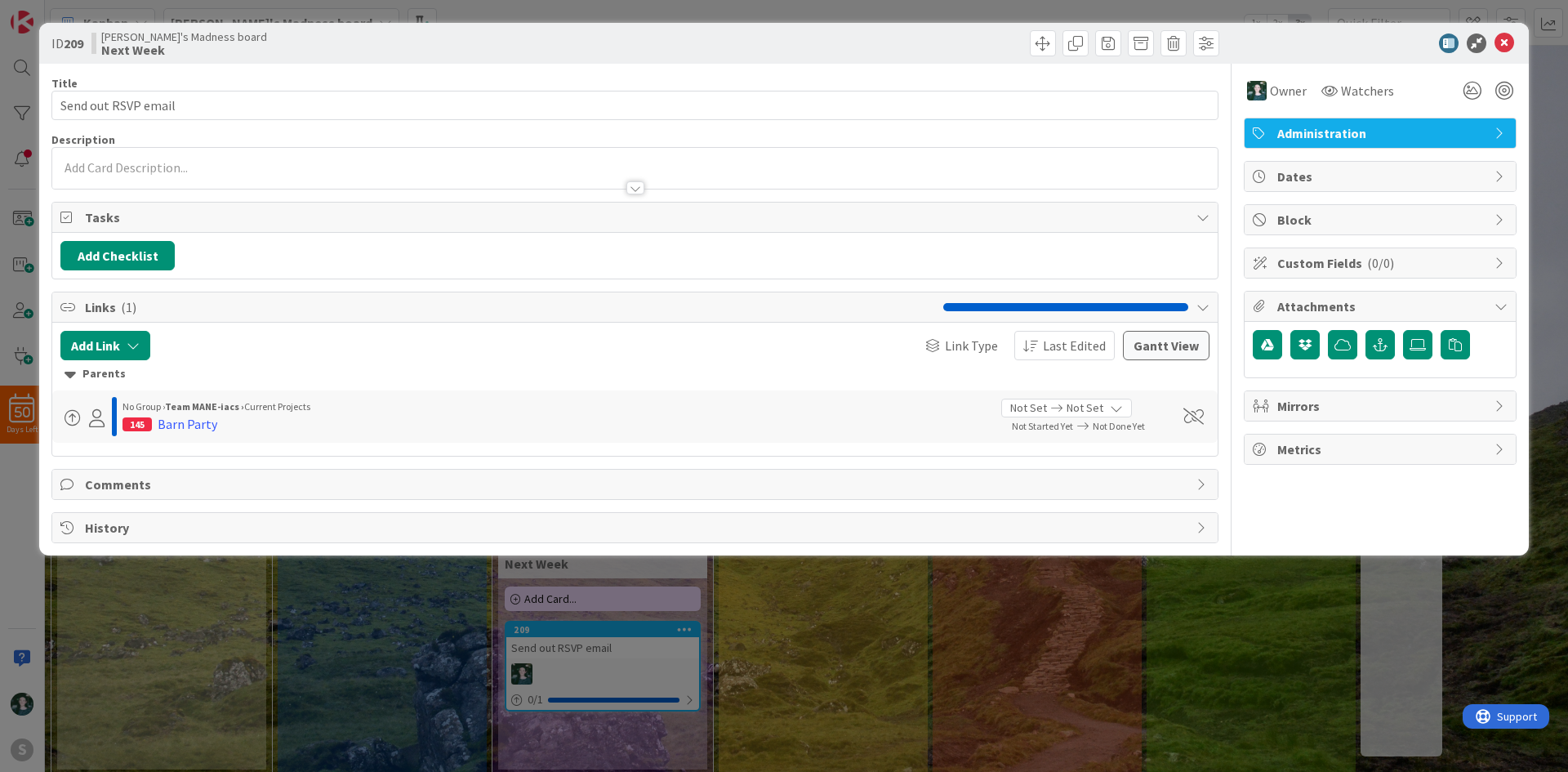
click at [1293, 127] on span "Administration" at bounding box center [1382, 133] width 209 height 20
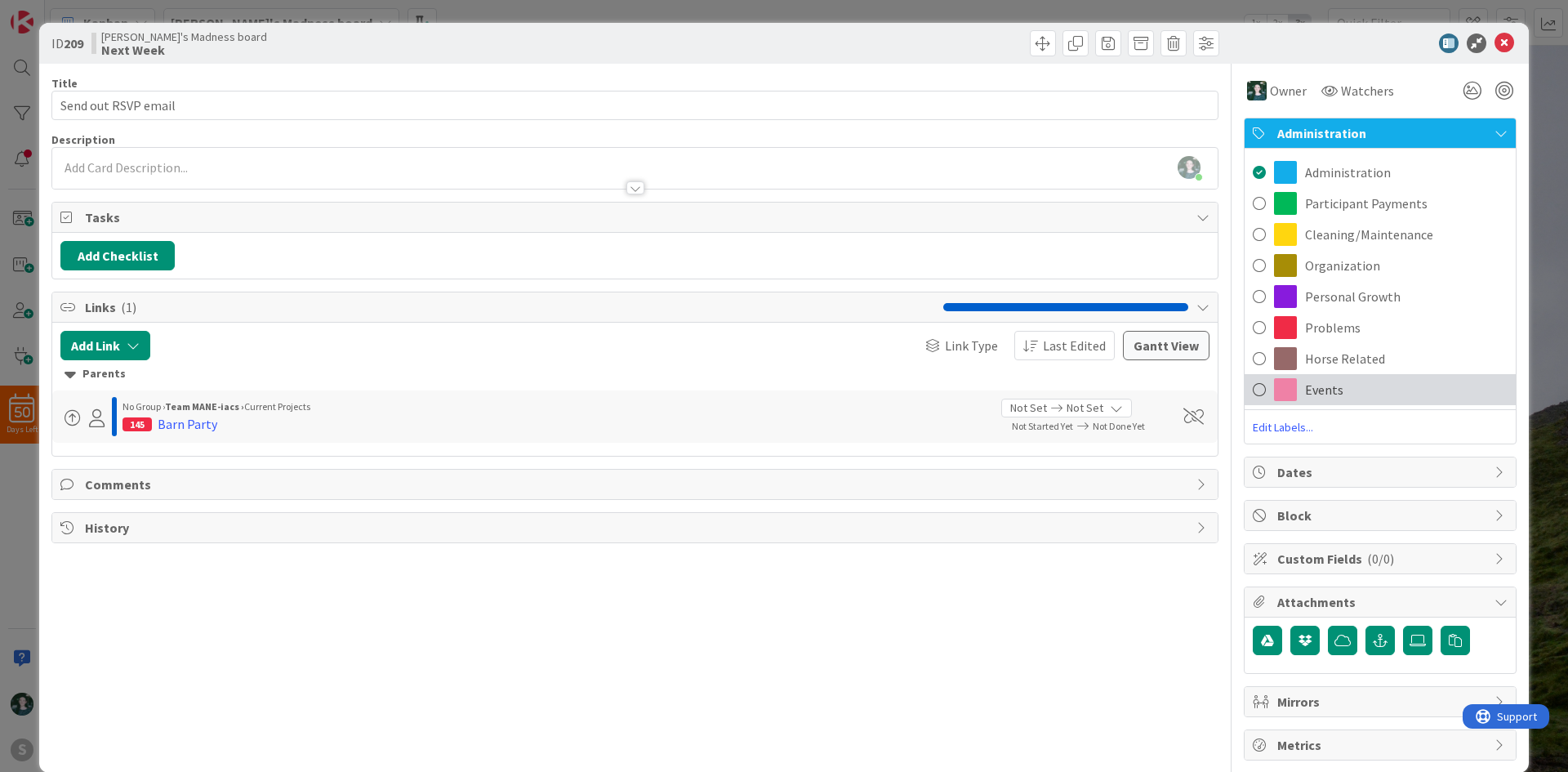
click at [1253, 395] on span at bounding box center [1258, 389] width 13 height 25
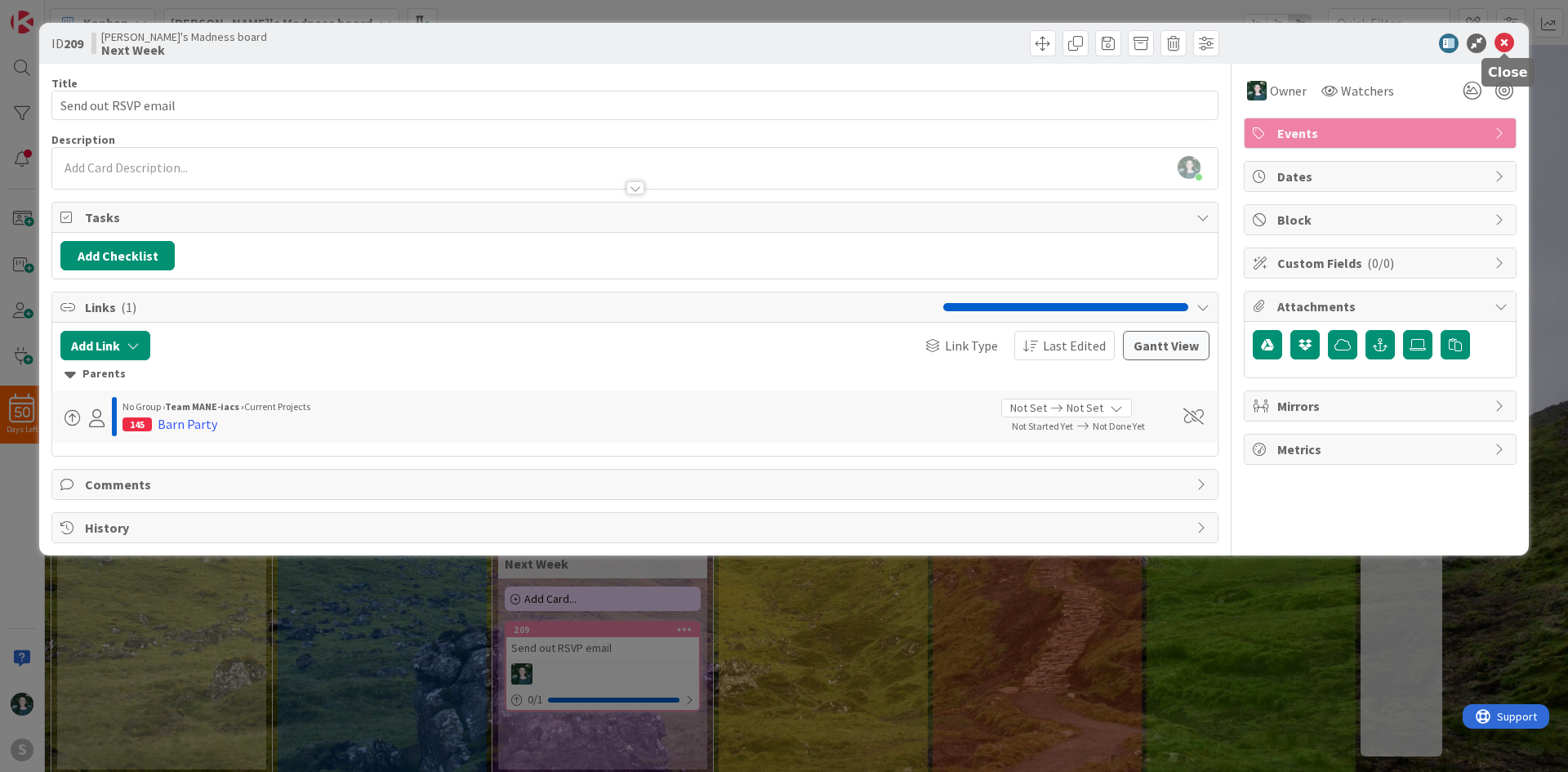
click at [1501, 48] on icon at bounding box center [1504, 43] width 20 height 20
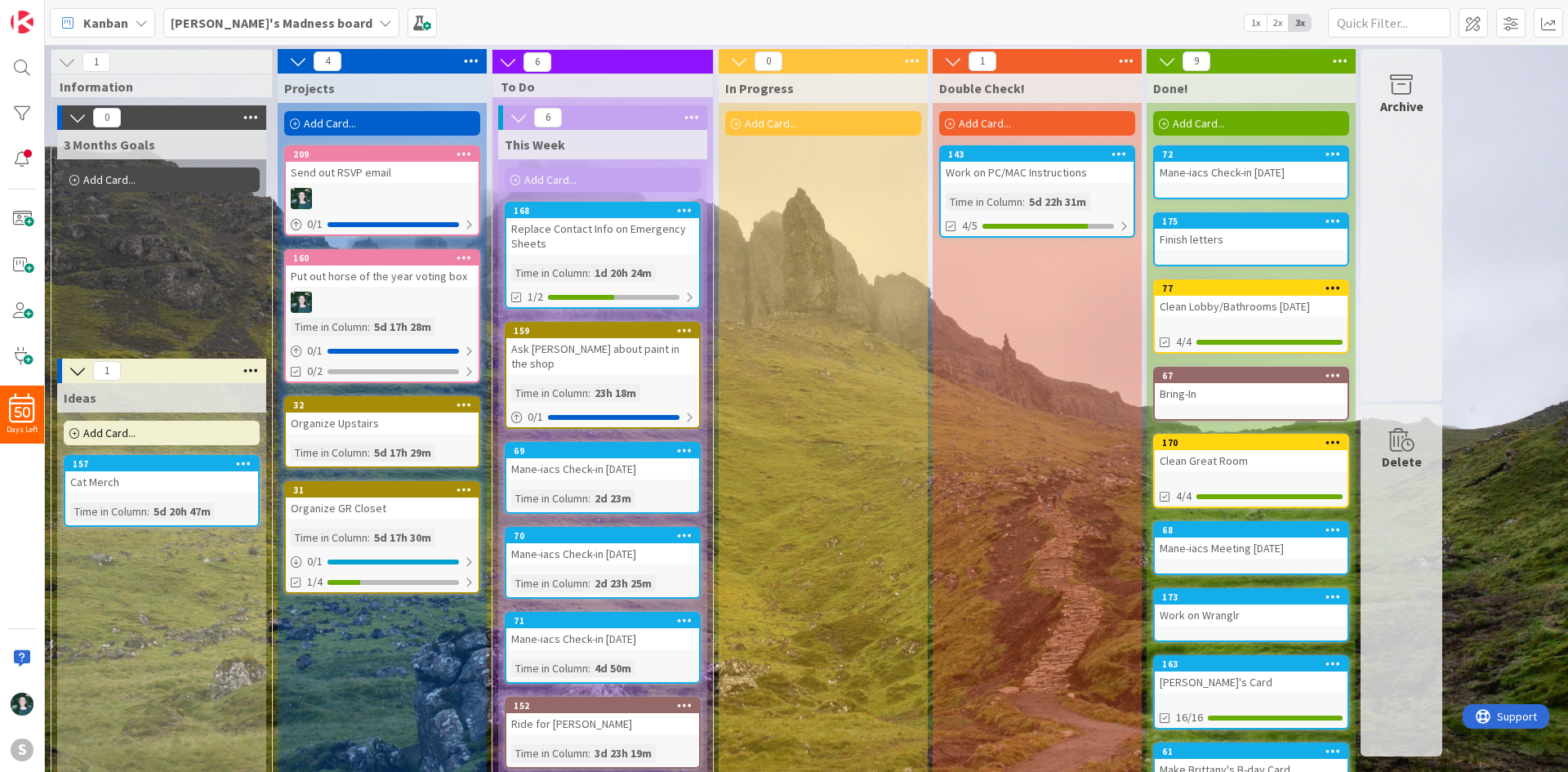
click at [273, 26] on b "[PERSON_NAME]'s Madness board" at bounding box center [271, 22] width 202 height 16
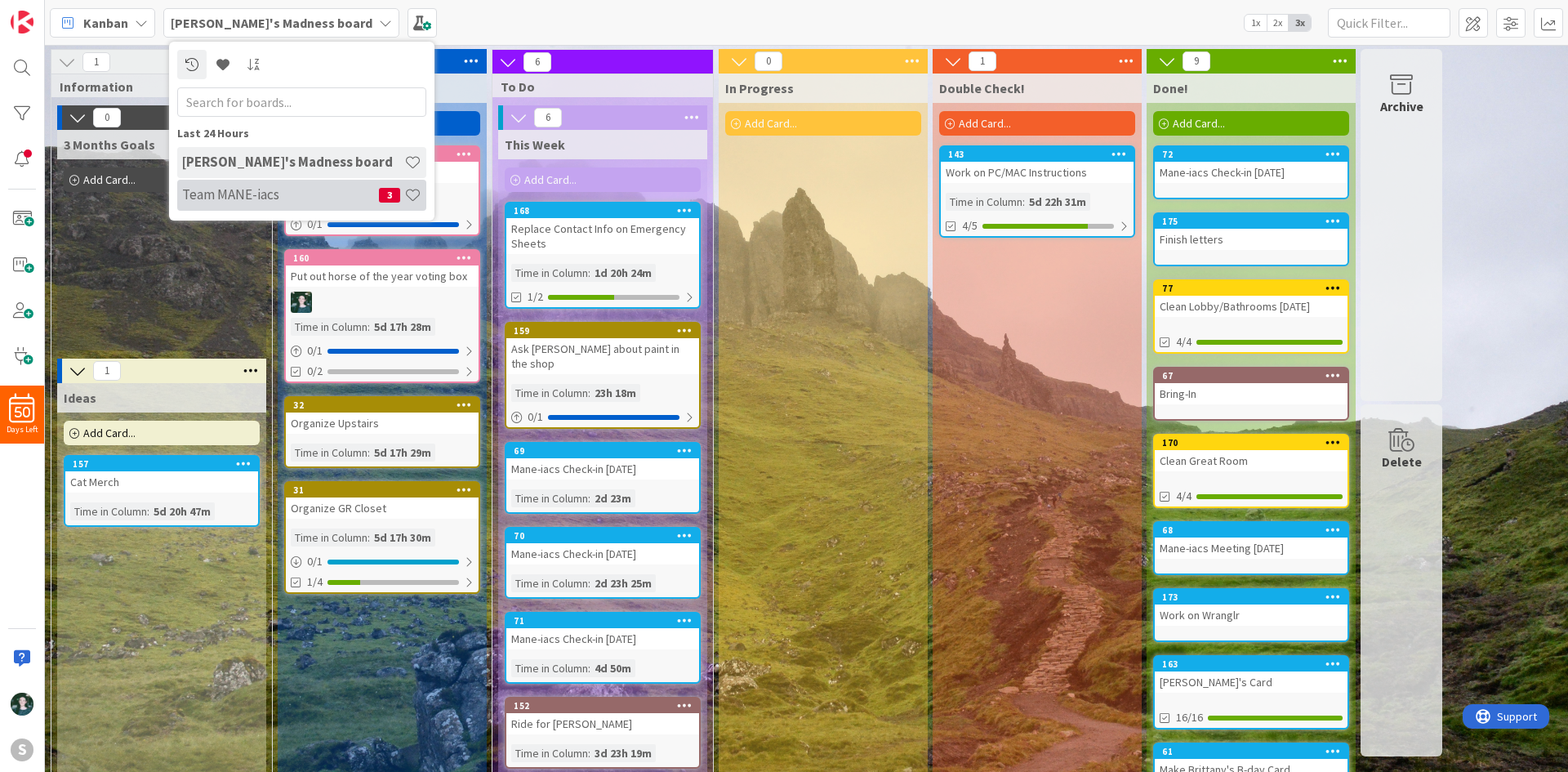
click at [302, 180] on div "Team MANE-iacs 3" at bounding box center [301, 195] width 249 height 31
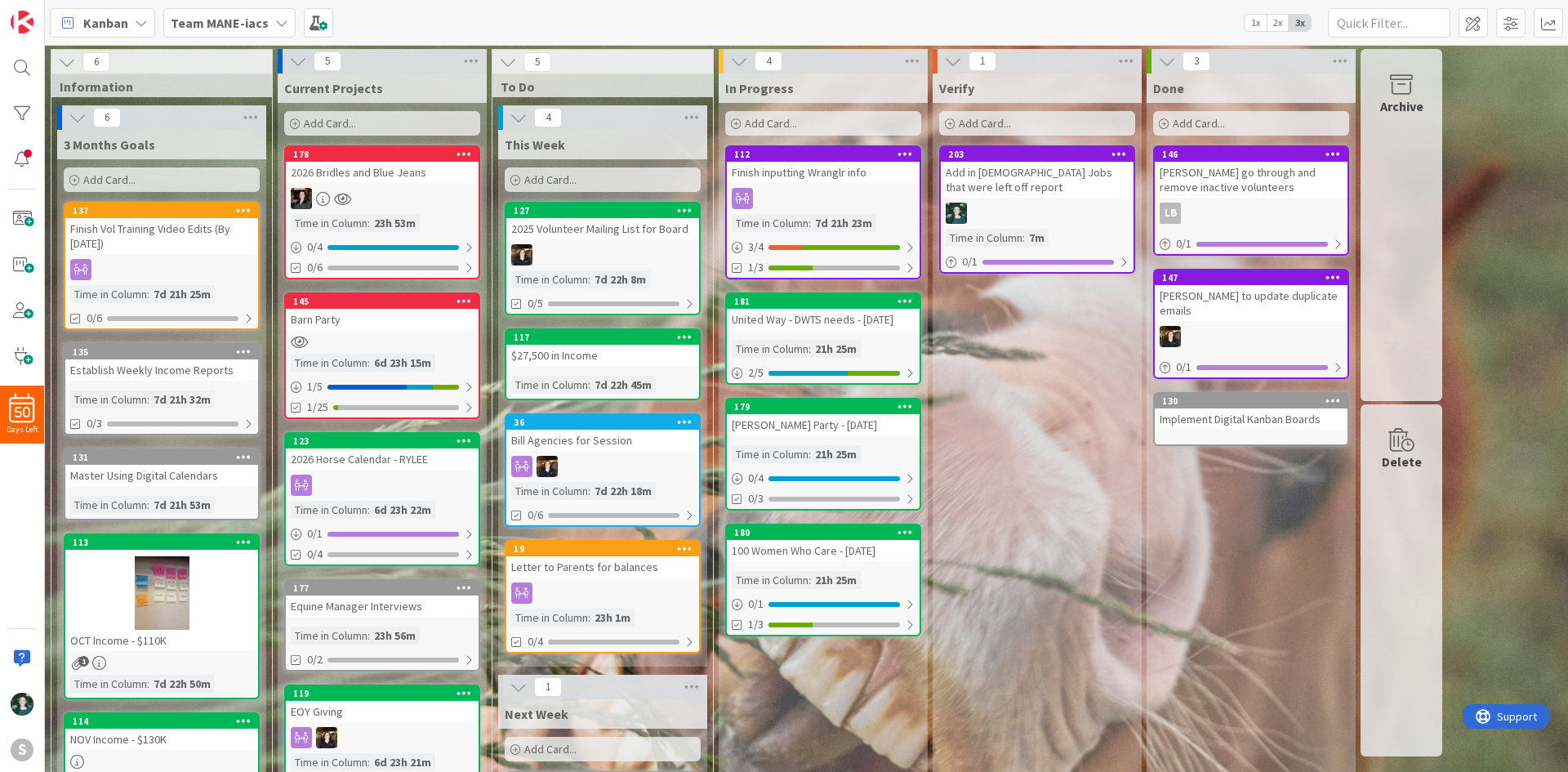
click at [269, 14] on div "Team MANE-iacs" at bounding box center [230, 23] width 133 height 30
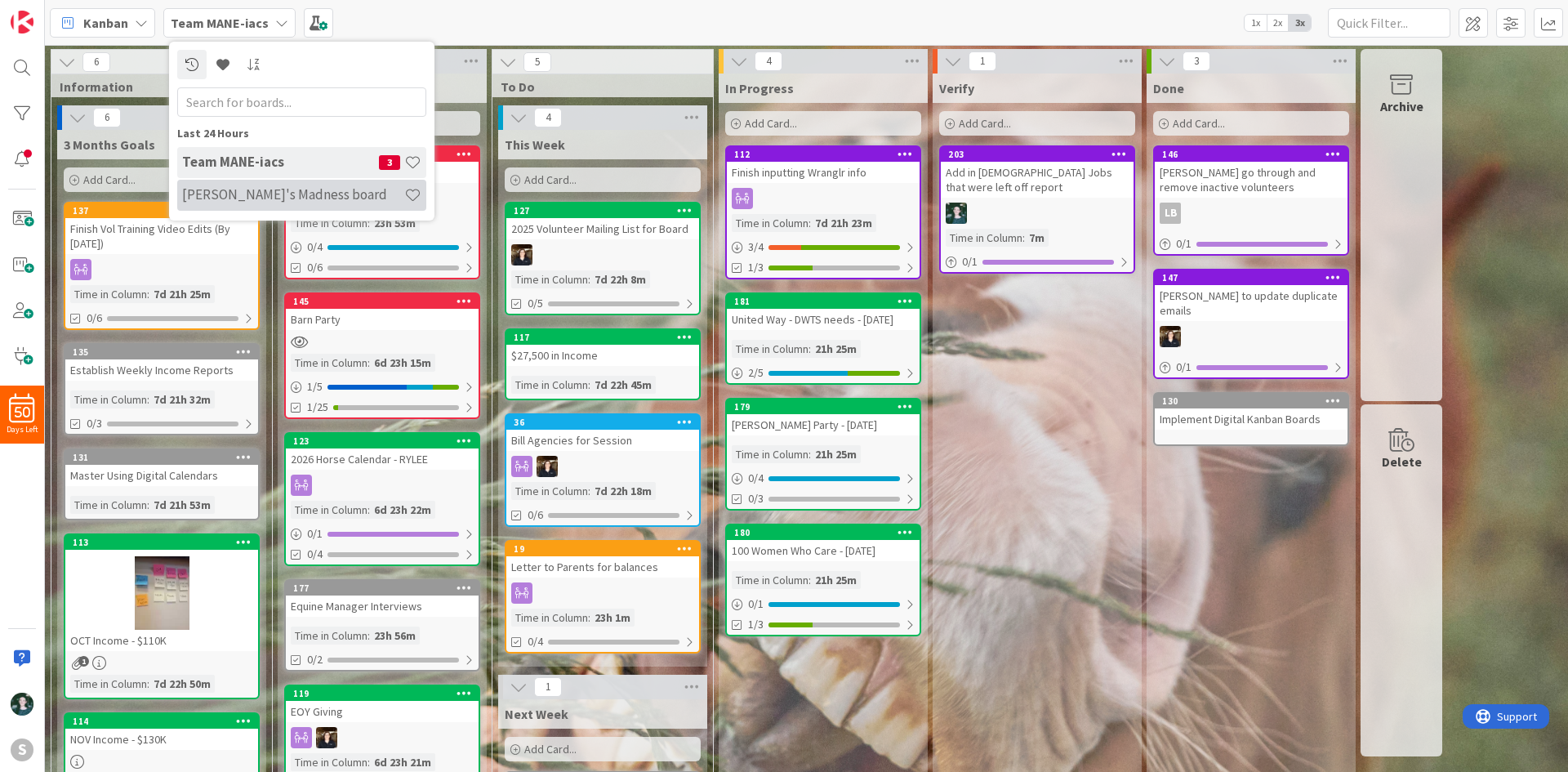
click at [276, 190] on h4 "[PERSON_NAME]'s Madness board" at bounding box center [293, 194] width 222 height 16
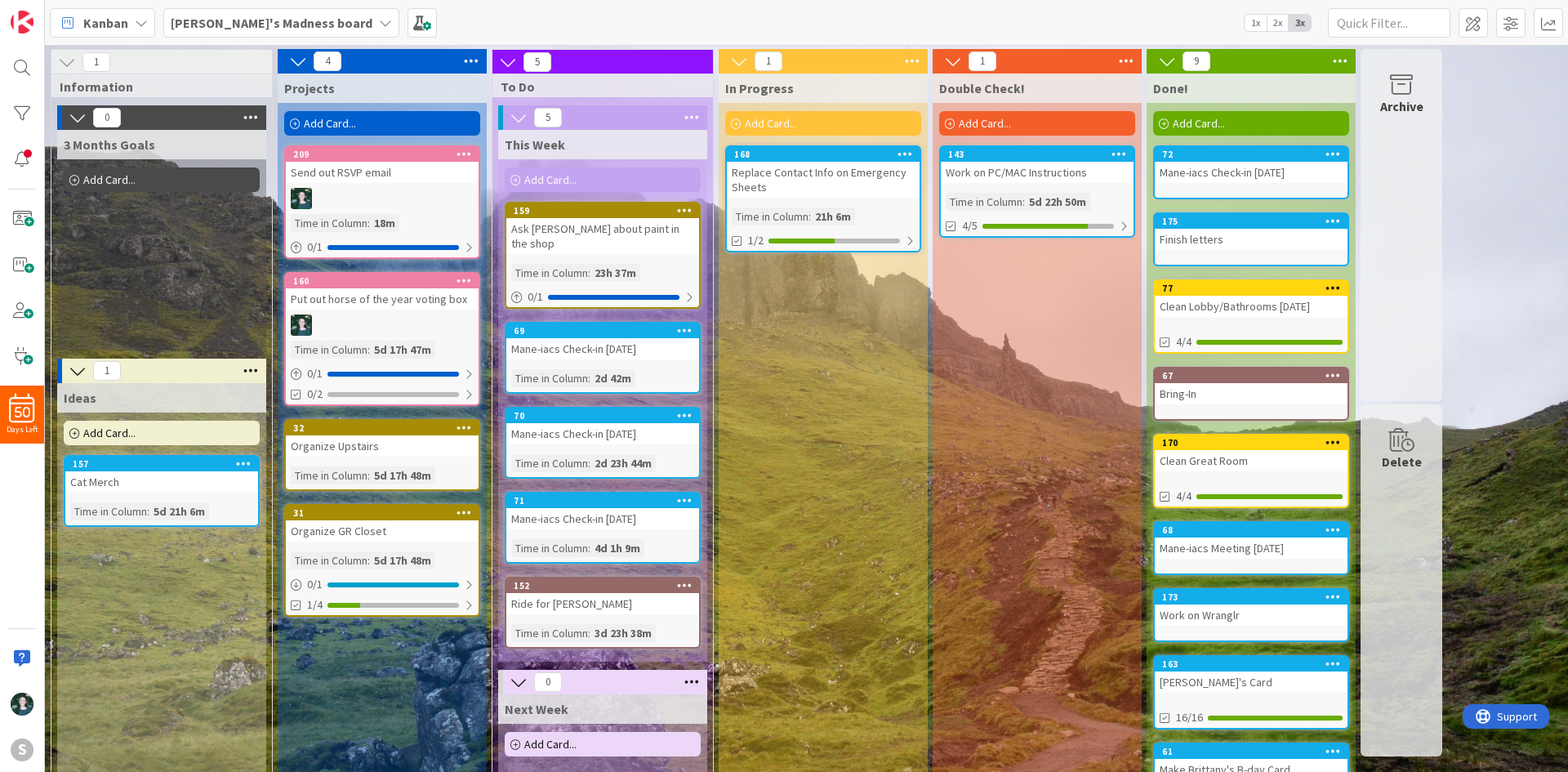
click at [831, 183] on div "Replace Contact Info on Emergency Sheets" at bounding box center [823, 179] width 193 height 36
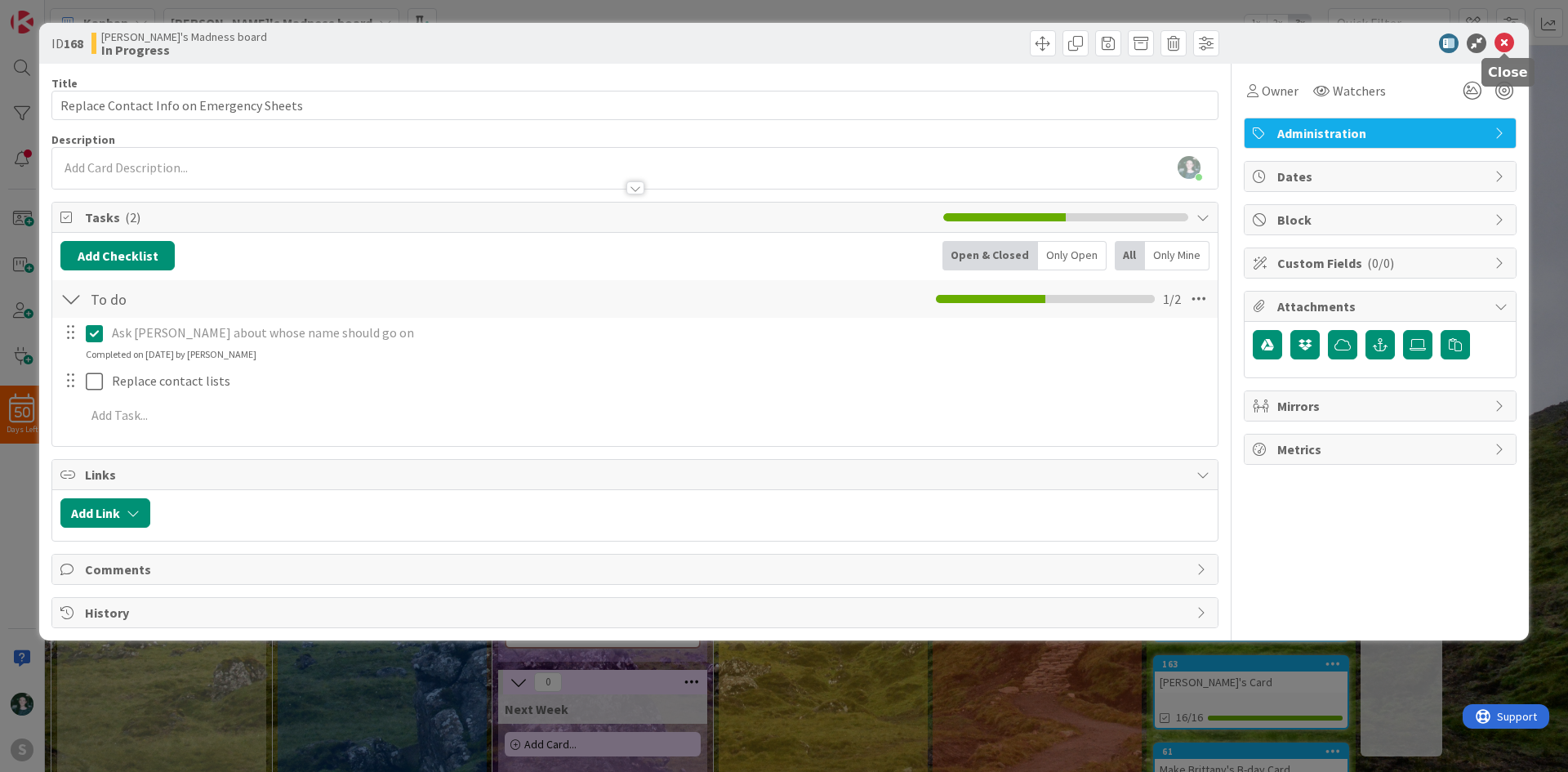
click at [1507, 43] on icon at bounding box center [1504, 43] width 20 height 20
